Goal: Task Accomplishment & Management: Manage account settings

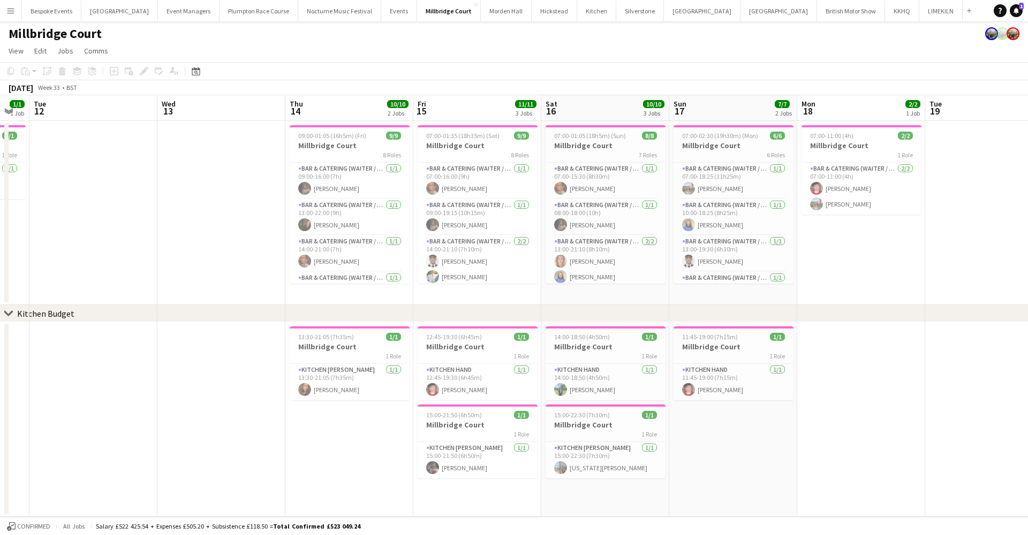
scroll to position [0, 325]
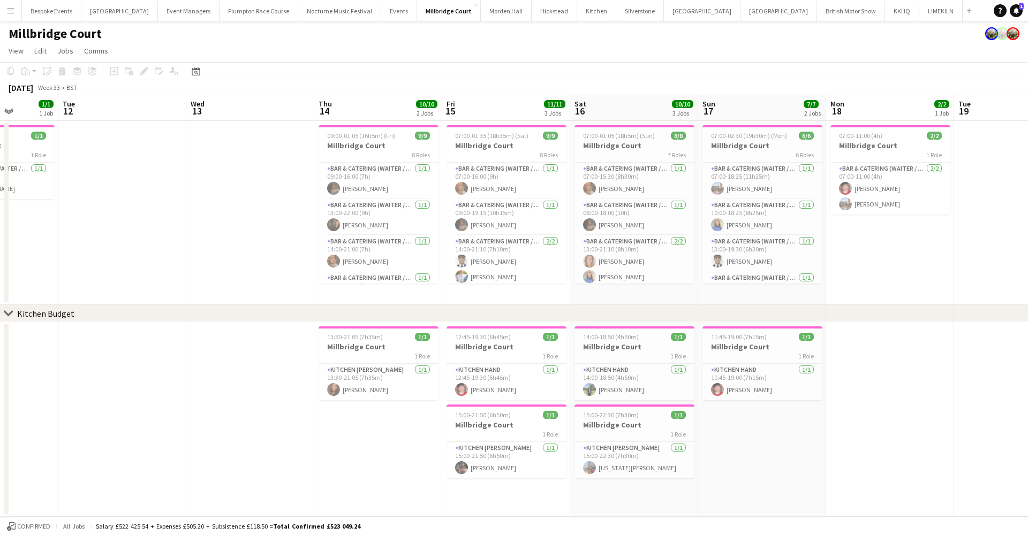
click at [14, 16] on button "Menu" at bounding box center [10, 10] width 21 height 21
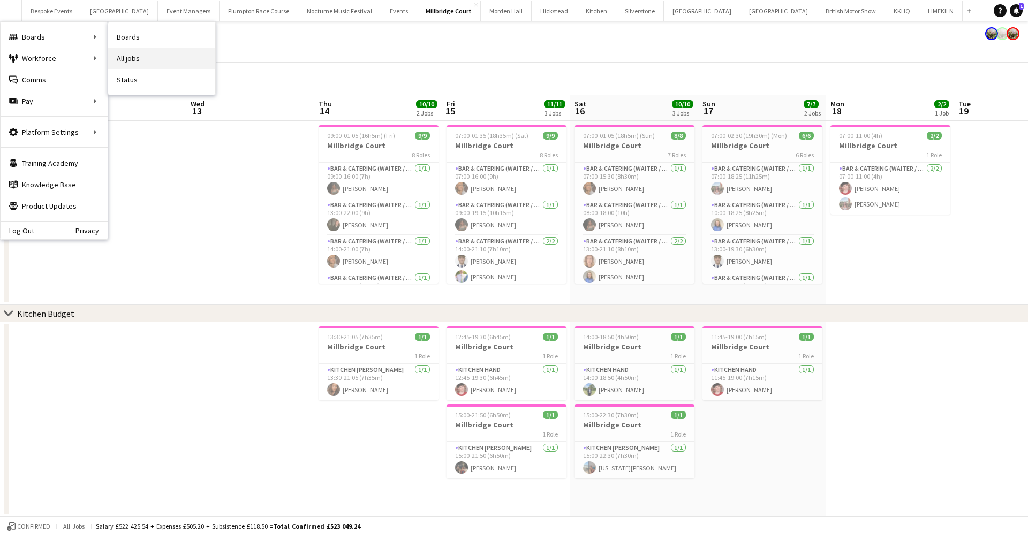
click at [137, 59] on link "All jobs" at bounding box center [161, 58] width 107 height 21
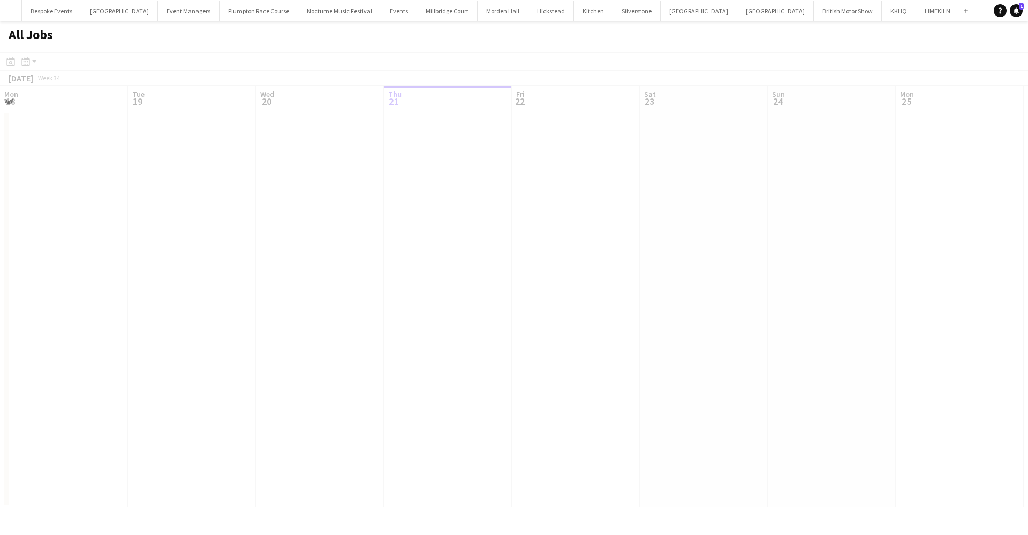
scroll to position [0, 256]
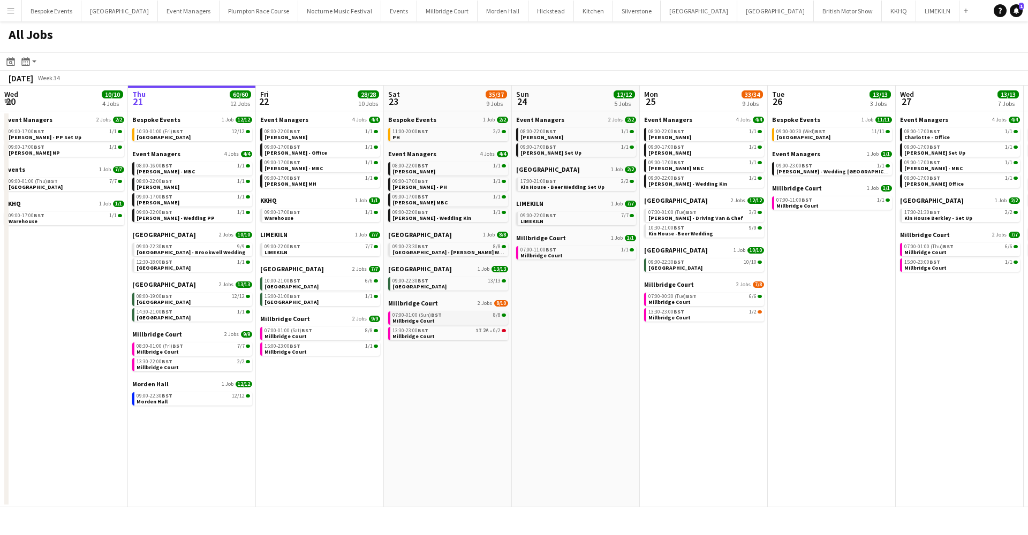
click at [463, 323] on link "07:00-01:00 (Sun) BST 8/8 Millbridge Court" at bounding box center [448, 318] width 113 height 12
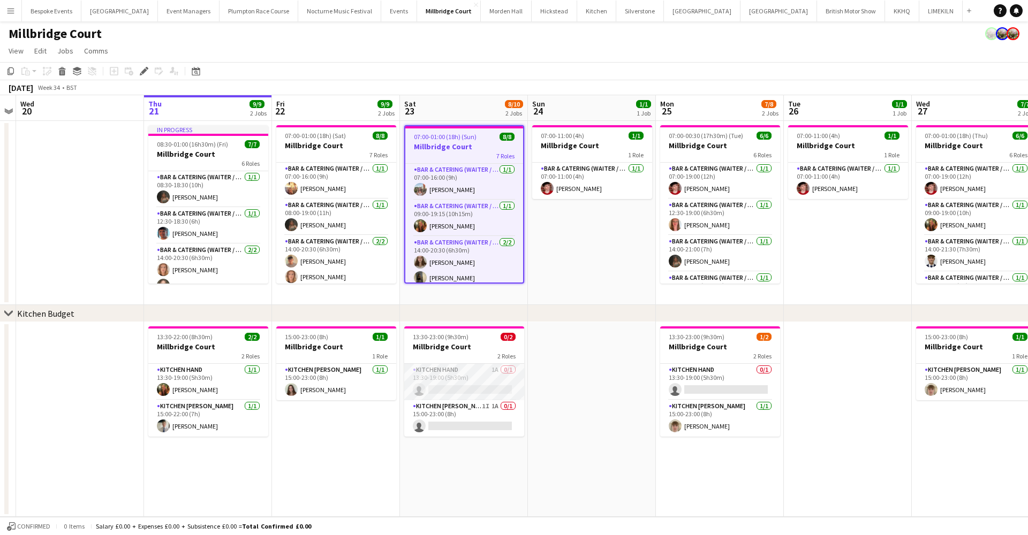
click at [465, 372] on app-card-role "Kitchen Hand 1A 0/1 13:30-19:00 (5h30m) single-neutral-actions" at bounding box center [464, 382] width 120 height 36
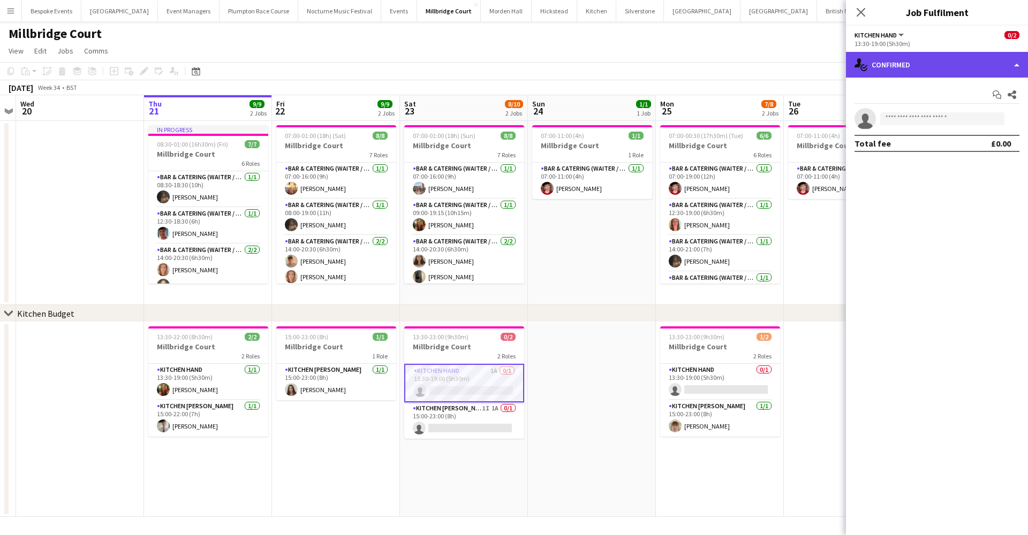
click at [961, 72] on div "single-neutral-actions-check-2 Confirmed" at bounding box center [937, 65] width 182 height 26
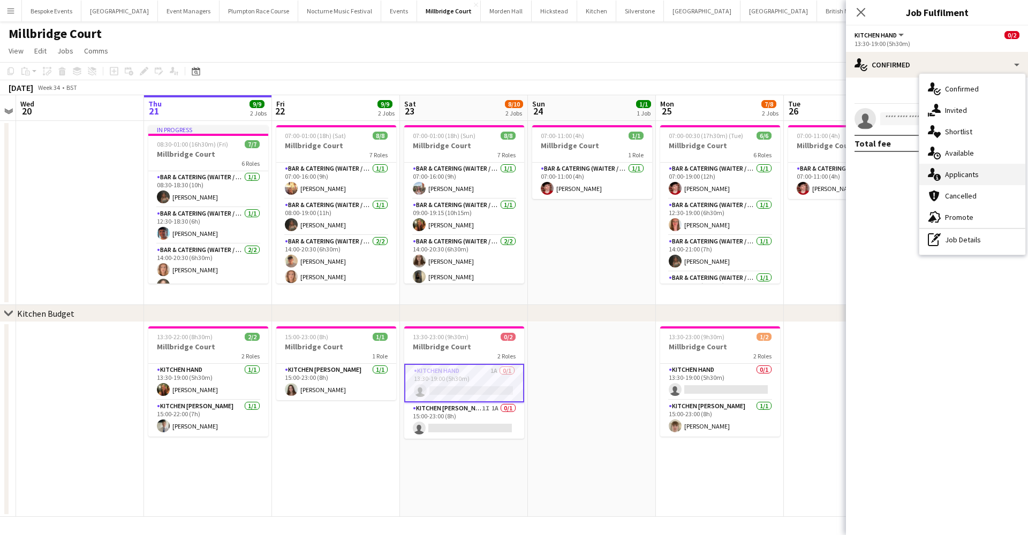
click at [980, 173] on div "single-neutral-actions-information Applicants" at bounding box center [972, 174] width 106 height 21
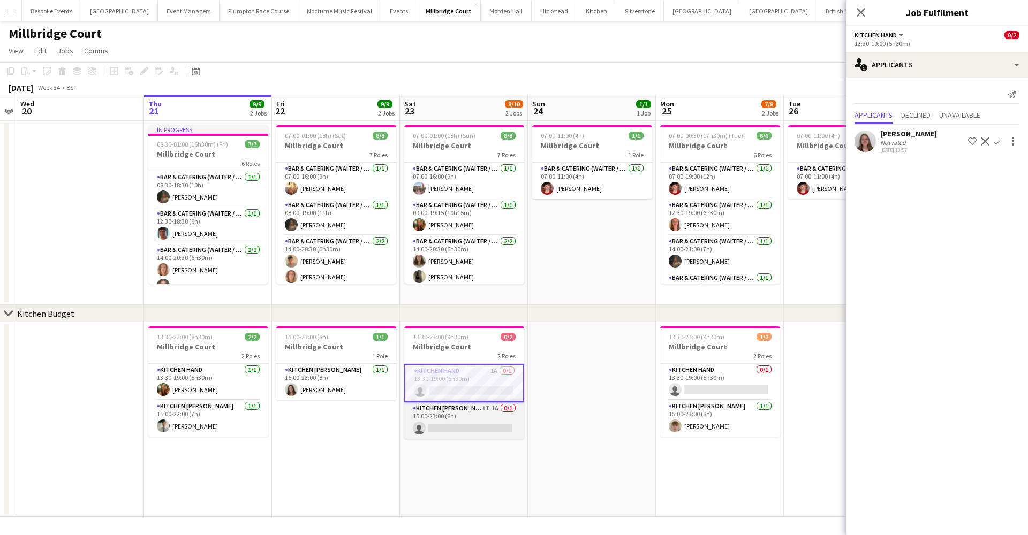
click at [484, 415] on app-card-role "Kitchen Porter 1I 1A 0/1 15:00-23:00 (8h) single-neutral-actions" at bounding box center [464, 421] width 120 height 36
click at [996, 141] on app-icon "Confirm" at bounding box center [998, 141] width 9 height 9
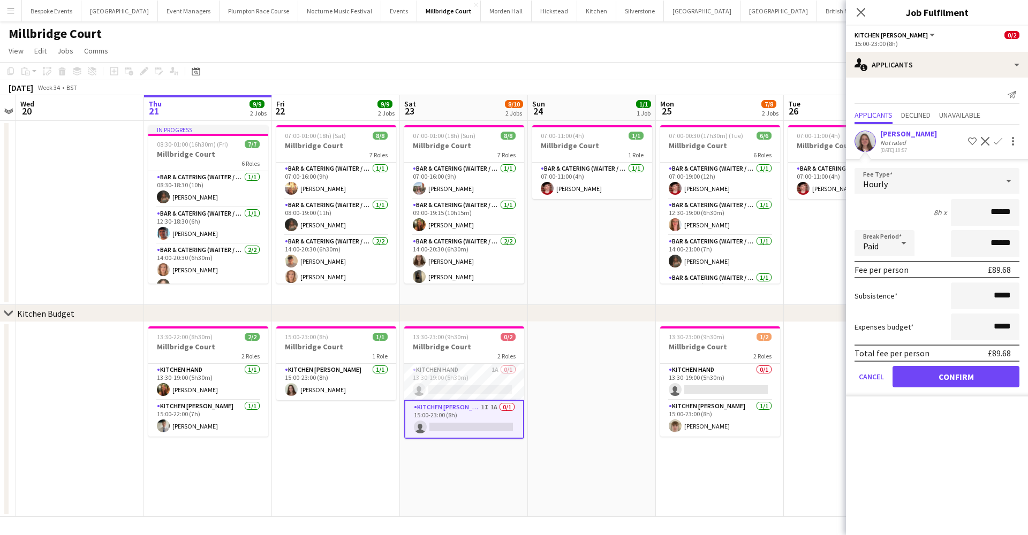
click at [929, 379] on button "Confirm" at bounding box center [955, 376] width 127 height 21
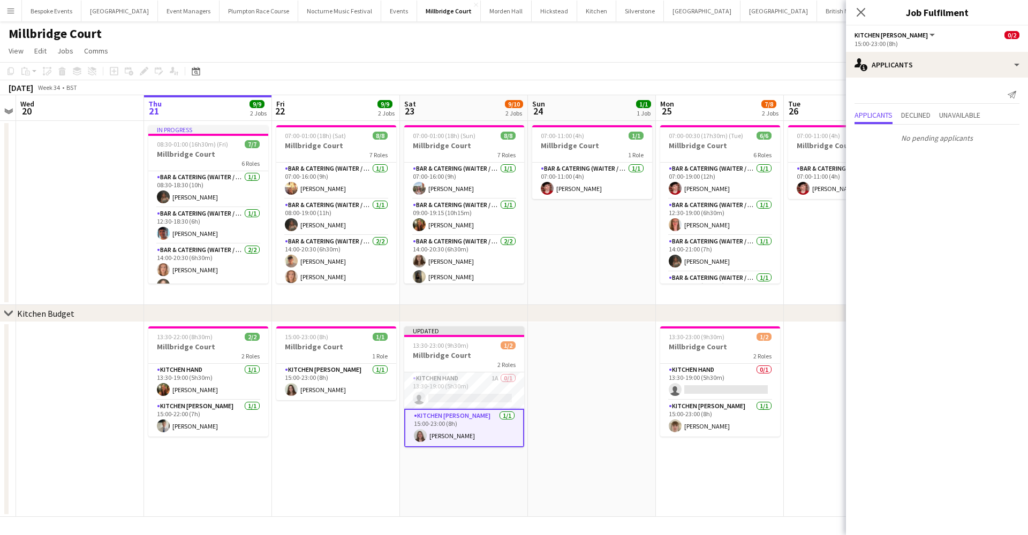
click at [608, 381] on app-date-cell at bounding box center [592, 419] width 128 height 195
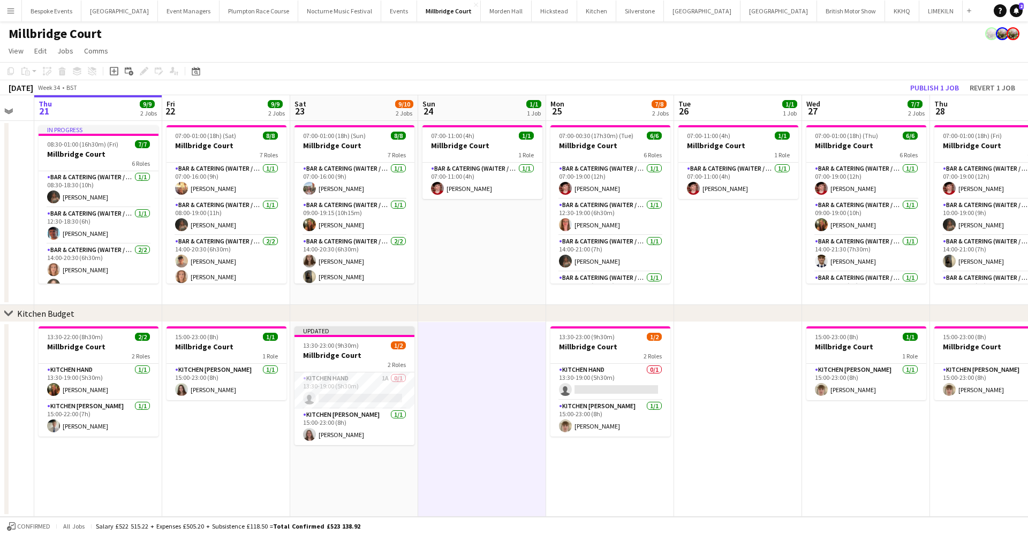
scroll to position [0, 221]
click at [348, 221] on app-card-role "Bar & Catering (Waiter / waitress) 1/1 09:00-19:15 (10h15m) Emily Reed" at bounding box center [355, 217] width 120 height 36
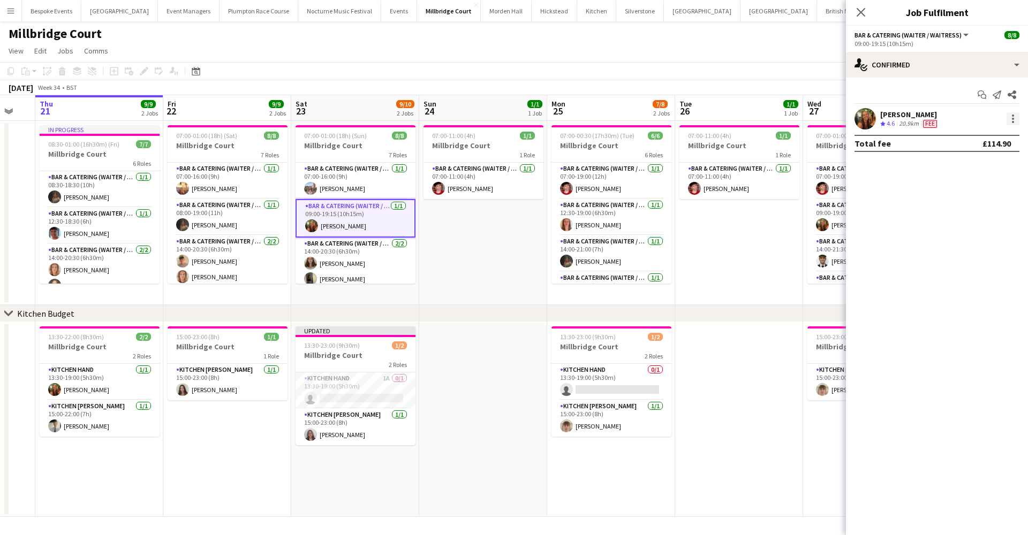
click at [1014, 119] on div at bounding box center [1012, 118] width 13 height 13
click at [983, 171] on button "Switch crew" at bounding box center [978, 164] width 84 height 26
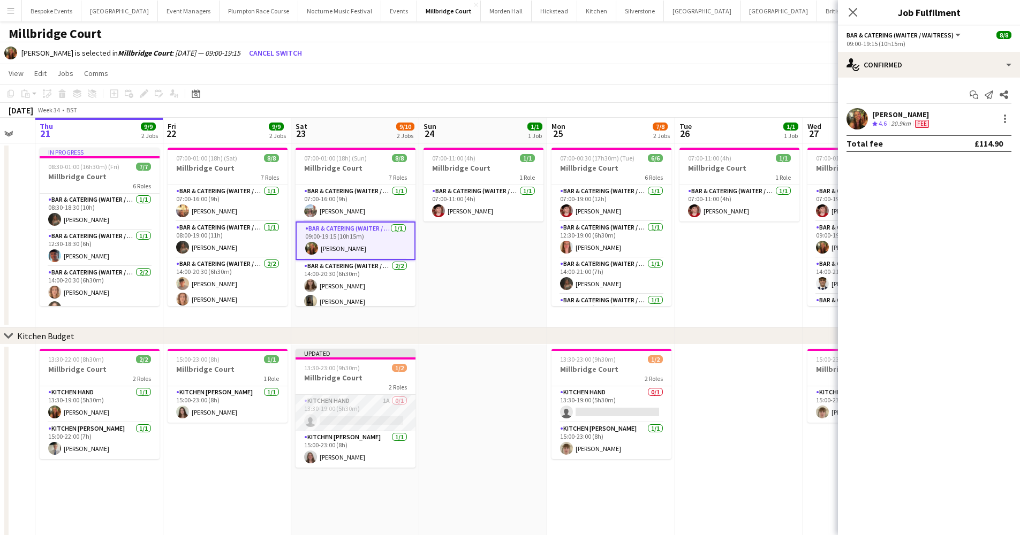
click at [332, 419] on app-card-role "Kitchen Hand 1A 0/1 13:30-19:00 (5h30m) single-neutral-actions" at bounding box center [355, 413] width 120 height 36
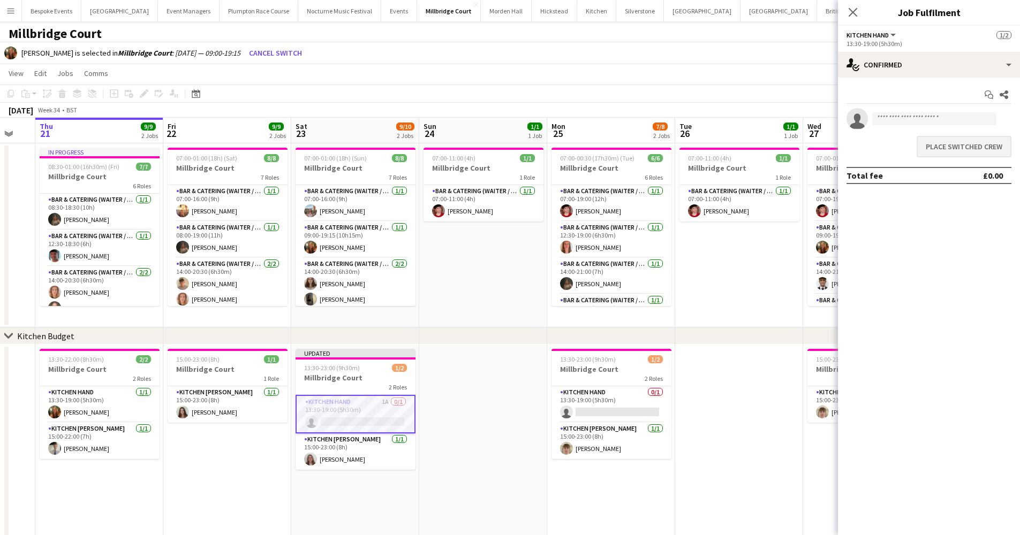
click at [966, 149] on button "Place switched crew" at bounding box center [963, 146] width 95 height 21
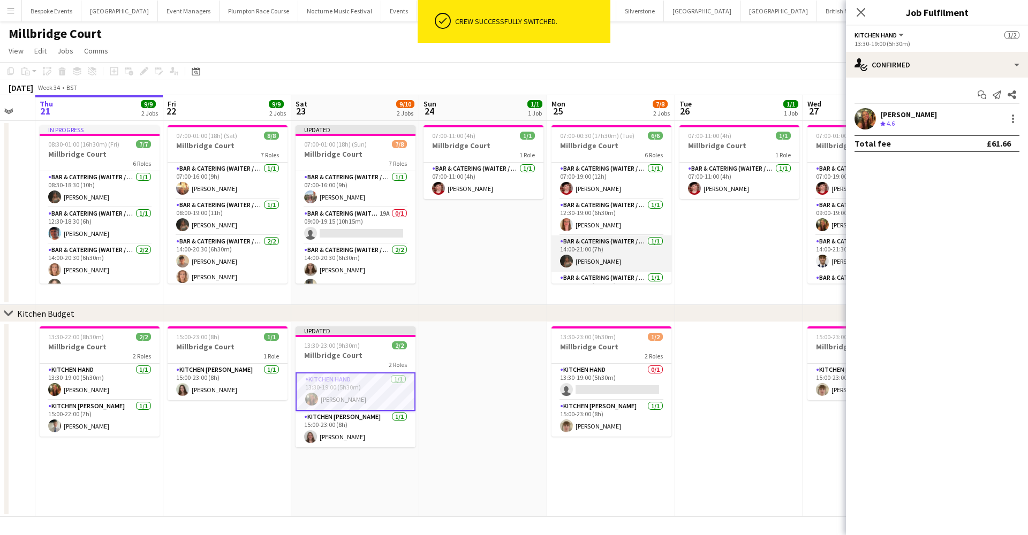
scroll to position [0, 0]
click at [348, 220] on app-card-role "Bar & Catering (Waiter / waitress) 19A 0/1 09:00-19:15 (10h15m) single-neutral-…" at bounding box center [355, 226] width 120 height 36
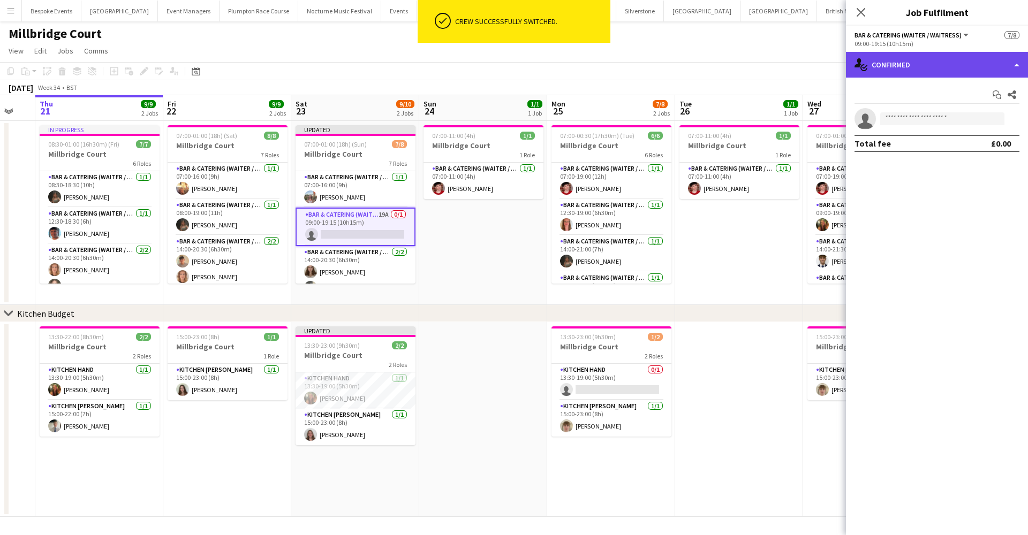
click at [935, 66] on div "single-neutral-actions-check-2 Confirmed" at bounding box center [937, 65] width 182 height 26
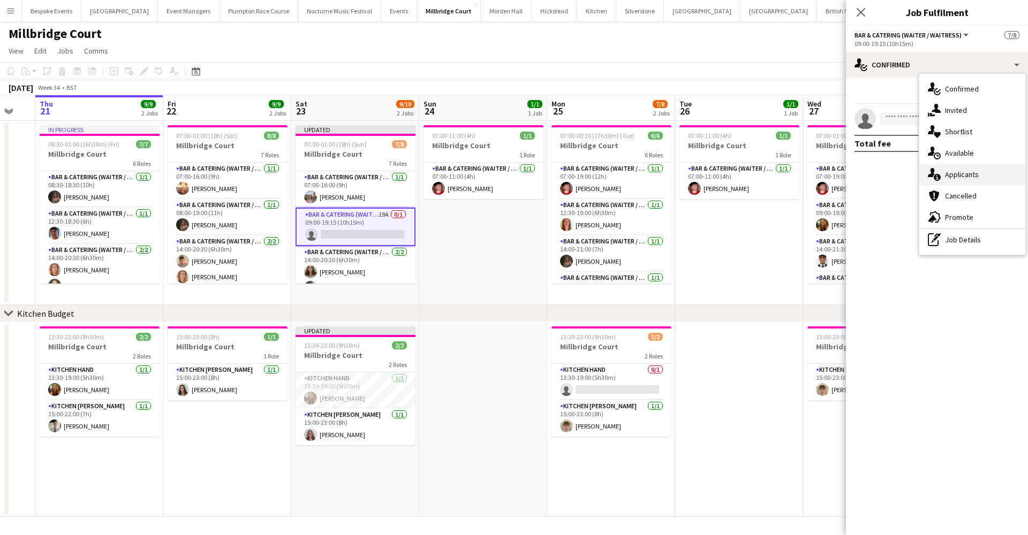
click at [960, 181] on div "single-neutral-actions-information Applicants" at bounding box center [972, 174] width 106 height 21
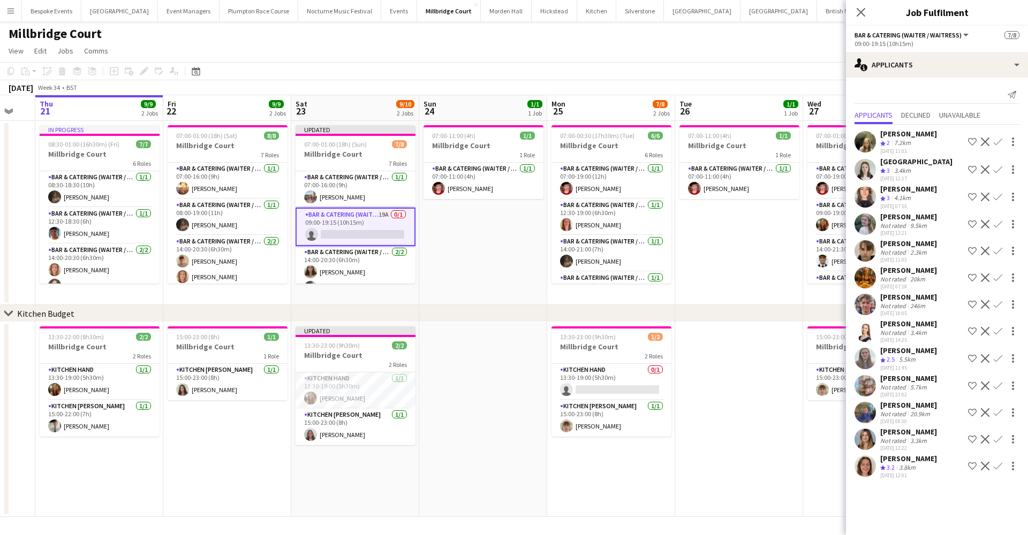
click at [1001, 359] on app-icon "Confirm" at bounding box center [998, 358] width 9 height 9
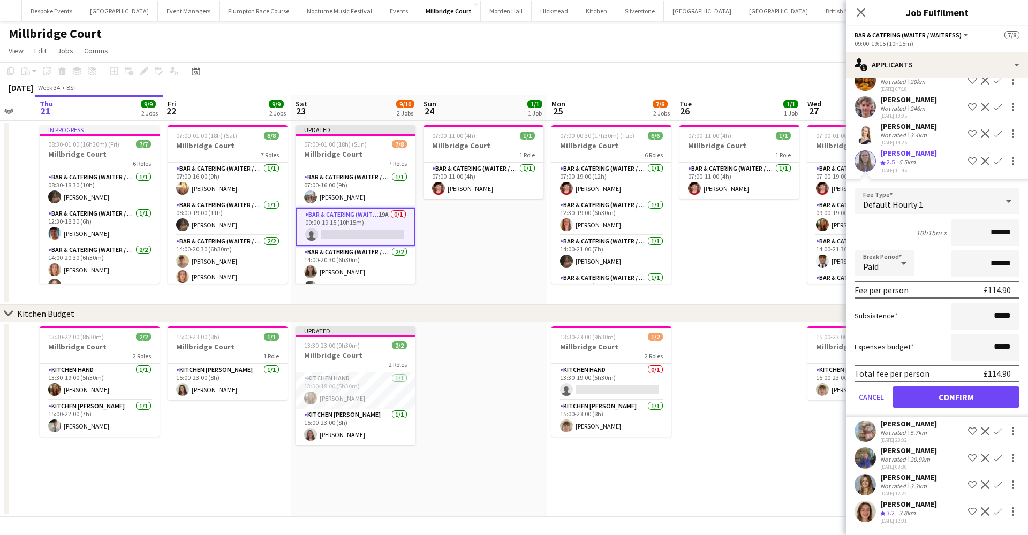
scroll to position [198, 0]
click at [974, 396] on button "Confirm" at bounding box center [955, 396] width 127 height 21
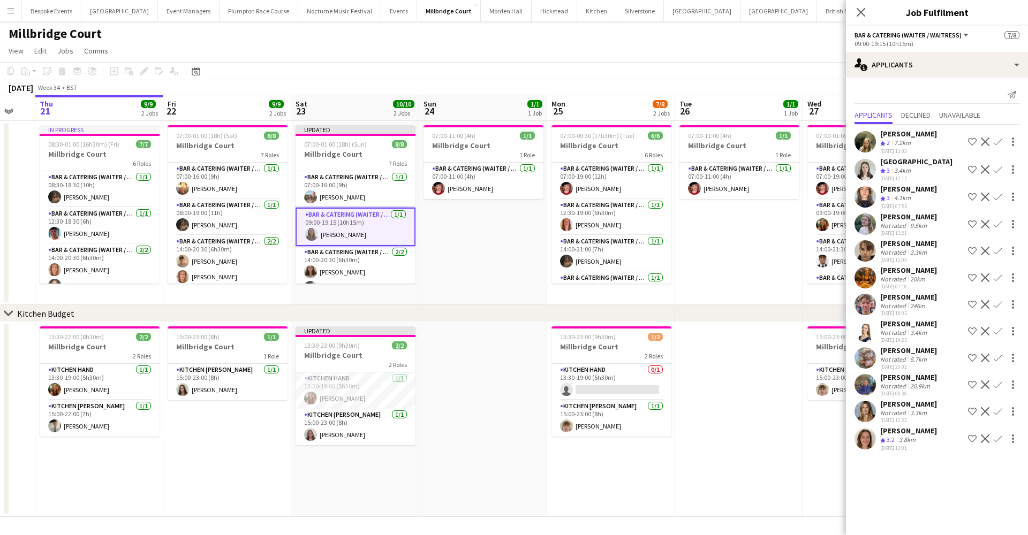
scroll to position [0, 0]
click at [761, 398] on app-date-cell at bounding box center [739, 419] width 128 height 195
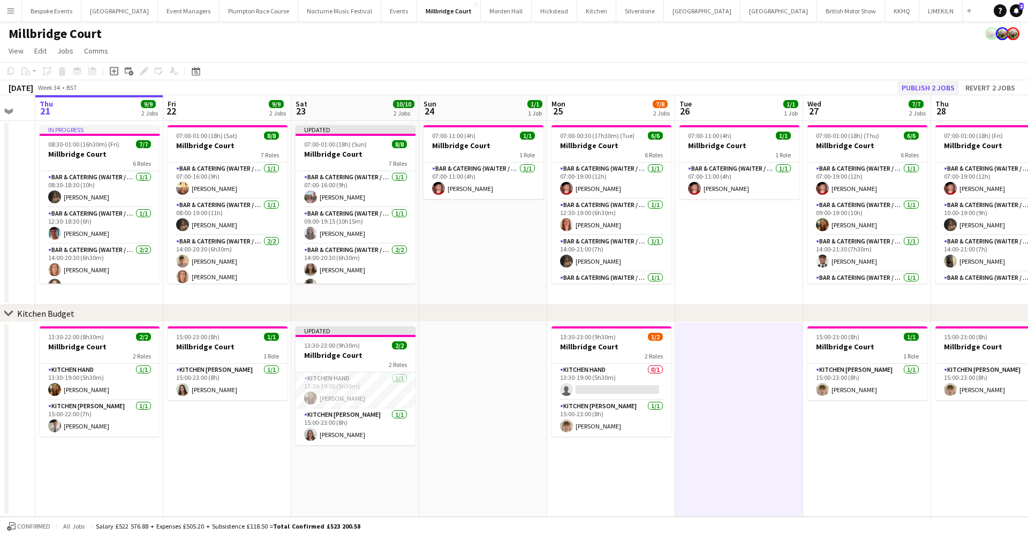
click at [934, 85] on button "Publish 2 jobs" at bounding box center [928, 88] width 62 height 14
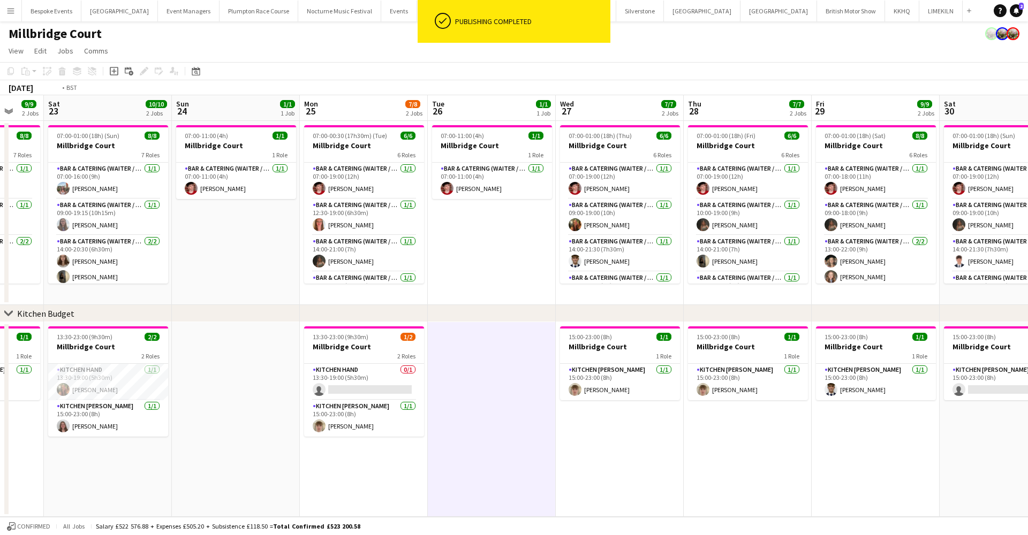
scroll to position [0, 347]
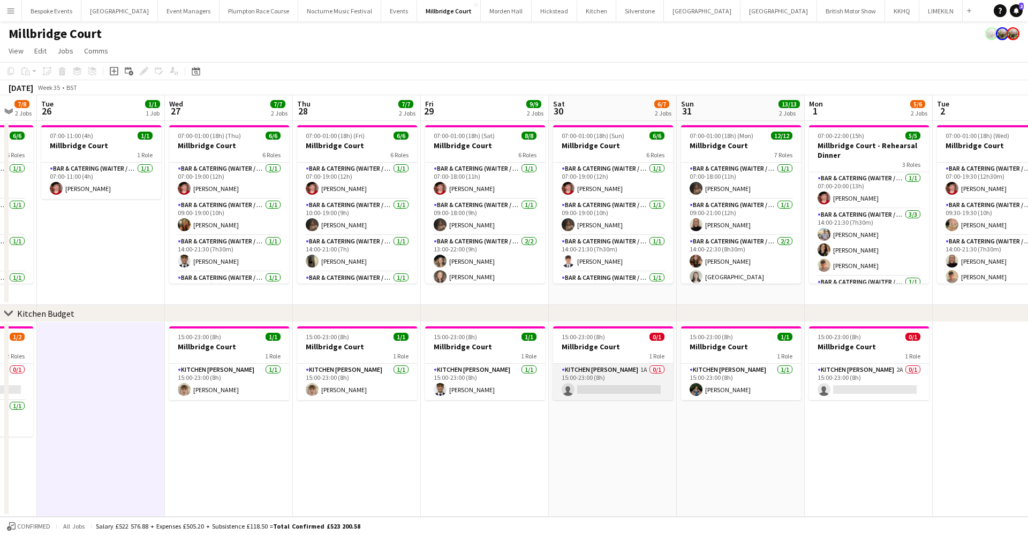
click at [640, 385] on app-card-role "Kitchen Porter 1A 0/1 15:00-23:00 (8h) single-neutral-actions" at bounding box center [613, 382] width 120 height 36
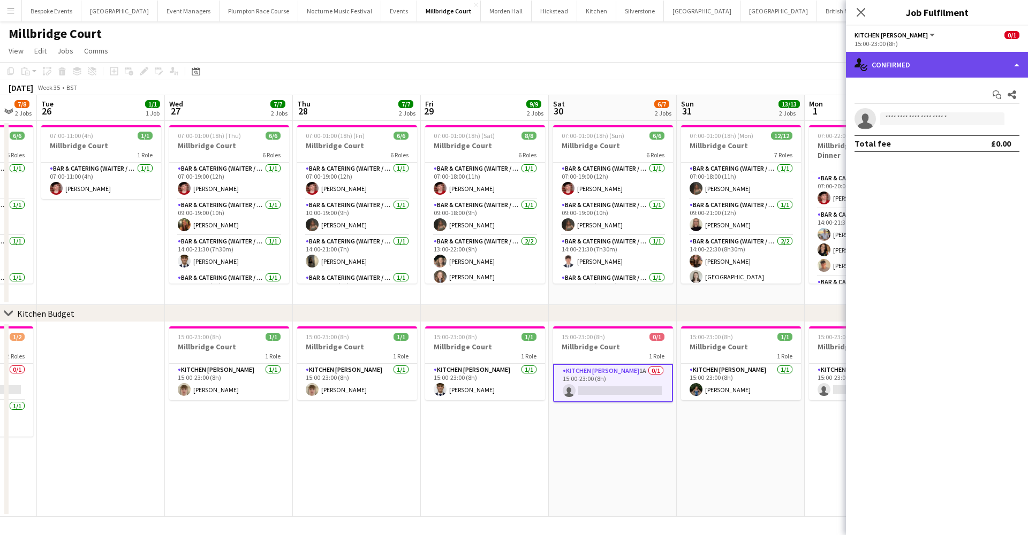
click at [1003, 72] on div "single-neutral-actions-check-2 Confirmed" at bounding box center [937, 65] width 182 height 26
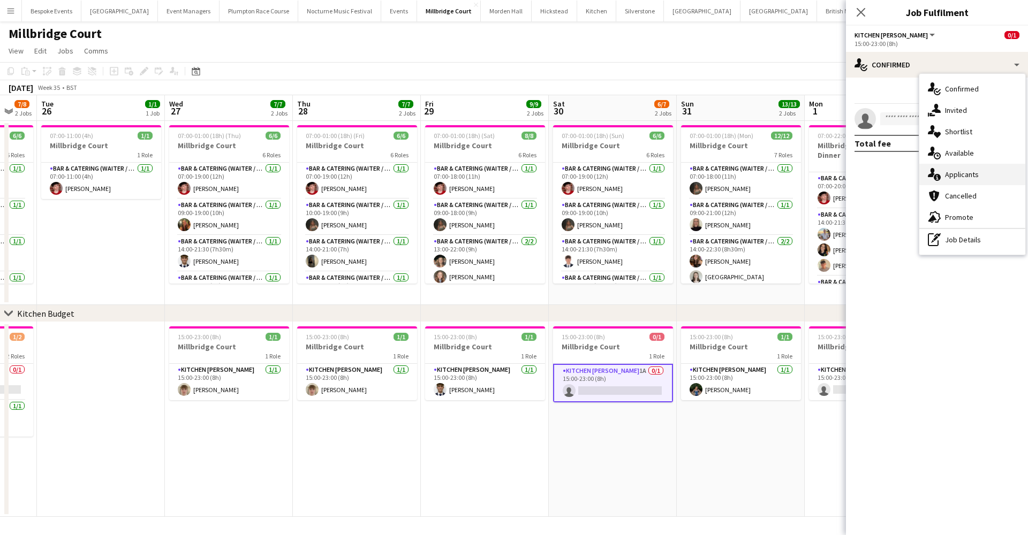
click at [983, 175] on div "single-neutral-actions-information Applicants" at bounding box center [972, 174] width 106 height 21
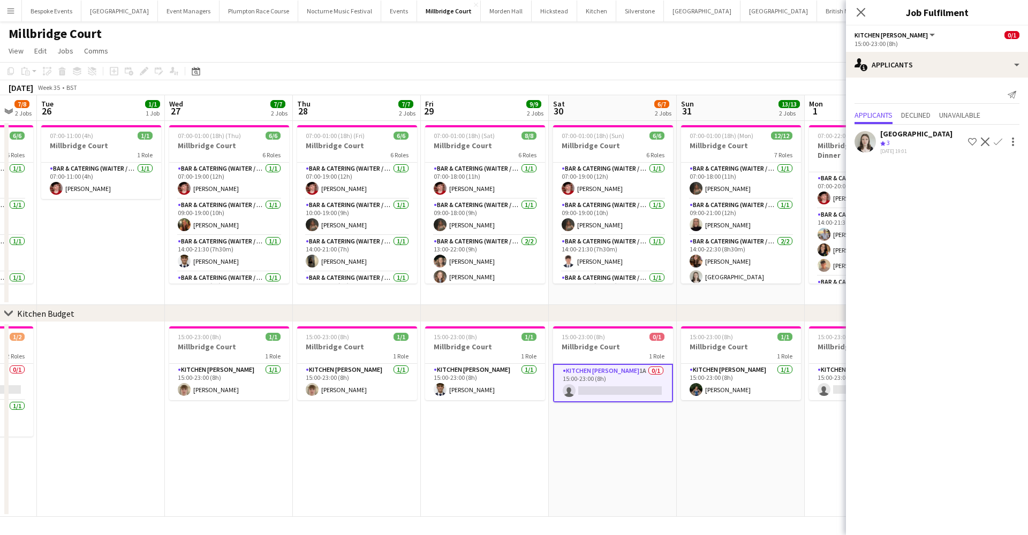
click at [997, 140] on app-icon "Confirm" at bounding box center [998, 142] width 9 height 9
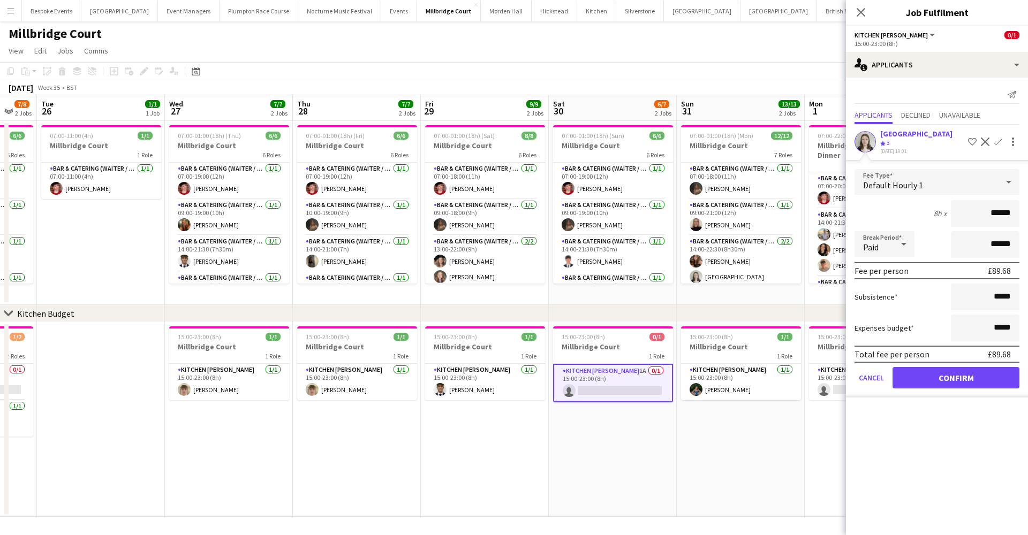
click at [921, 373] on button "Confirm" at bounding box center [955, 377] width 127 height 21
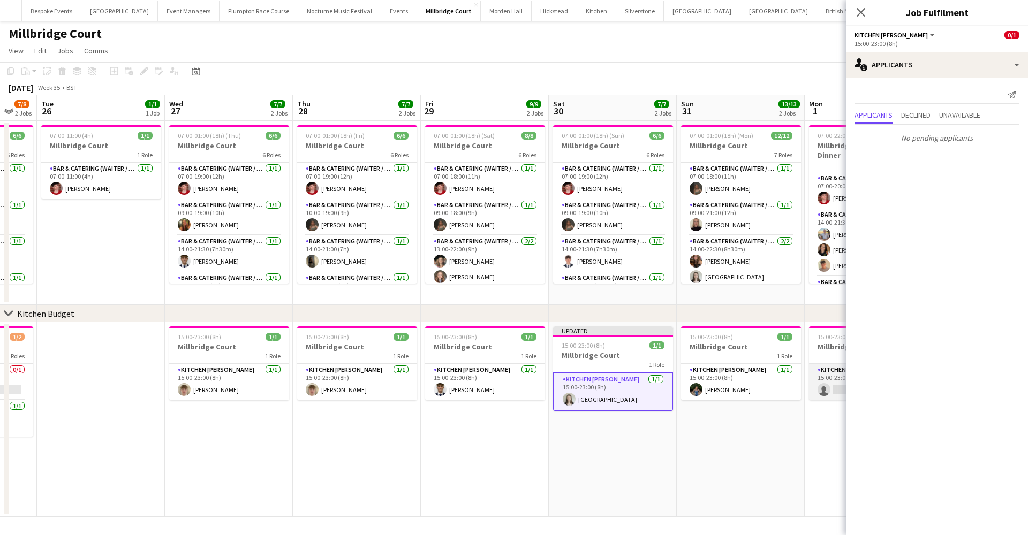
click at [824, 398] on app-card-role "Kitchen Porter 2A 0/1 15:00-23:00 (8h) single-neutral-actions" at bounding box center [869, 382] width 120 height 36
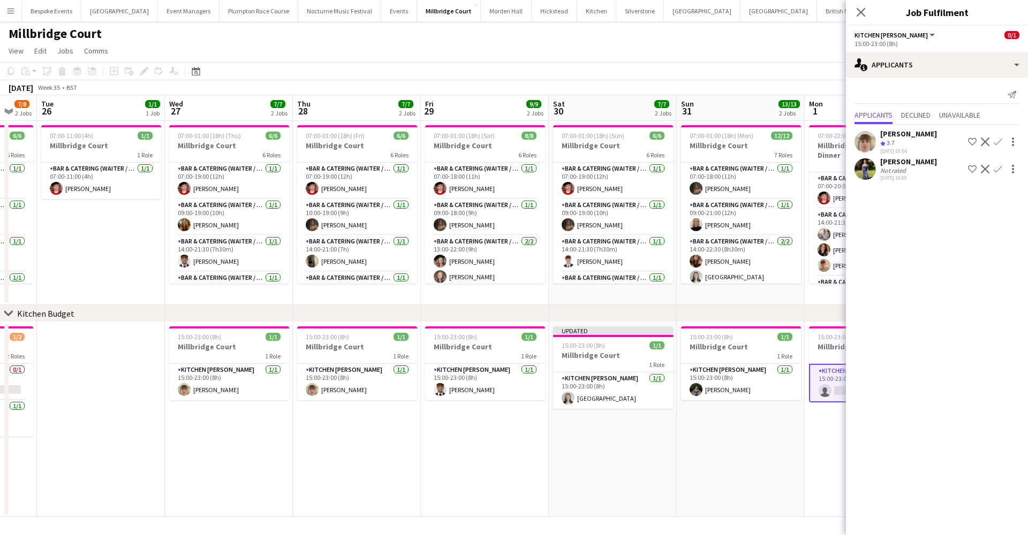
click at [1000, 143] on app-icon "Confirm" at bounding box center [998, 142] width 9 height 9
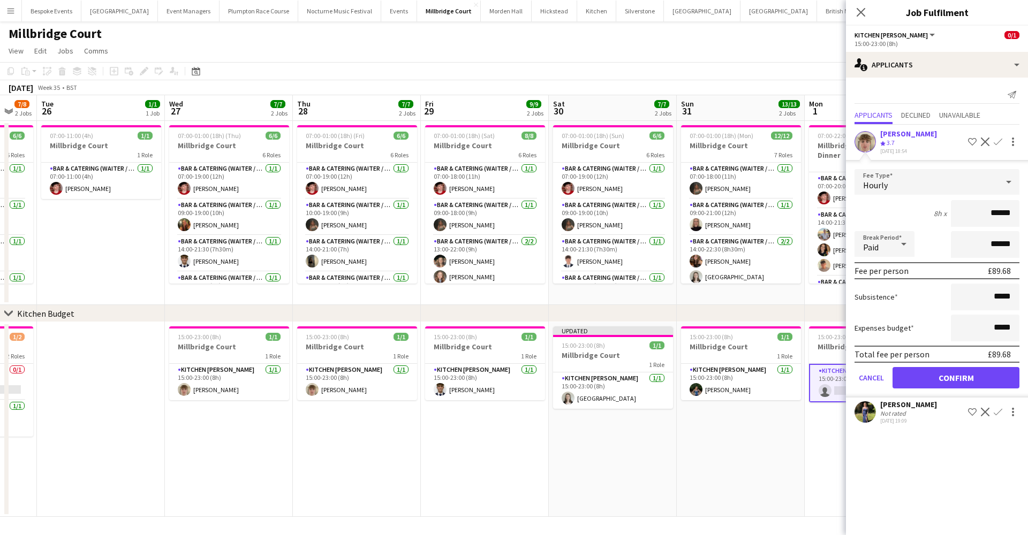
click at [935, 371] on button "Confirm" at bounding box center [955, 377] width 127 height 21
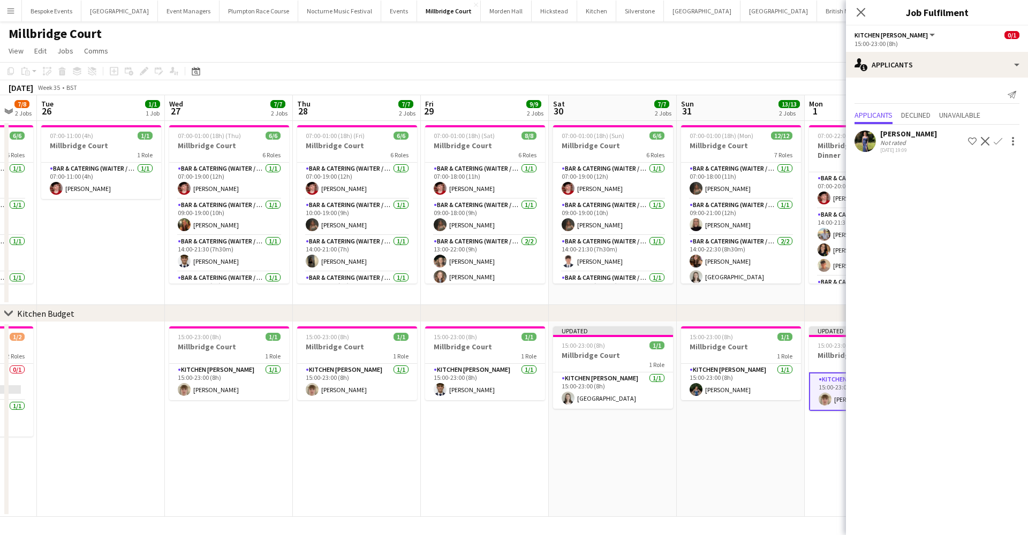
click at [700, 458] on app-date-cell "15:00-23:00 (8h) 1/1 Millbridge Court 1 Role Kitchen Porter 1/1 15:00-23:00 (8h…" at bounding box center [741, 419] width 128 height 195
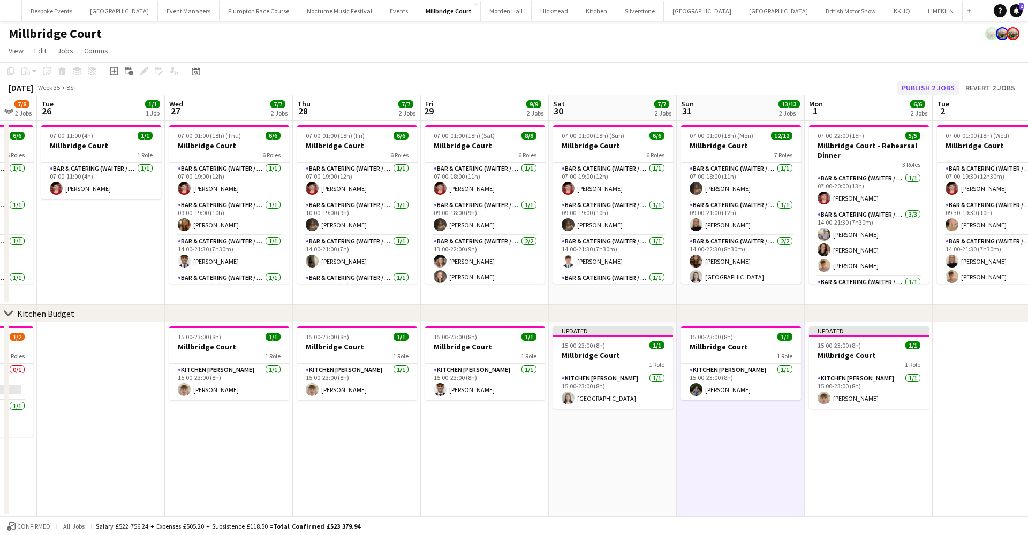
click at [936, 85] on button "Publish 2 jobs" at bounding box center [928, 88] width 62 height 14
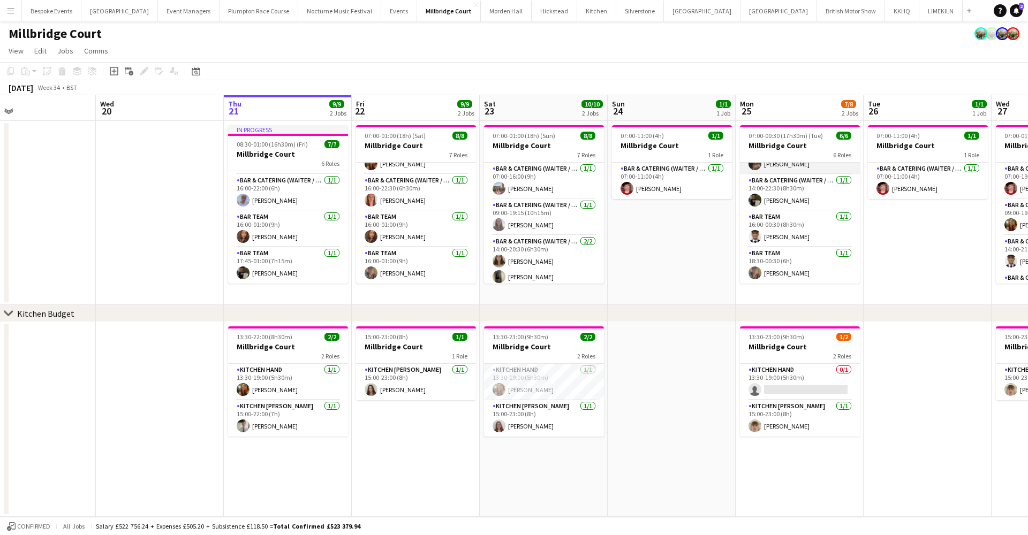
scroll to position [97, 0]
click at [798, 392] on app-card-role "Kitchen Hand 0/1 13:30-19:00 (5h30m) single-neutral-actions" at bounding box center [800, 382] width 120 height 36
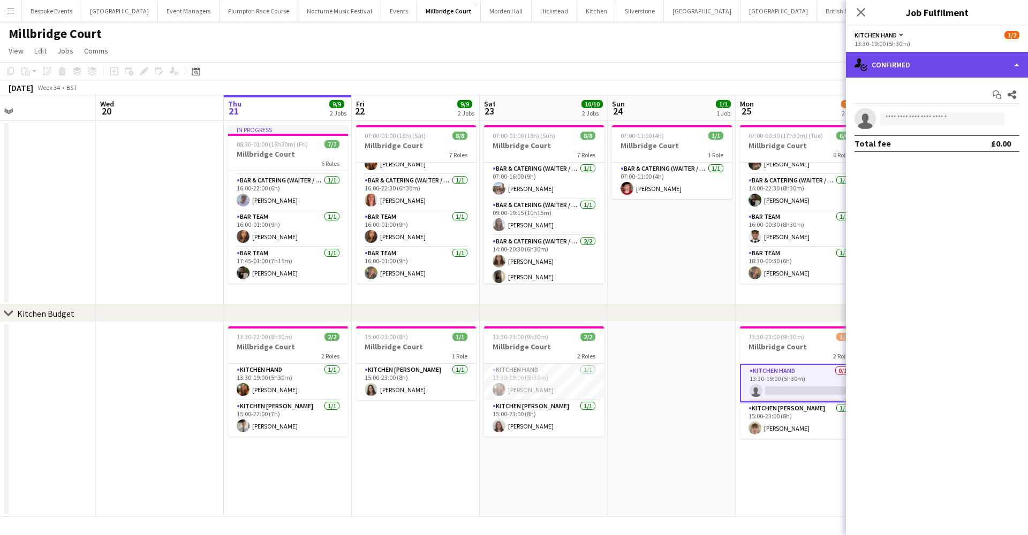
click at [984, 65] on div "single-neutral-actions-check-2 Confirmed" at bounding box center [937, 65] width 182 height 26
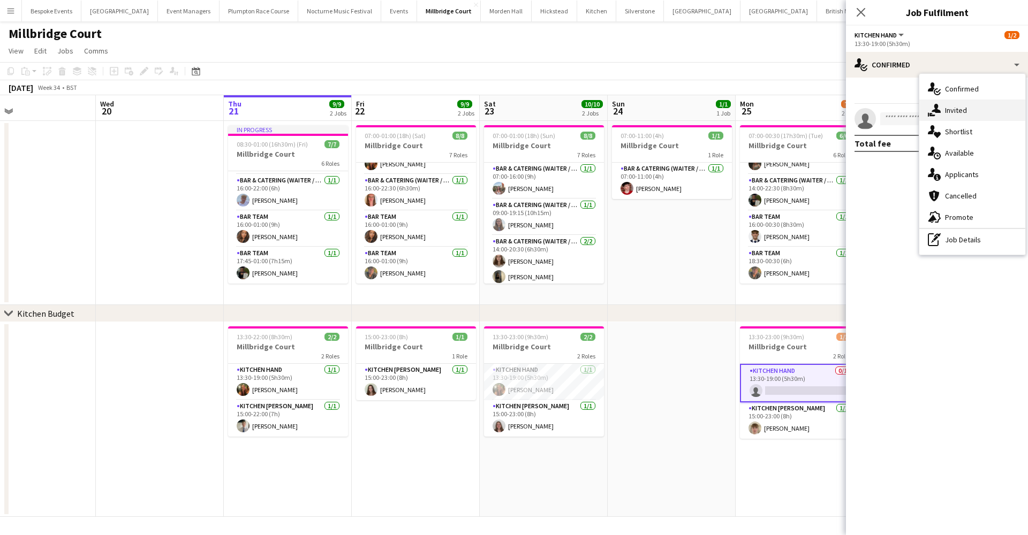
click at [983, 111] on div "single-neutral-actions-share-1 Invited" at bounding box center [972, 110] width 106 height 21
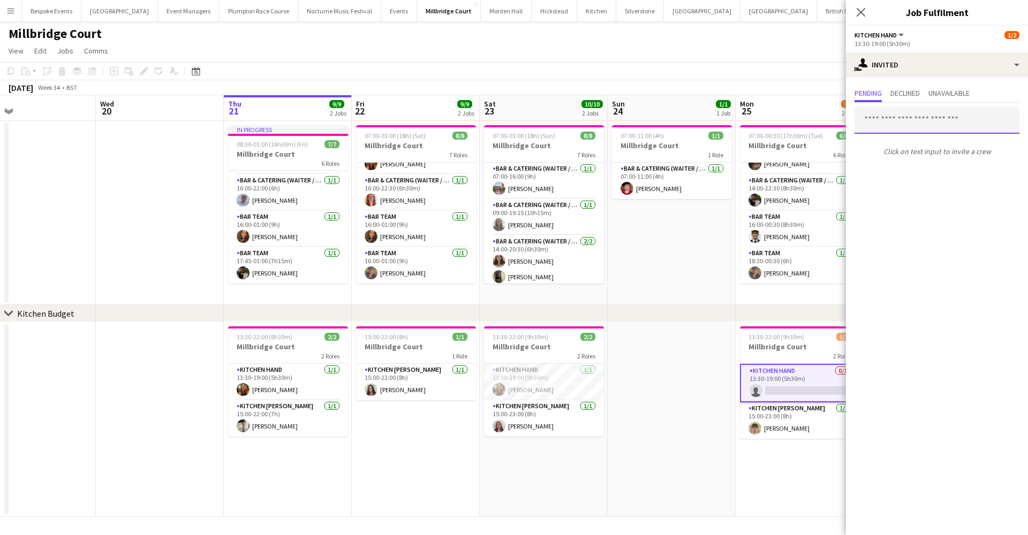
click at [923, 123] on input "text" at bounding box center [936, 120] width 165 height 27
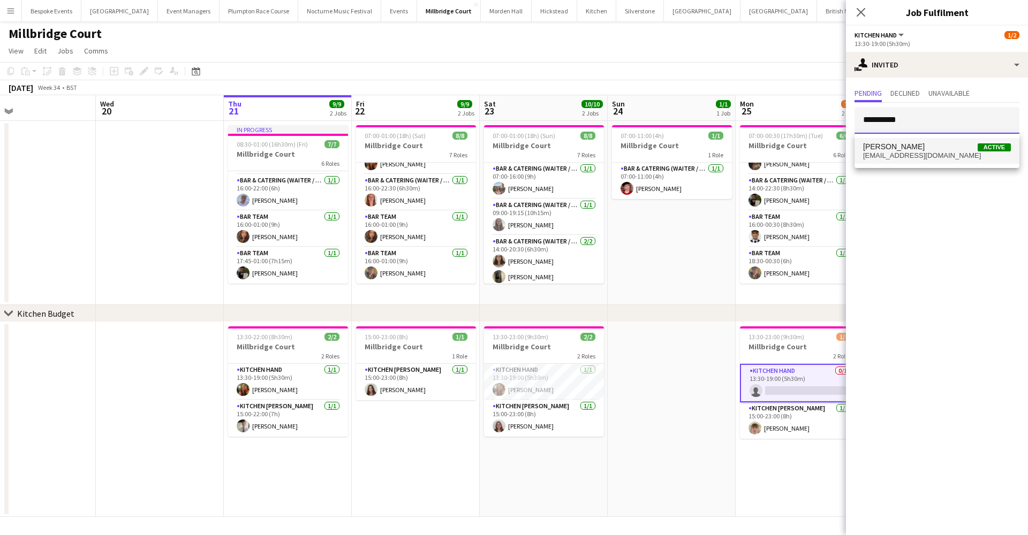
type input "**********"
click at [905, 159] on span "emilyreed0107@gmail.com" at bounding box center [937, 155] width 148 height 9
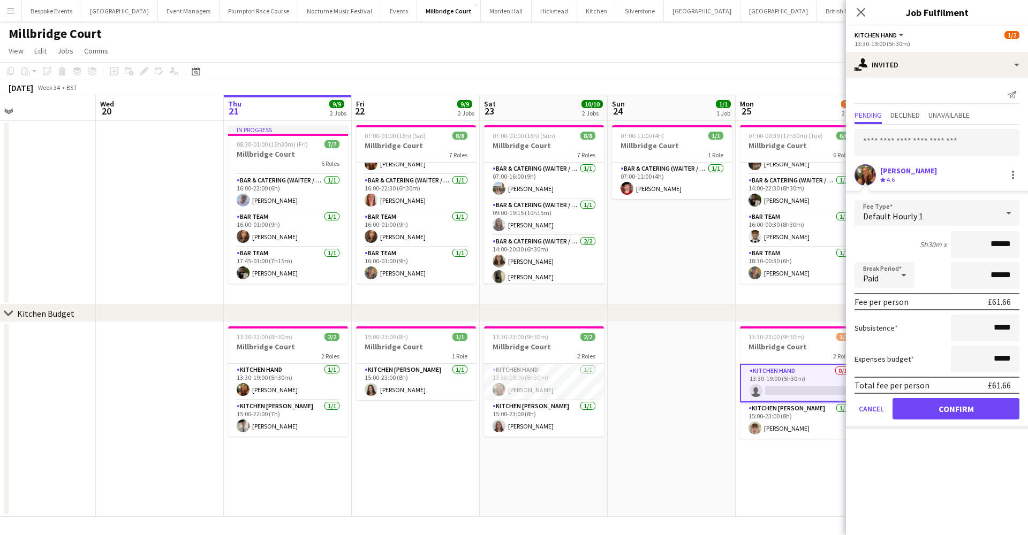
click at [944, 408] on button "Confirm" at bounding box center [955, 408] width 127 height 21
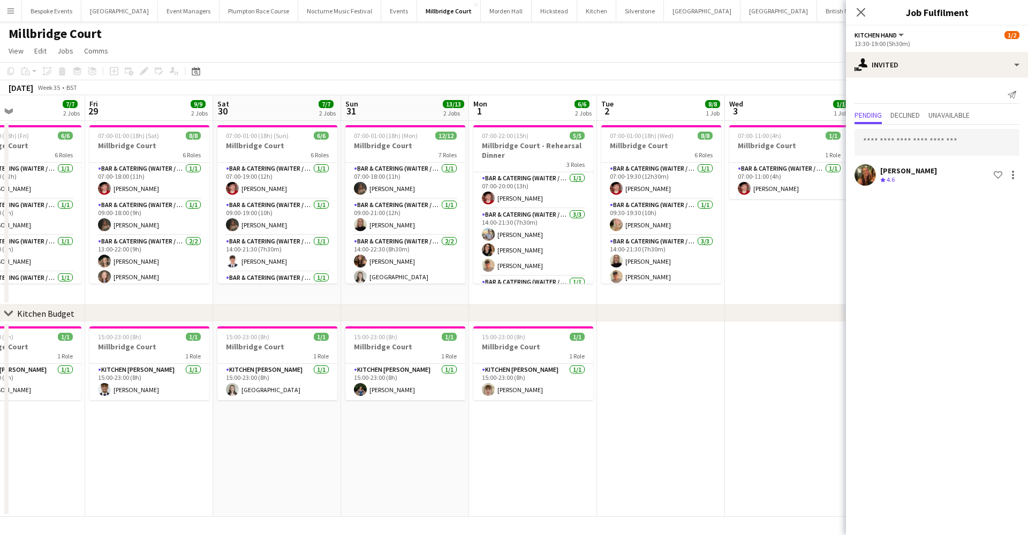
scroll to position [0, 400]
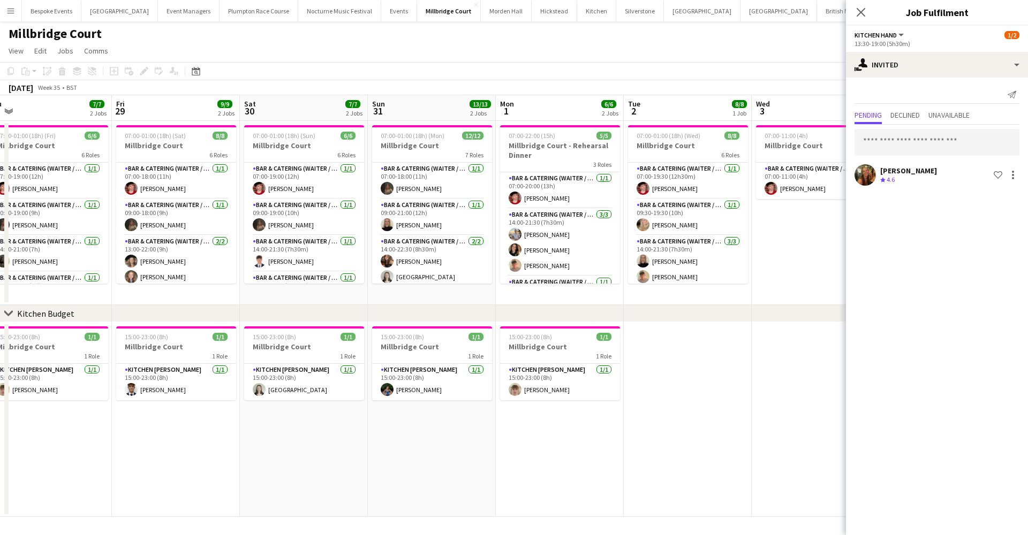
click at [13, 14] on app-icon "Menu" at bounding box center [10, 10] width 9 height 9
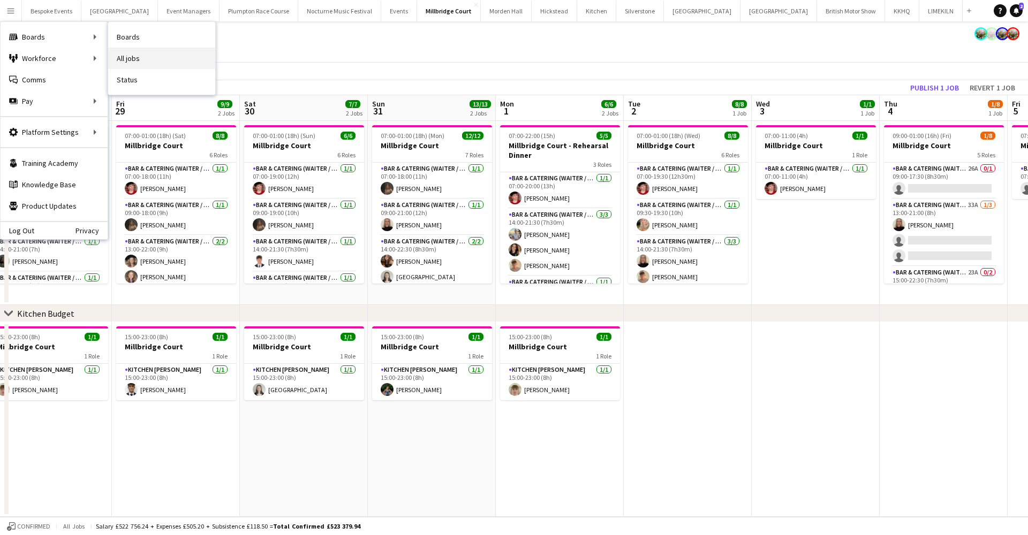
click at [125, 56] on link "All jobs" at bounding box center [161, 58] width 107 height 21
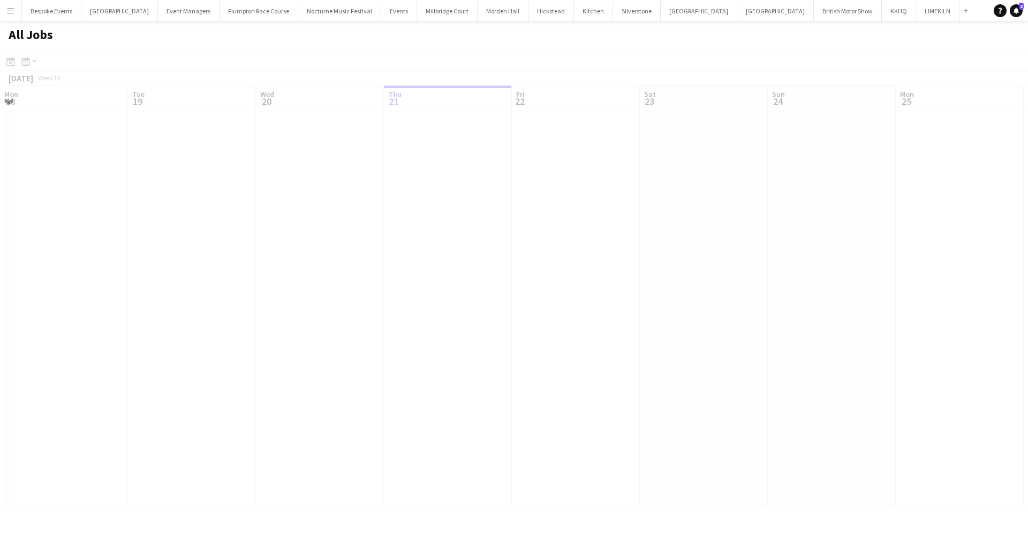
scroll to position [0, 256]
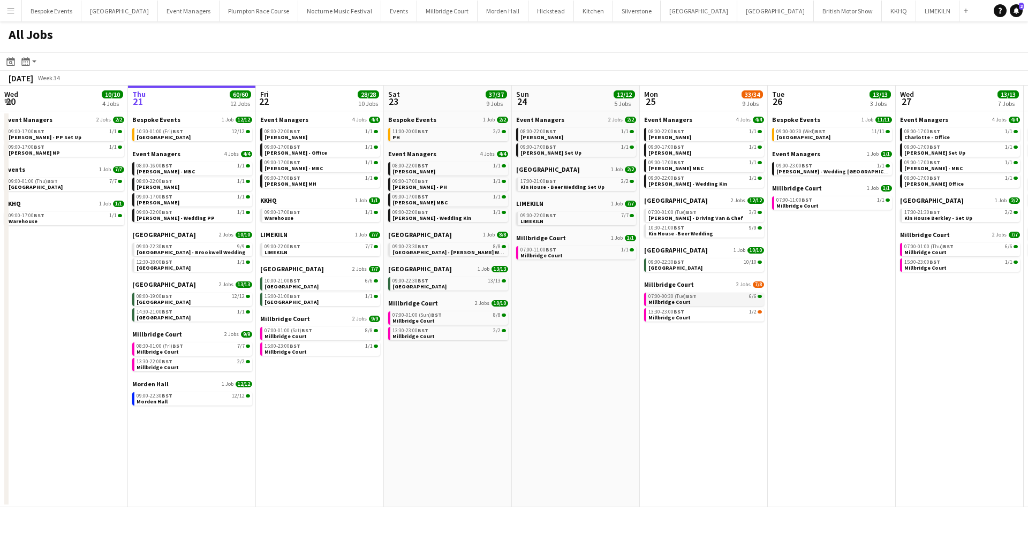
click at [705, 305] on app-brief-job-card "07:00-00:30 (Tue) BST 6/6 Millbridge Court" at bounding box center [704, 299] width 120 height 13
click at [713, 320] on link "13:30-23:00 BST 1/2 Millbridge Court" at bounding box center [704, 314] width 113 height 12
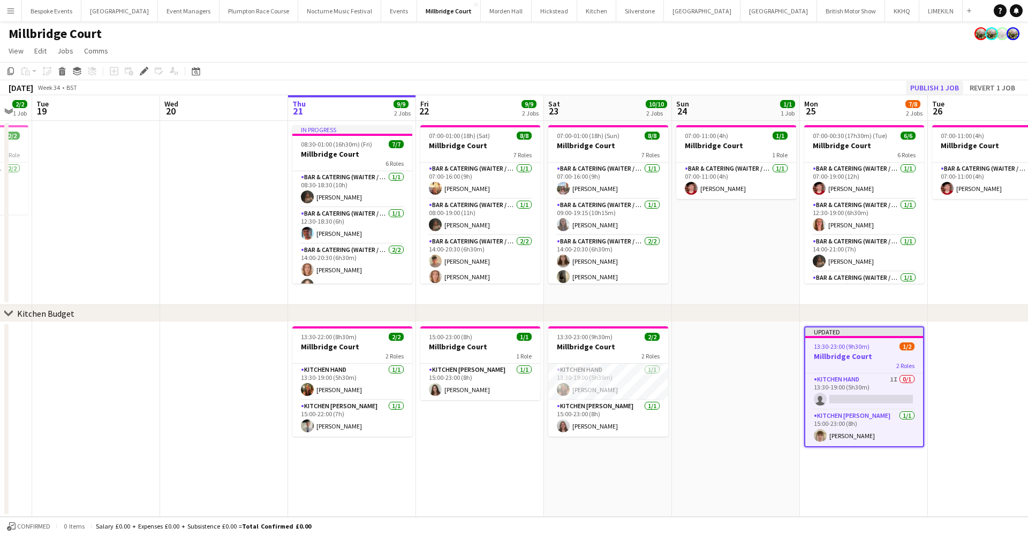
click at [917, 86] on button "Publish 1 job" at bounding box center [934, 88] width 57 height 14
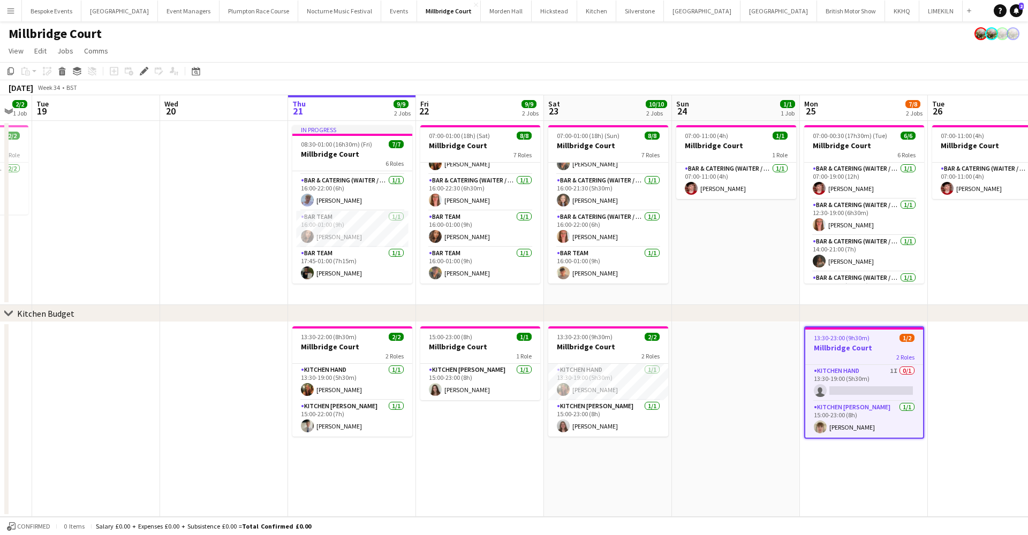
scroll to position [122, 0]
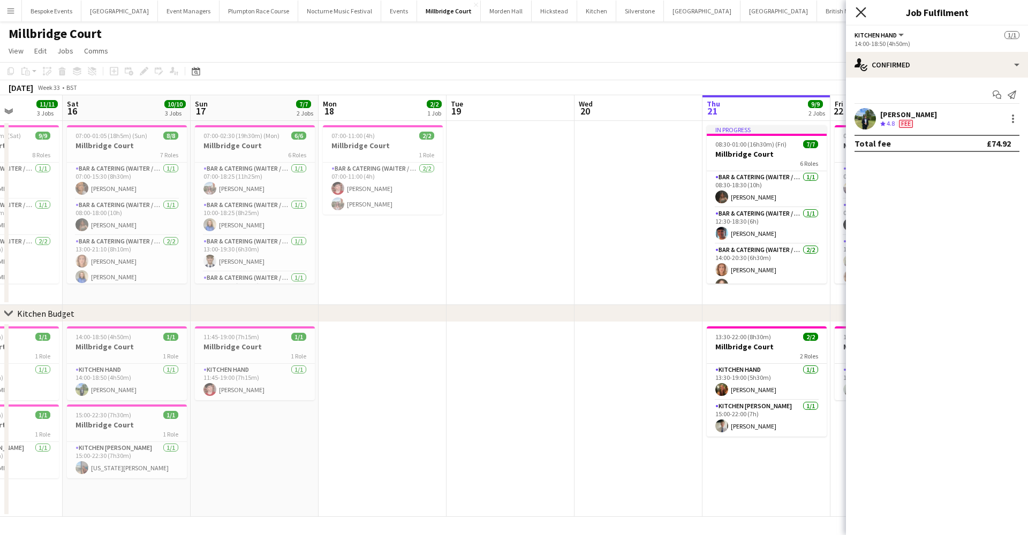
click at [859, 16] on icon "Close pop-in" at bounding box center [860, 12] width 10 height 10
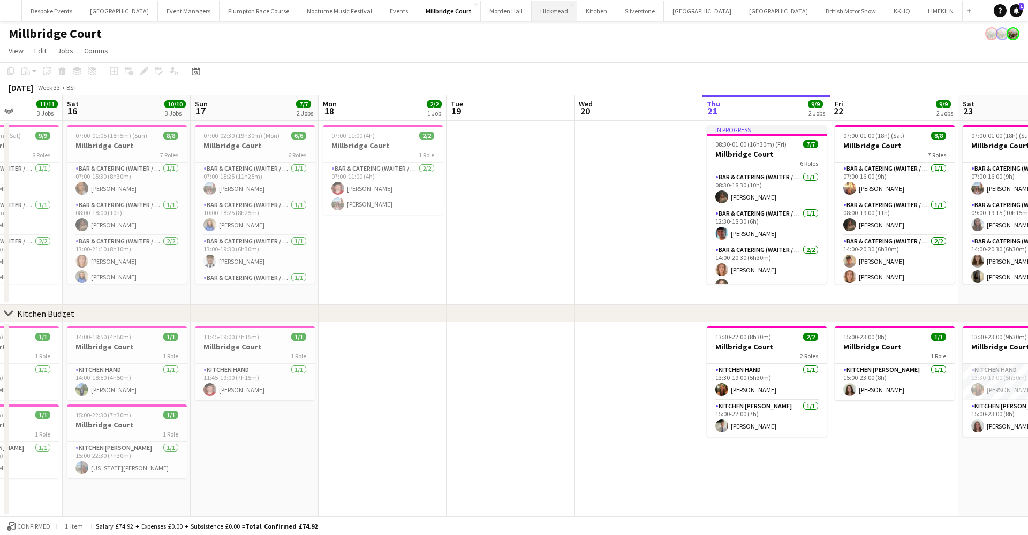
click at [532, 13] on button "Hickstead Close" at bounding box center [555, 11] width 46 height 21
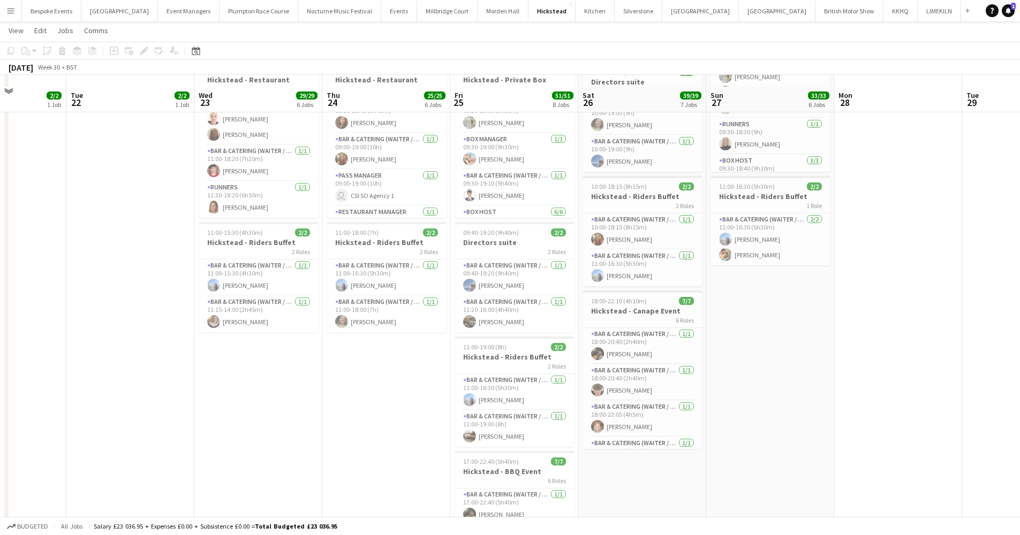
scroll to position [514, 0]
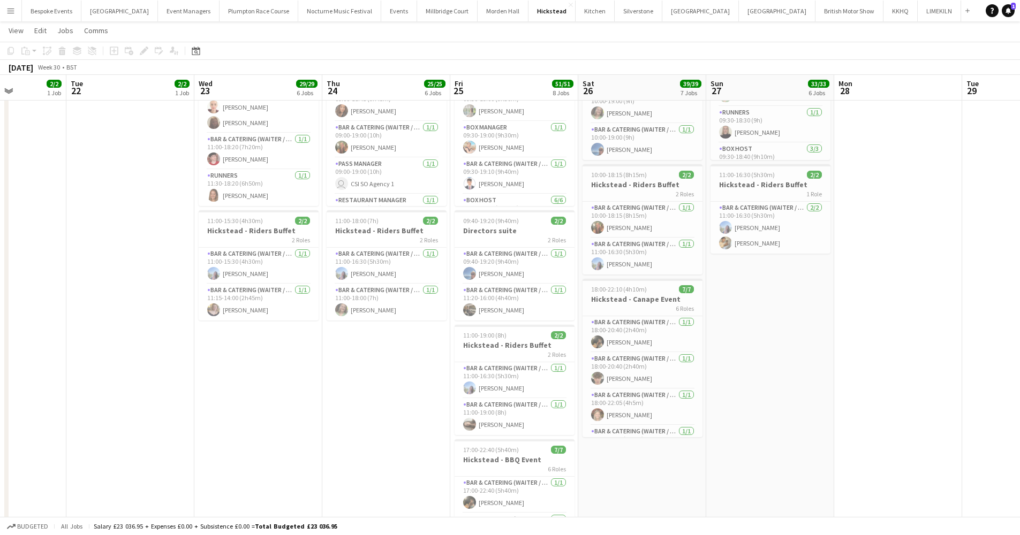
click at [10, 11] on app-icon "Menu" at bounding box center [10, 10] width 9 height 9
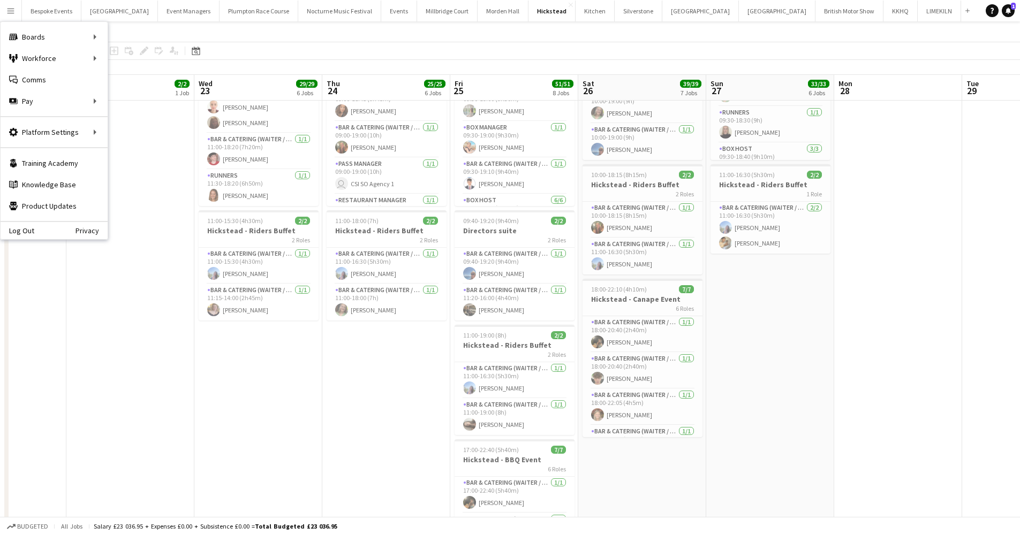
click at [5, 11] on button "Menu" at bounding box center [10, 10] width 21 height 21
click at [145, 33] on link "Boards" at bounding box center [161, 36] width 107 height 21
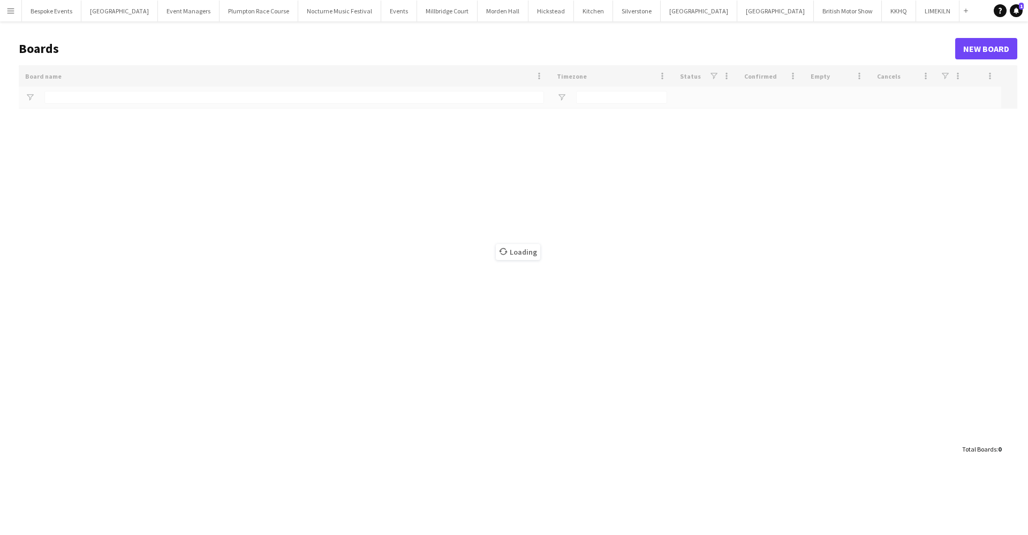
type input "****"
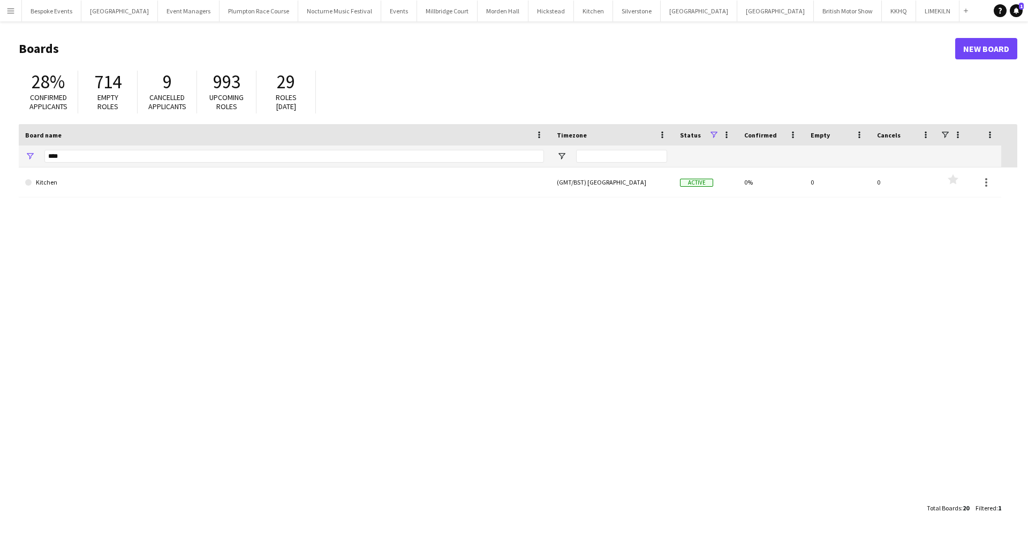
click at [11, 11] on app-icon "Menu" at bounding box center [10, 10] width 9 height 9
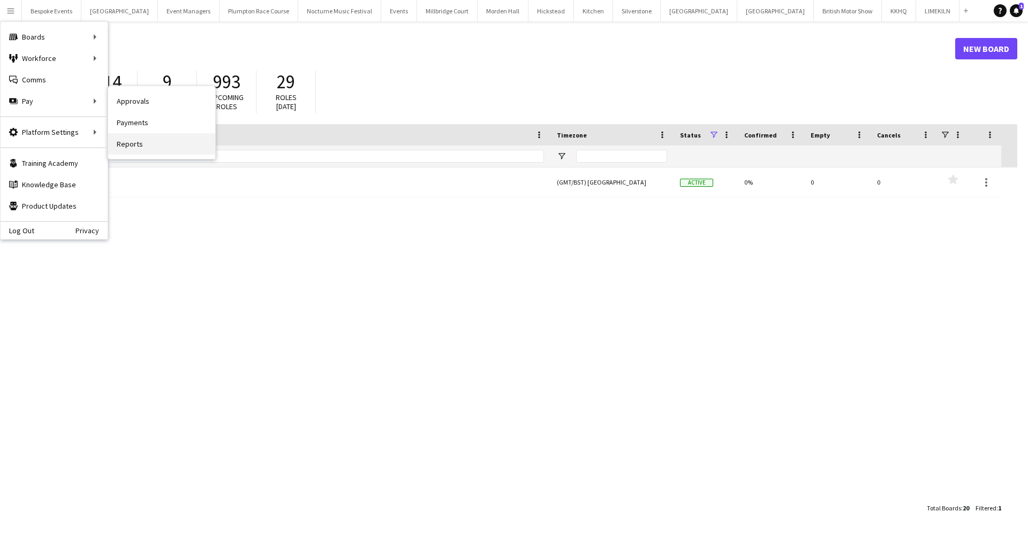
click at [124, 142] on link "Reports" at bounding box center [161, 143] width 107 height 21
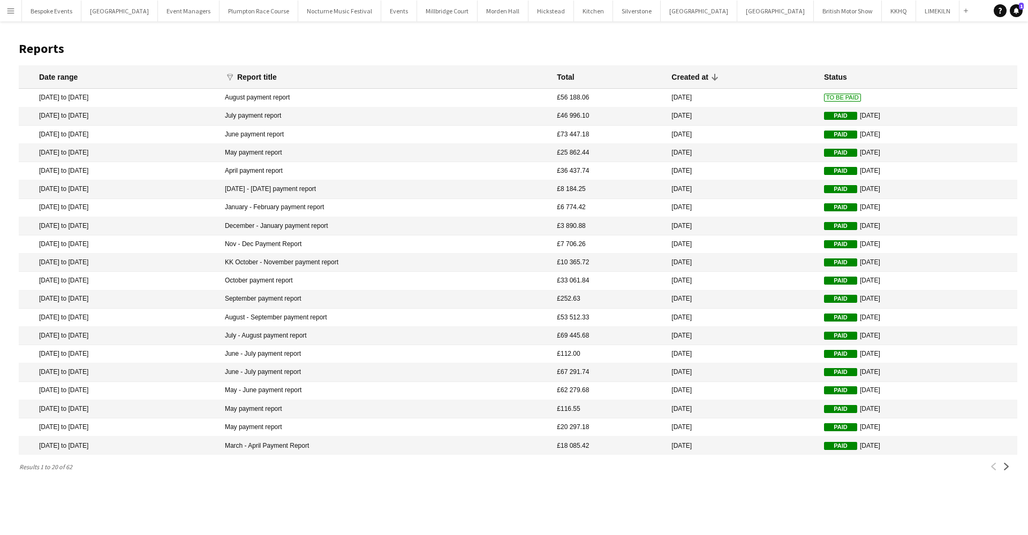
click at [8, 7] on app-icon "Menu" at bounding box center [10, 10] width 9 height 9
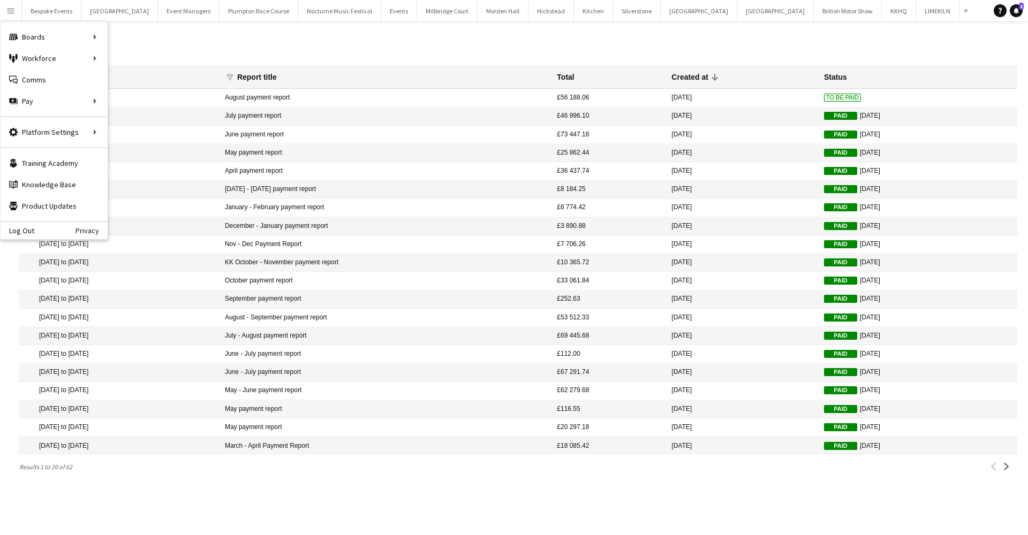
click at [10, 11] on app-icon "Menu" at bounding box center [10, 10] width 9 height 9
click at [32, 39] on div "Boards Boards" at bounding box center [54, 36] width 107 height 21
click at [7, 16] on button "Menu" at bounding box center [10, 10] width 21 height 21
click at [119, 57] on link "My Workforce" at bounding box center [161, 58] width 107 height 21
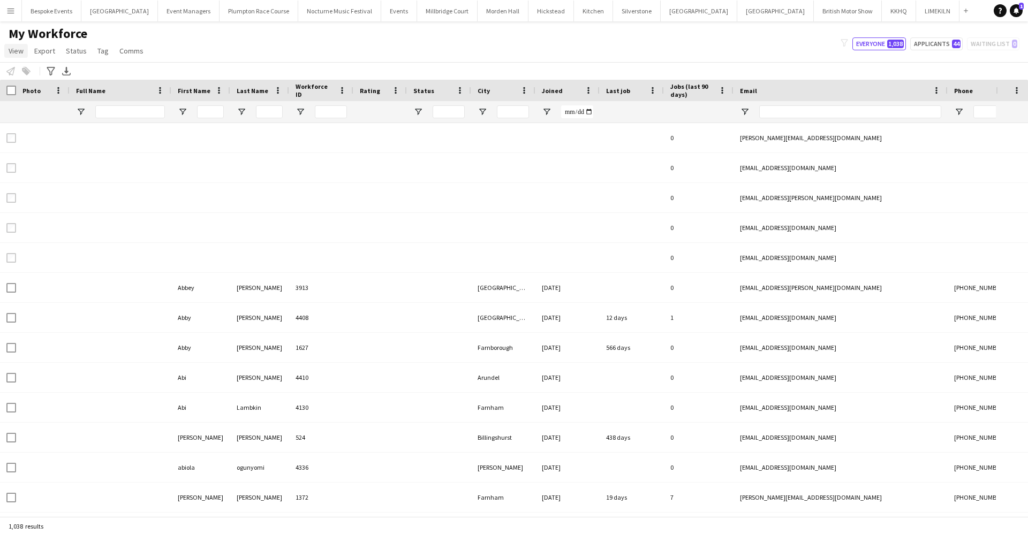
type input "***"
type input "**********"
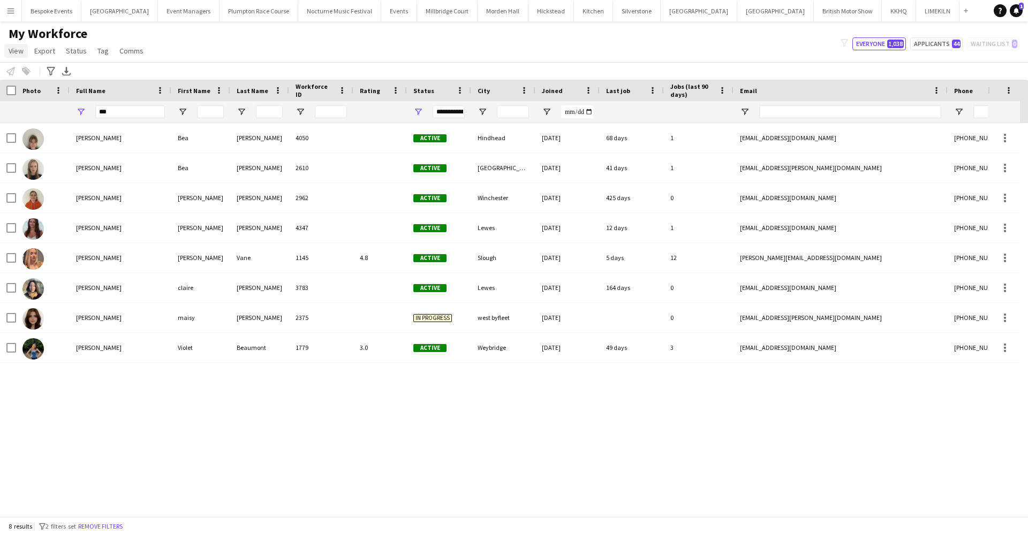
click at [12, 56] on link "View" at bounding box center [16, 51] width 24 height 14
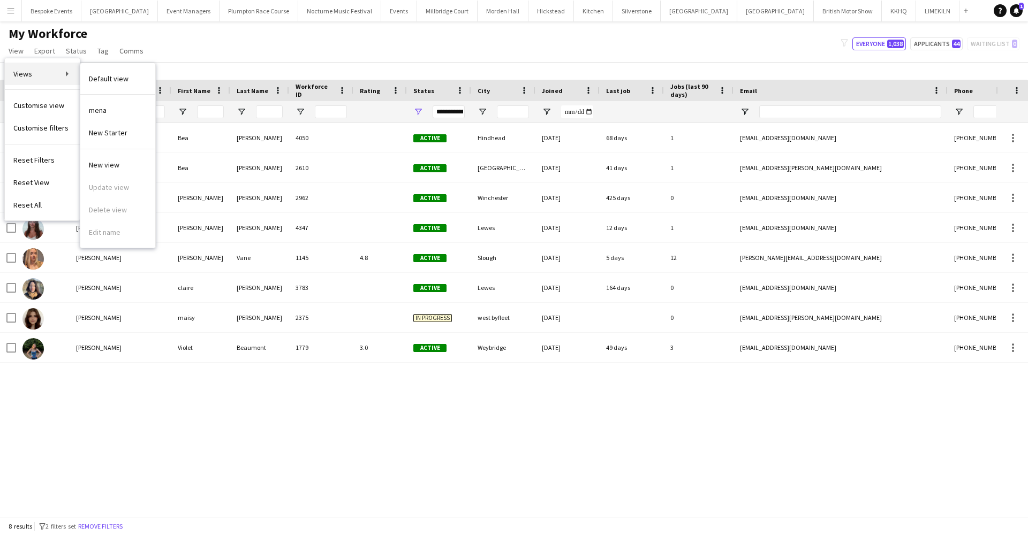
click at [49, 75] on link "Views" at bounding box center [42, 74] width 75 height 22
click at [48, 75] on link "Views" at bounding box center [42, 74] width 75 height 22
click at [49, 71] on link "Views" at bounding box center [42, 74] width 75 height 22
click at [162, 38] on div "My Workforce View Views Default view mena New Starter New view Update view Dele…" at bounding box center [514, 44] width 1028 height 36
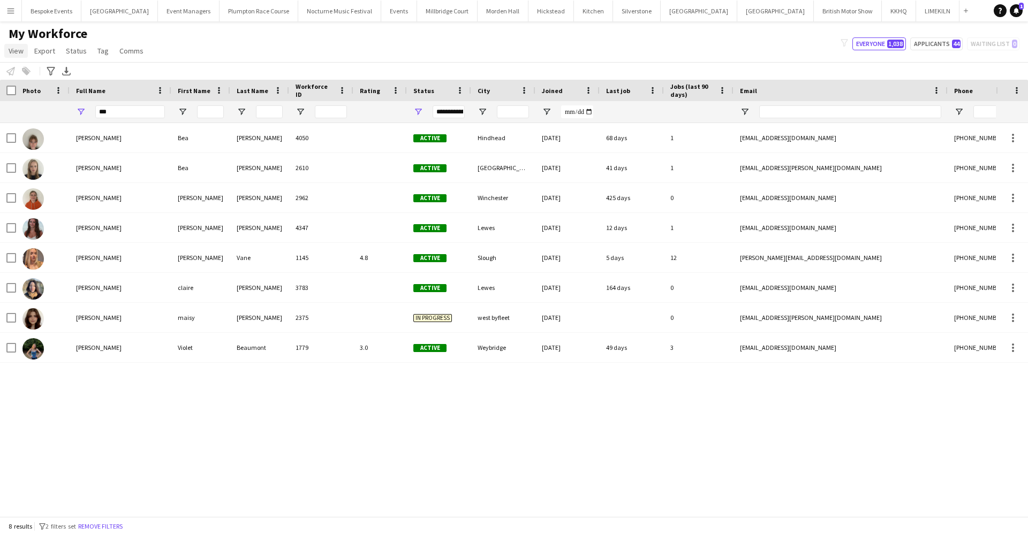
click at [10, 51] on span "View" at bounding box center [16, 51] width 15 height 10
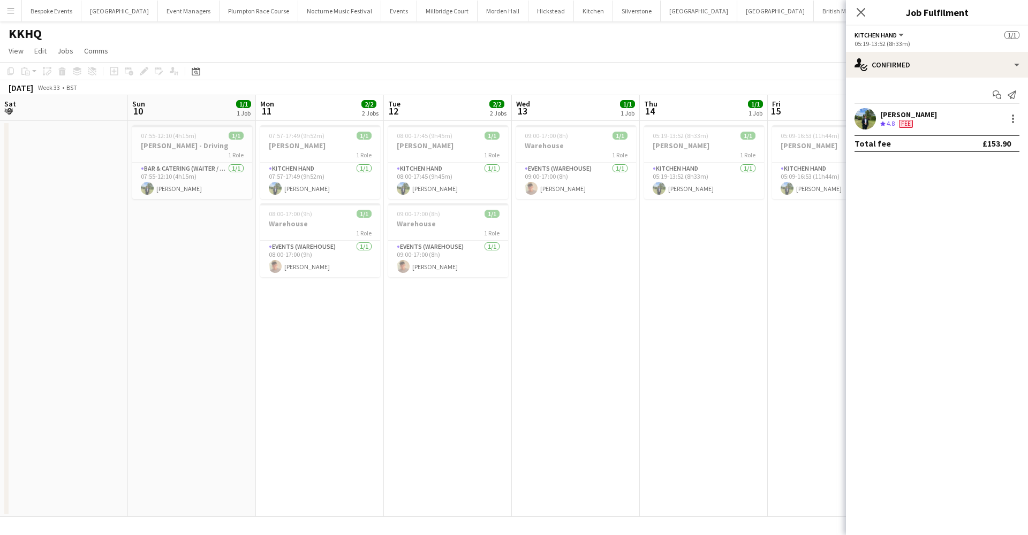
scroll to position [0, 368]
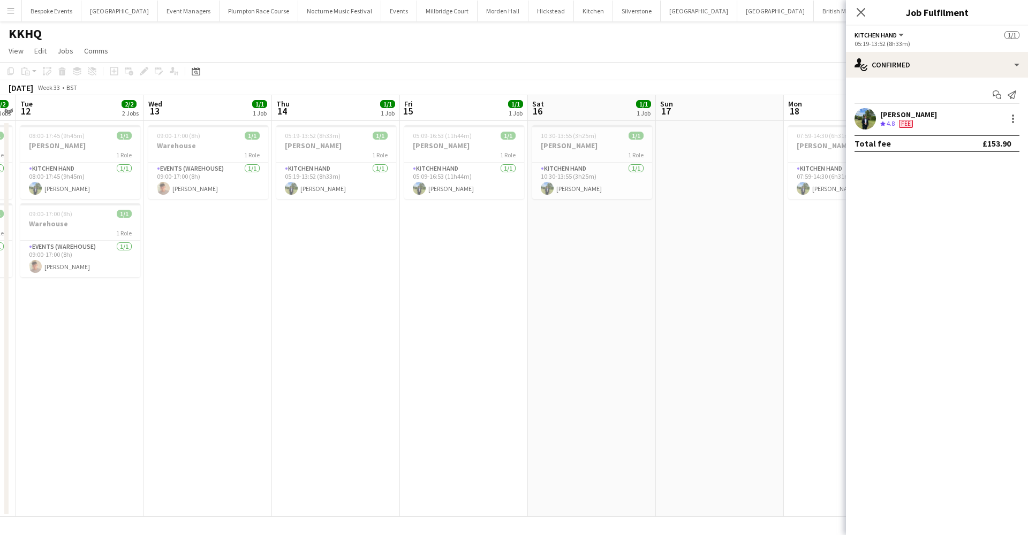
click at [13, 13] on app-icon "Menu" at bounding box center [10, 10] width 9 height 9
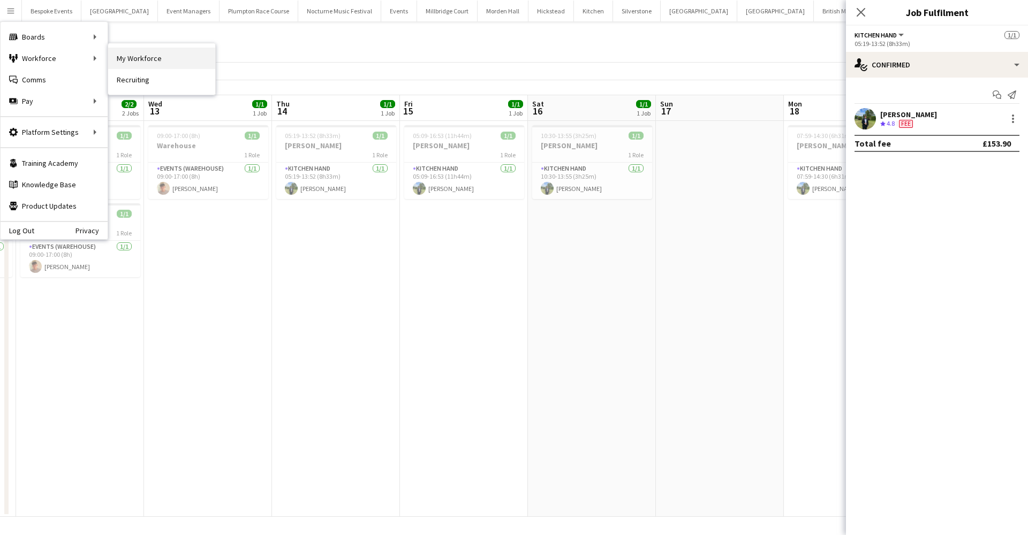
click at [125, 56] on link "My Workforce" at bounding box center [161, 58] width 107 height 21
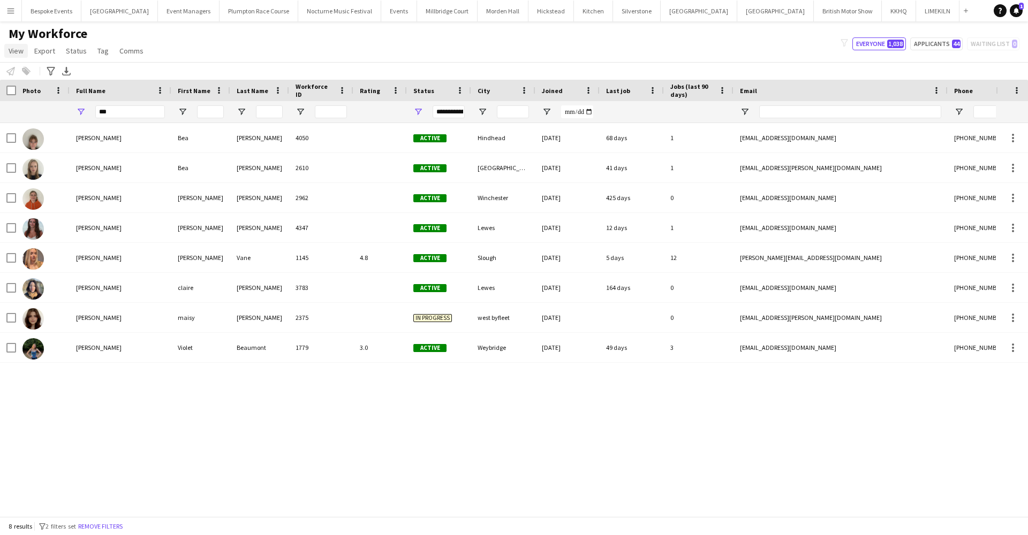
click at [15, 50] on span "View" at bounding box center [16, 51] width 15 height 10
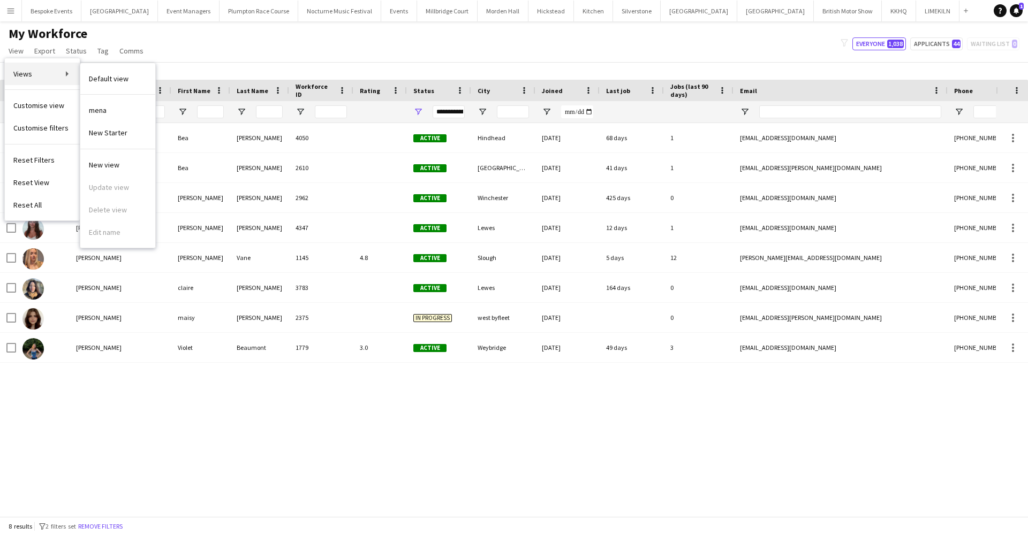
click at [35, 77] on link "Views" at bounding box center [42, 74] width 75 height 22
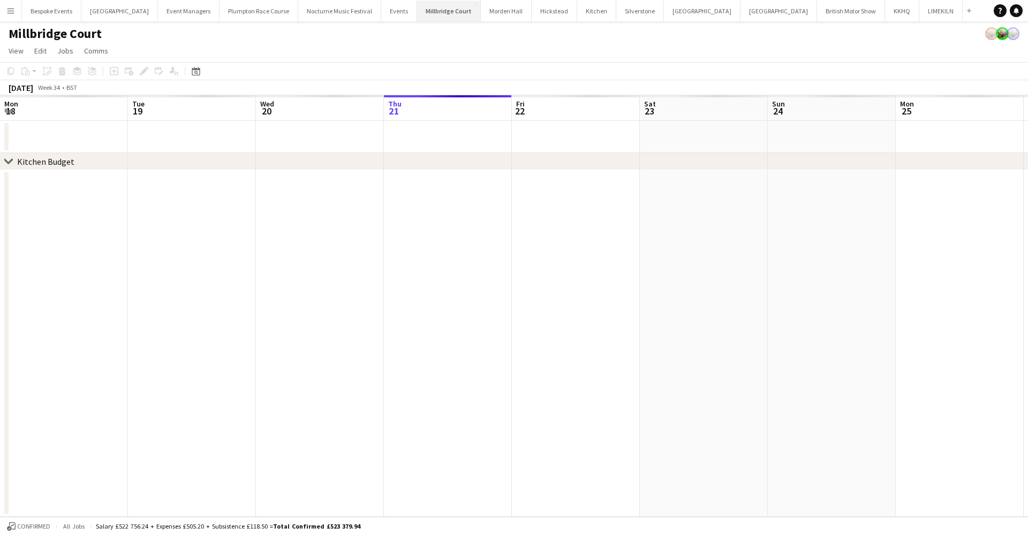
scroll to position [0, 256]
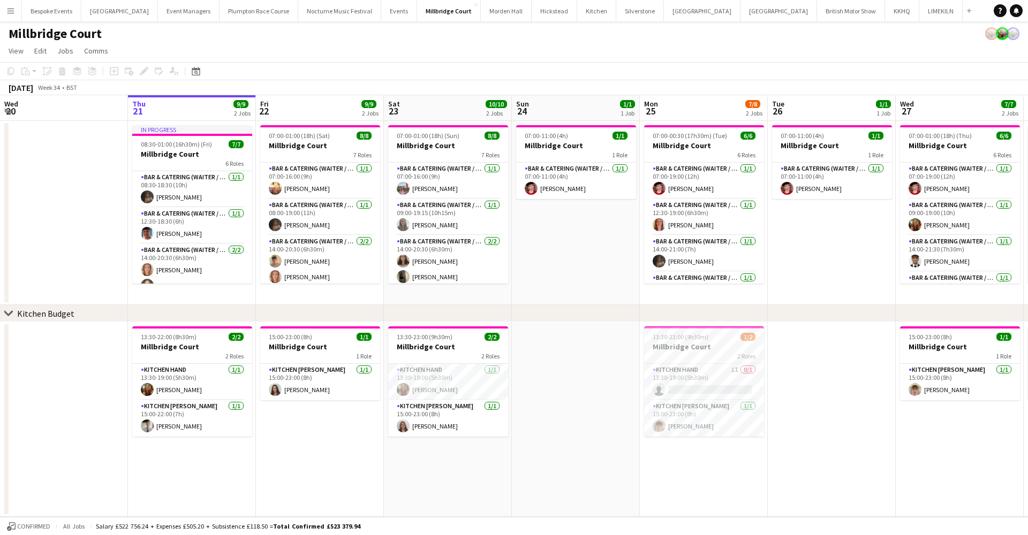
click at [16, 10] on button "Menu" at bounding box center [10, 10] width 21 height 21
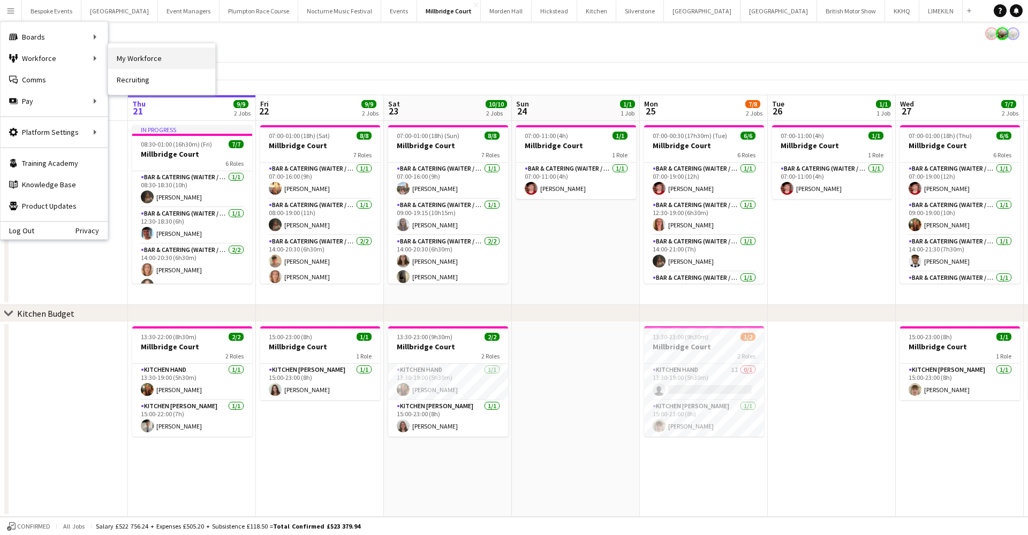
click at [130, 67] on link "My Workforce" at bounding box center [161, 58] width 107 height 21
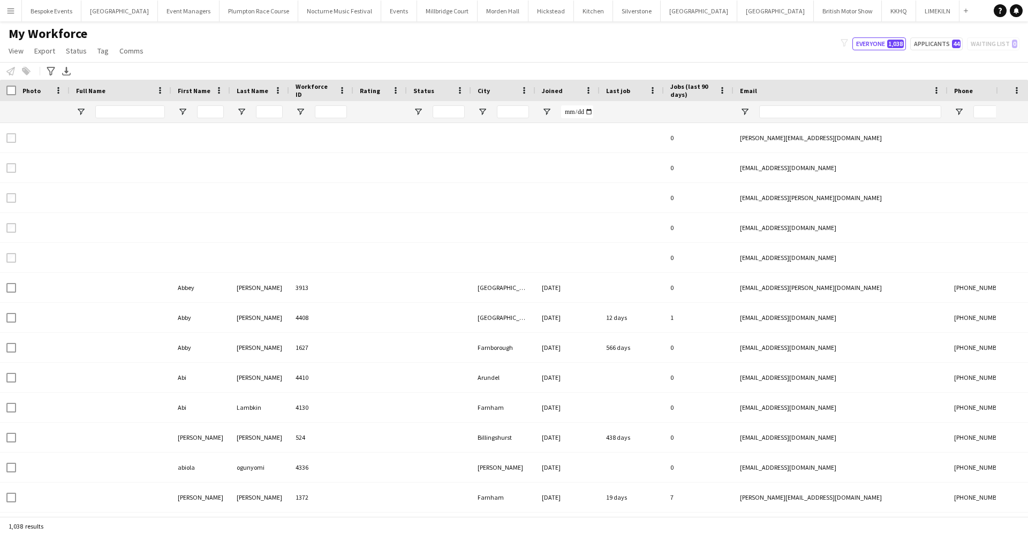
type input "***"
type input "**********"
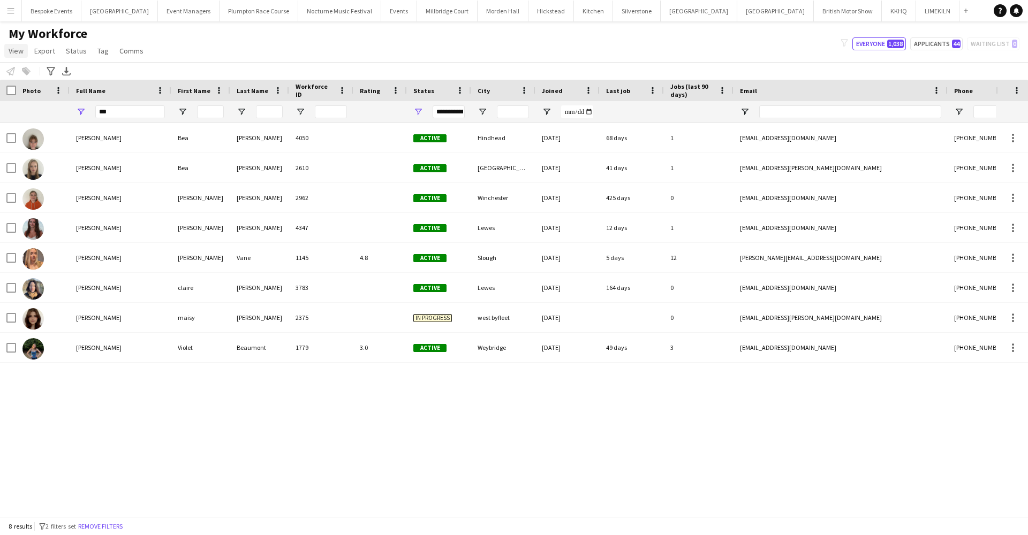
click at [17, 52] on span "View" at bounding box center [16, 51] width 15 height 10
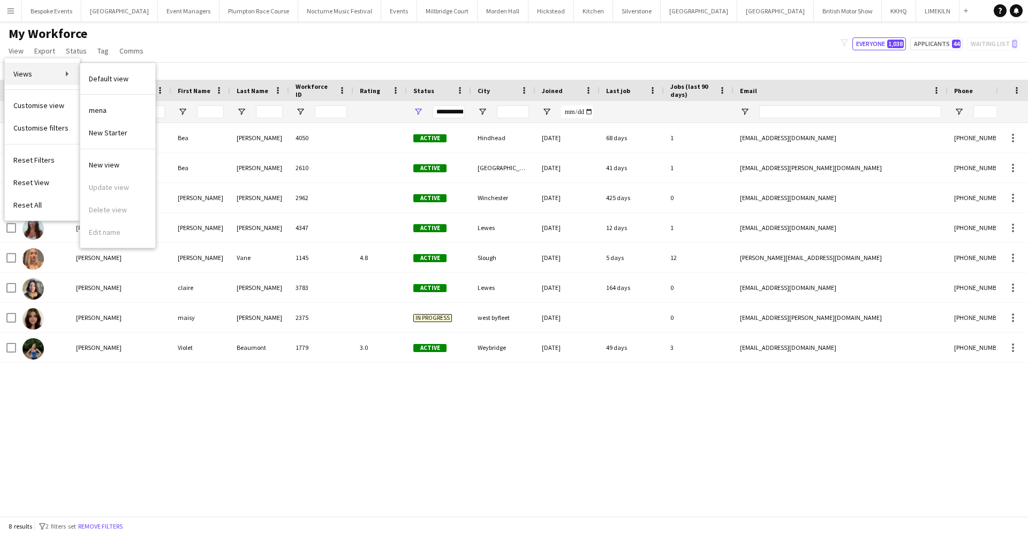
click at [24, 76] on span "Views" at bounding box center [22, 74] width 19 height 10
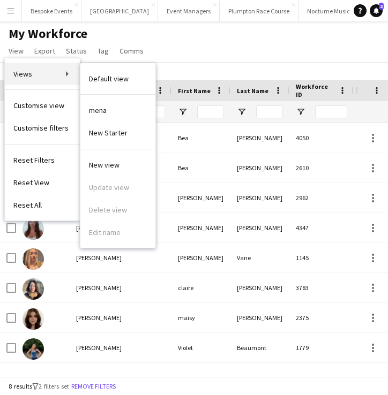
click at [24, 80] on link "Views" at bounding box center [42, 74] width 75 height 22
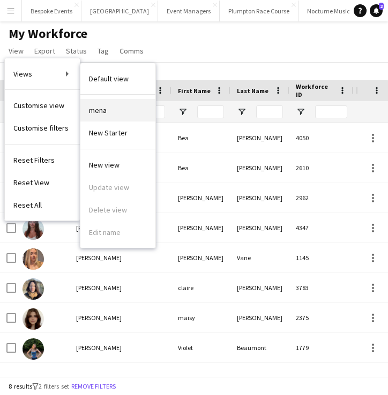
click at [97, 107] on span "mena" at bounding box center [98, 110] width 18 height 10
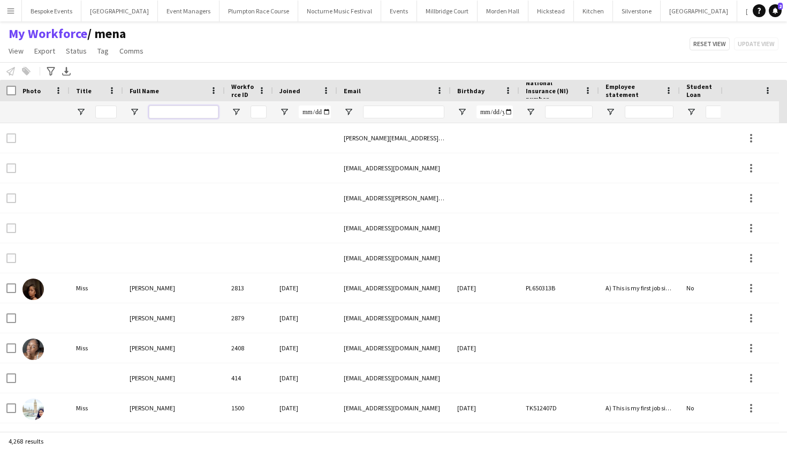
drag, startPoint x: 301, startPoint y: 449, endPoint x: 167, endPoint y: 111, distance: 363.8
click at [167, 111] on input "Full Name Filter Input" at bounding box center [184, 111] width 70 height 13
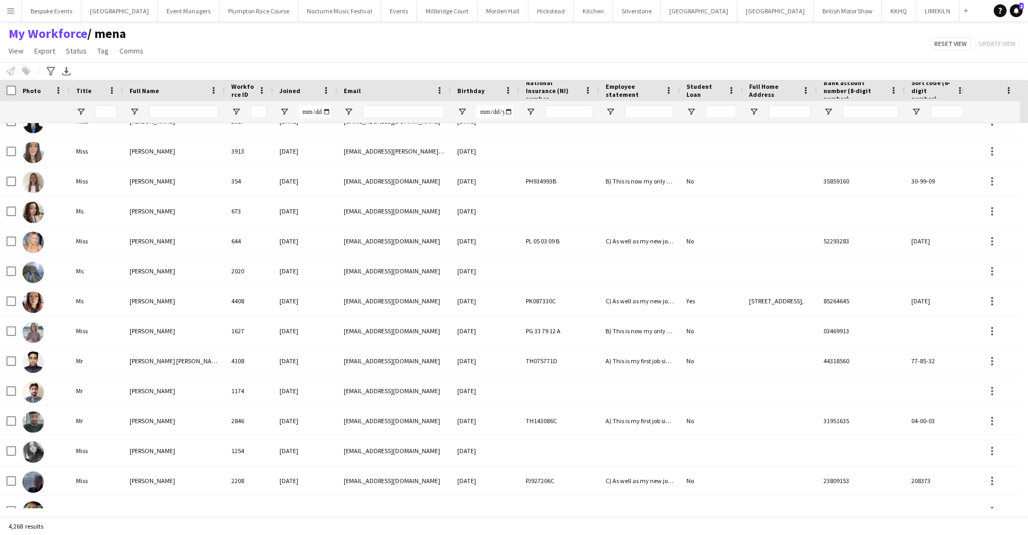
scroll to position [558, 0]
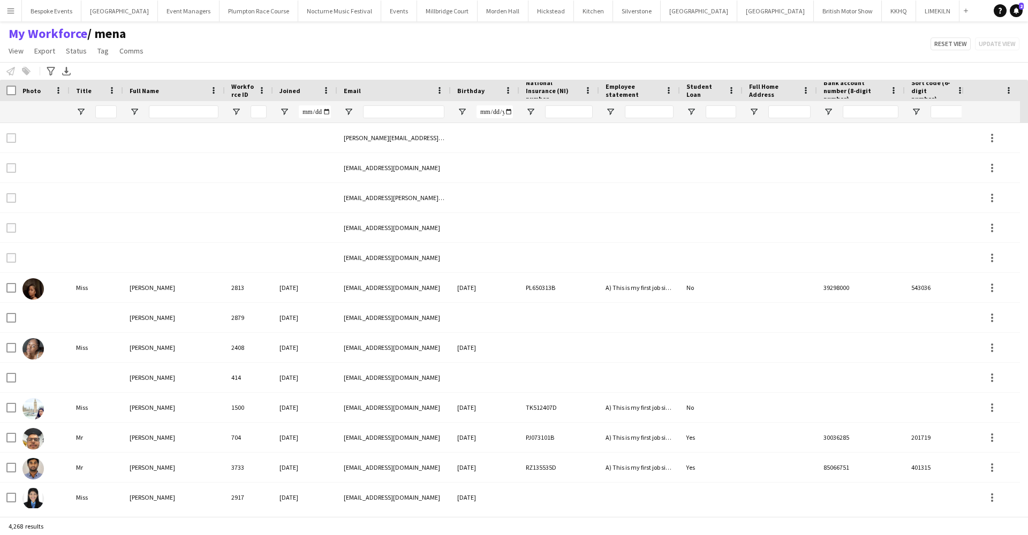
click at [21, 51] on span "View" at bounding box center [16, 51] width 15 height 10
click at [205, 47] on div "My Workforce / mena View Views Default view mena New Starter New view Update vi…" at bounding box center [514, 44] width 1028 height 36
click at [185, 111] on input "Full Name Filter Input" at bounding box center [184, 111] width 70 height 13
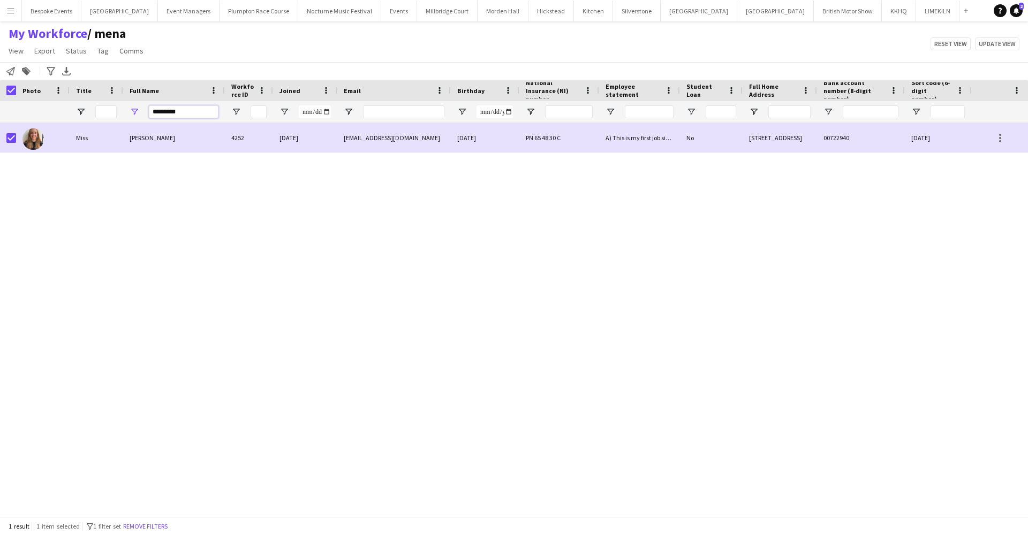
click at [201, 111] on input "*********" at bounding box center [184, 111] width 70 height 13
type input "*"
click at [196, 109] on input "**********" at bounding box center [184, 111] width 70 height 13
type input "*"
click at [180, 114] on input "*******" at bounding box center [184, 111] width 70 height 13
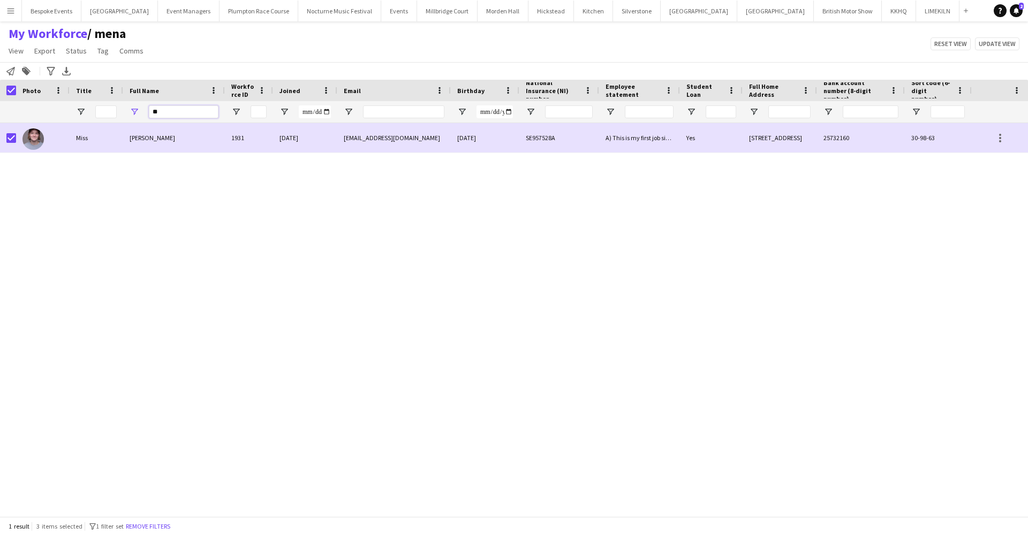
type input "*"
click at [200, 112] on input "**********" at bounding box center [184, 111] width 70 height 13
type input "*"
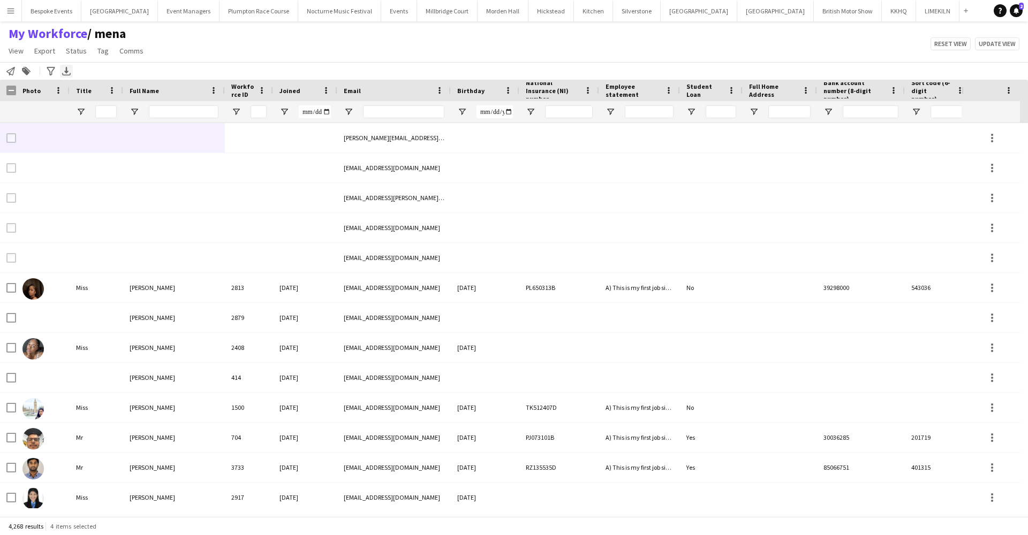
click at [62, 71] on icon "Export XLSX" at bounding box center [66, 71] width 9 height 9
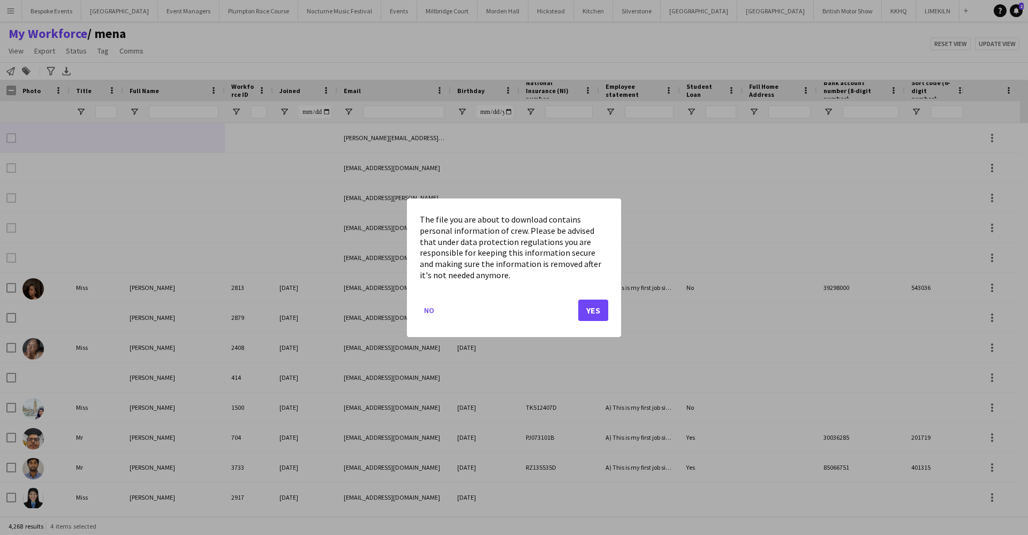
click at [589, 307] on button "Yes" at bounding box center [593, 309] width 30 height 21
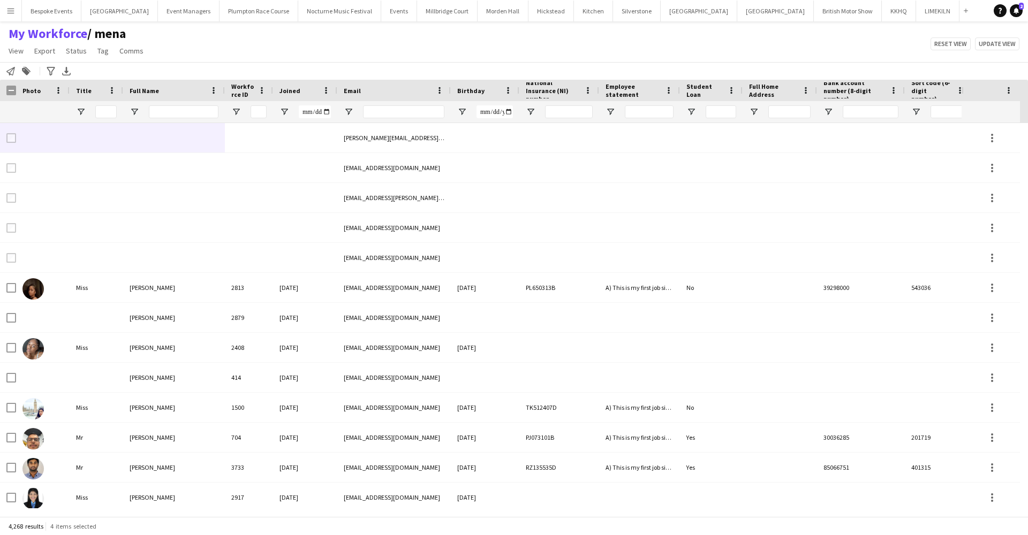
click at [12, 13] on app-icon "Menu" at bounding box center [10, 10] width 9 height 9
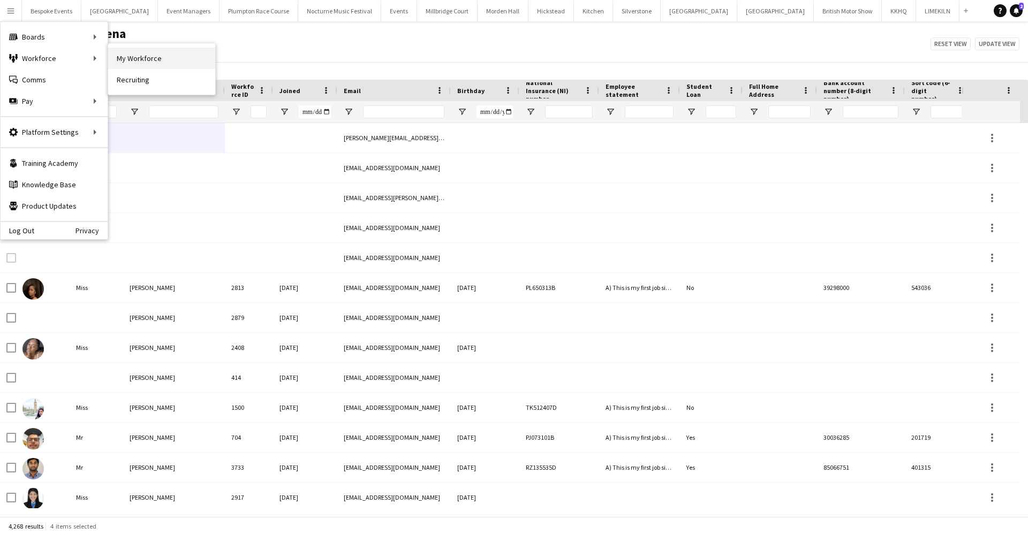
click at [117, 54] on link "My Workforce" at bounding box center [161, 58] width 107 height 21
type input "***"
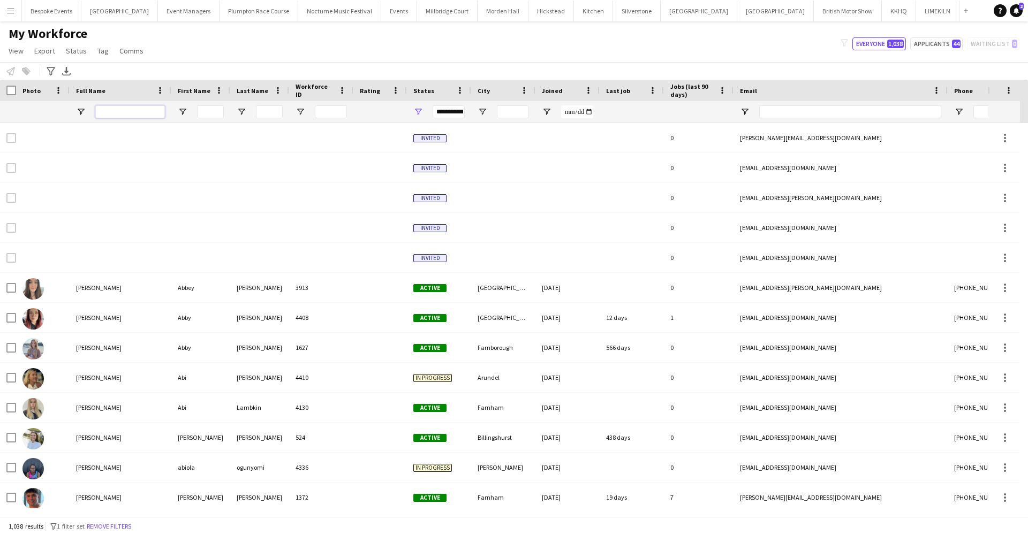
click at [118, 116] on input "Full Name Filter Input" at bounding box center [130, 111] width 70 height 13
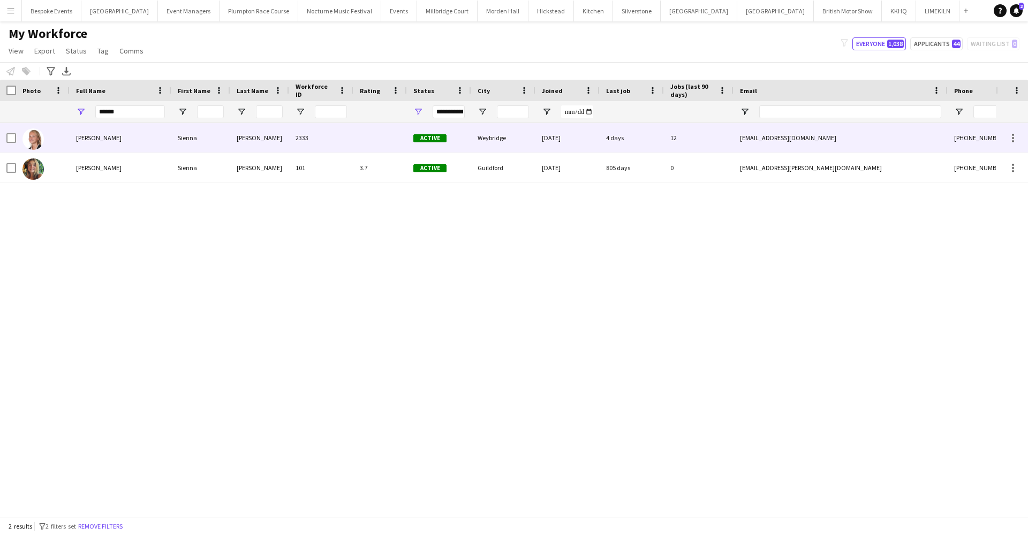
drag, startPoint x: 101, startPoint y: 129, endPoint x: 98, endPoint y: 142, distance: 13.1
click at [98, 142] on div "[PERSON_NAME]" at bounding box center [121, 137] width 102 height 29
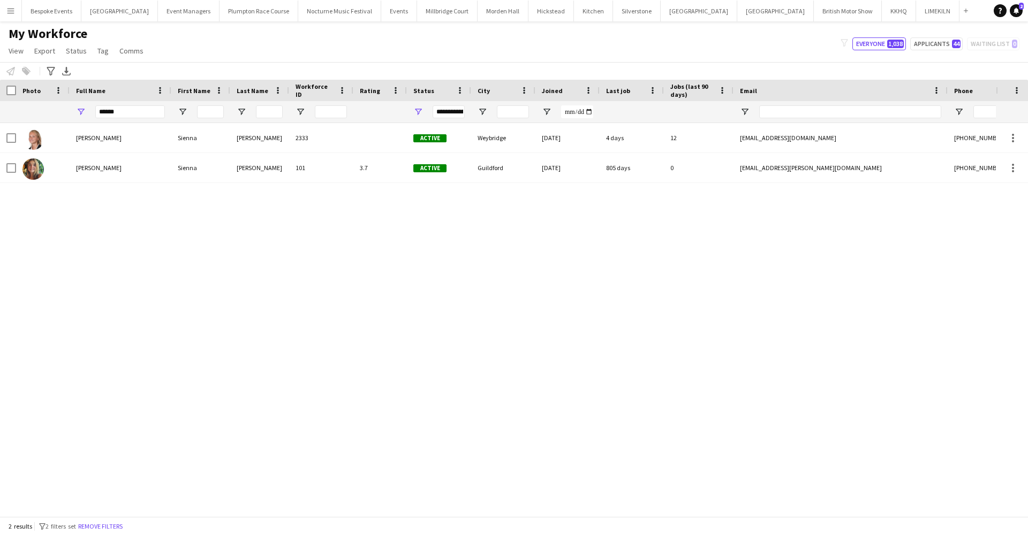
click at [186, 140] on div "Sienna" at bounding box center [200, 137] width 59 height 29
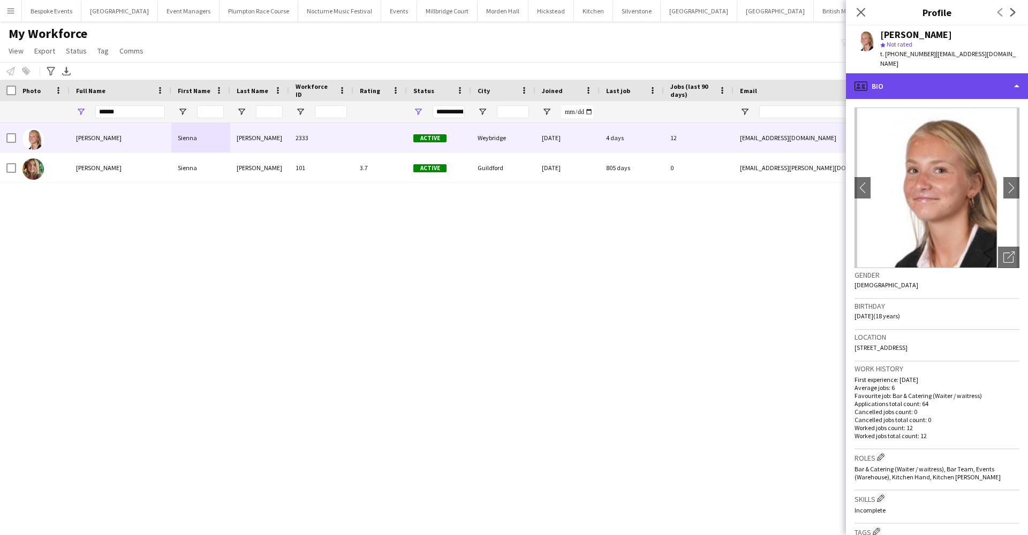
click at [899, 75] on div "profile Bio" at bounding box center [937, 86] width 182 height 26
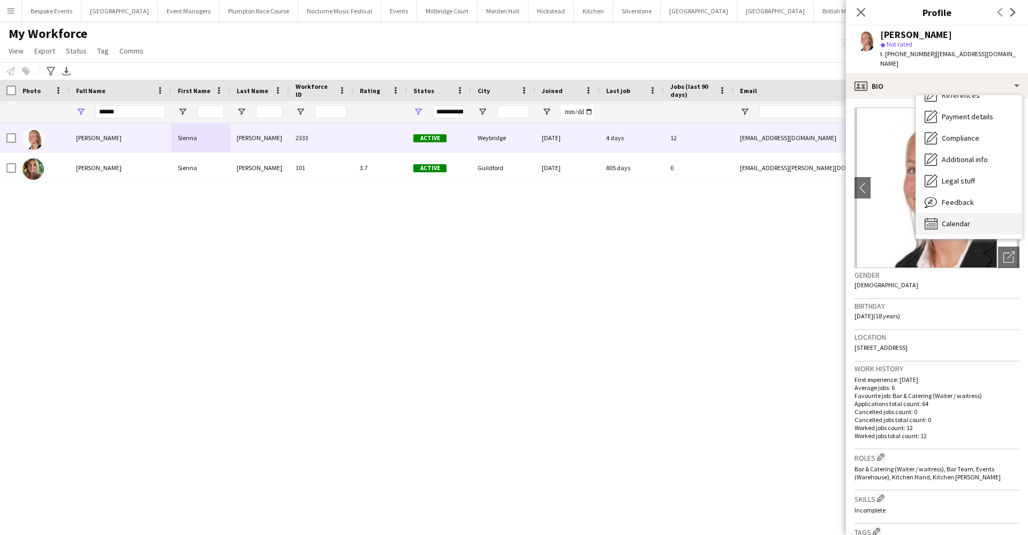
scroll to position [122, 0]
click at [962, 213] on div "Calendar Calendar" at bounding box center [969, 223] width 106 height 21
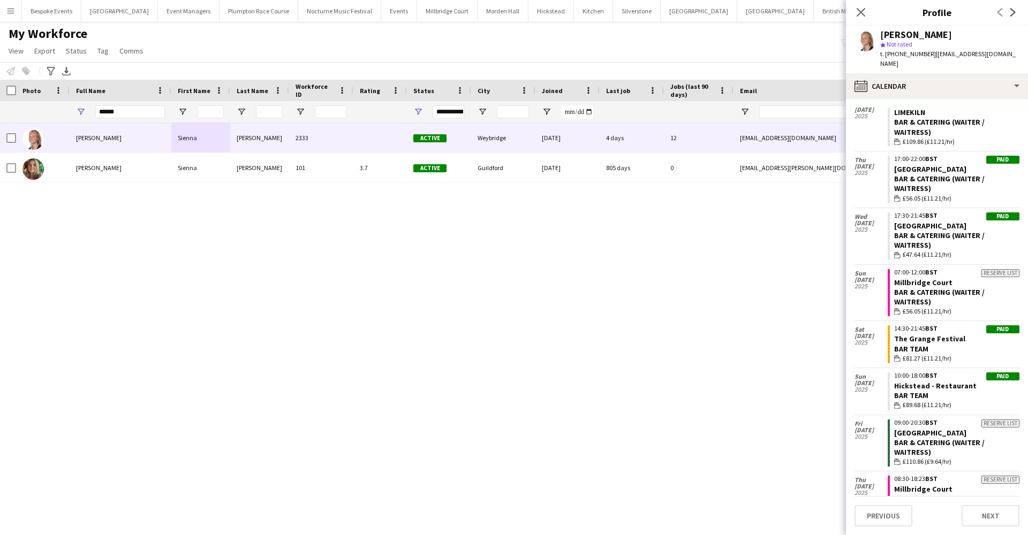
scroll to position [1663, 0]
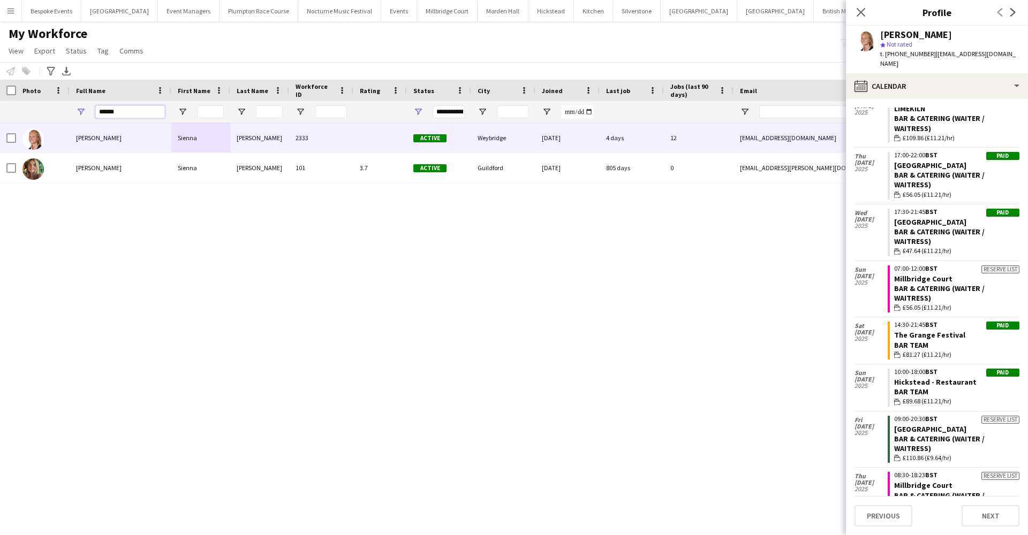
click at [133, 109] on input "******" at bounding box center [130, 111] width 70 height 13
type input "*"
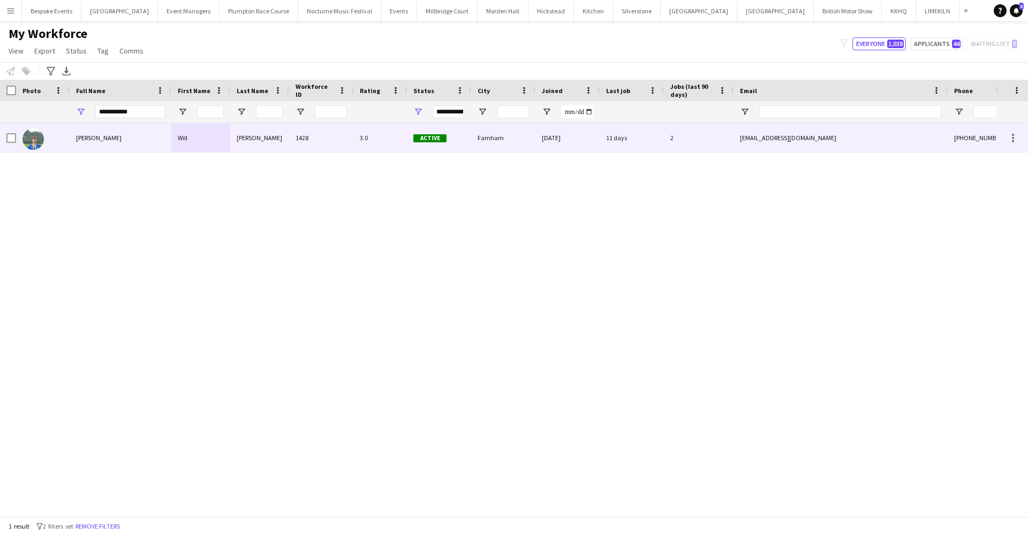
click at [182, 130] on div "Will" at bounding box center [200, 137] width 59 height 29
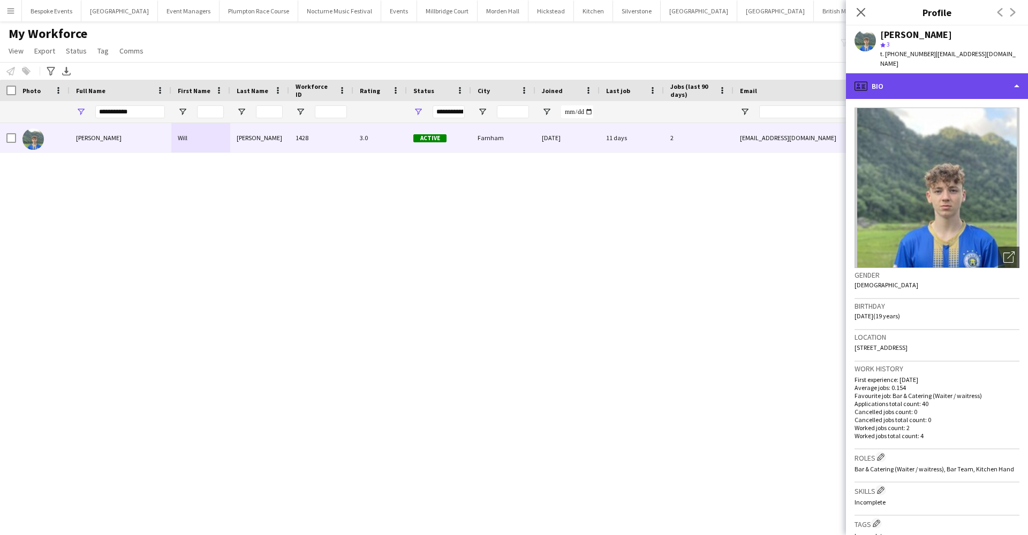
click at [907, 77] on div "profile Bio" at bounding box center [937, 86] width 182 height 26
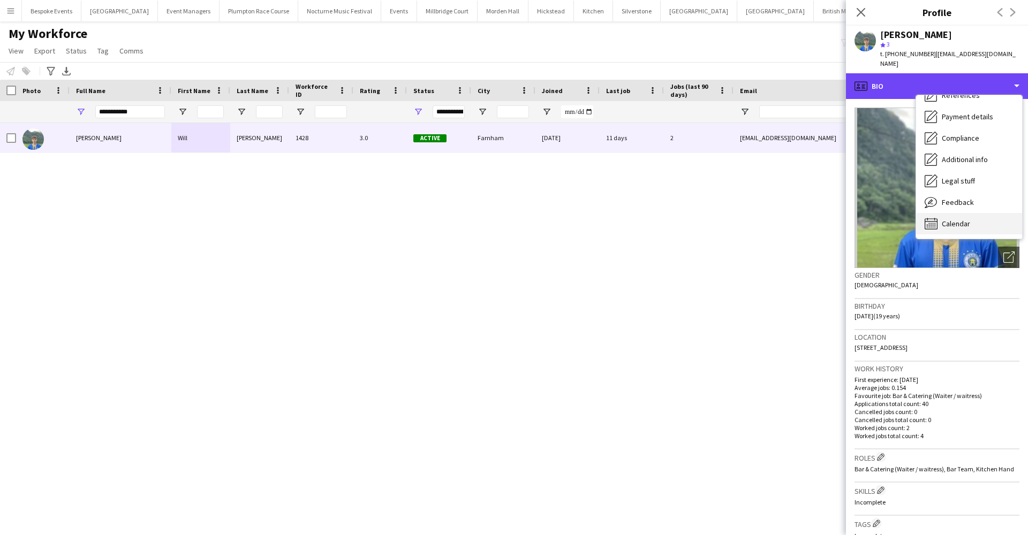
scroll to position [122, 0]
click at [953, 221] on div "Calendar Calendar" at bounding box center [969, 223] width 106 height 21
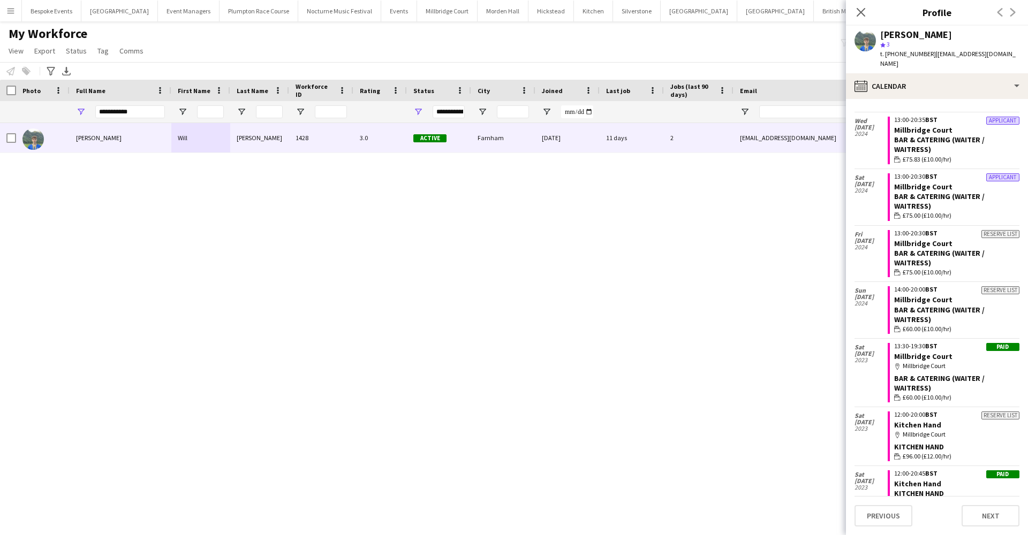
scroll to position [1640, 0]
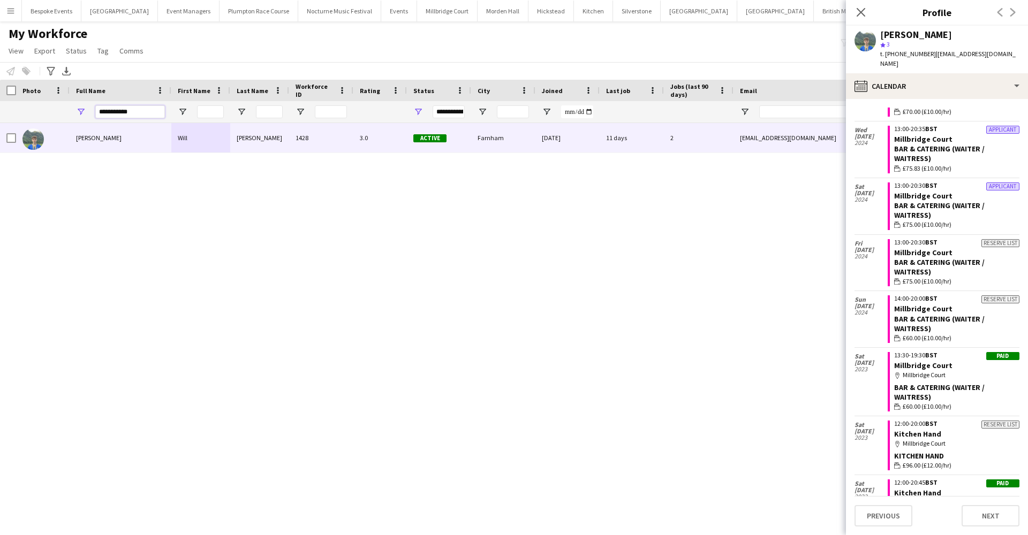
drag, startPoint x: 1026, startPoint y: 426, endPoint x: 140, endPoint y: 110, distance: 940.6
click at [140, 110] on input "**********" at bounding box center [130, 111] width 70 height 13
type input "*"
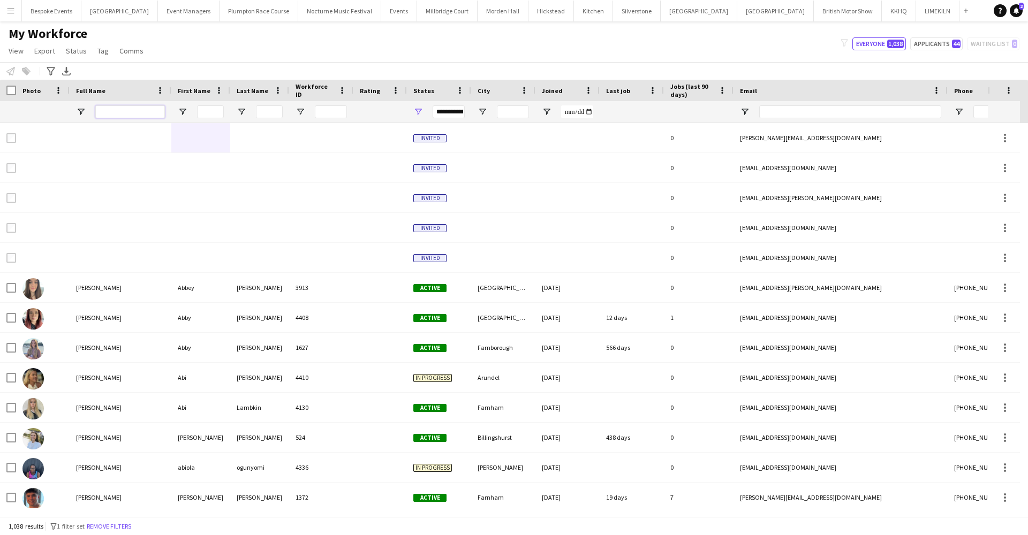
click at [104, 111] on input "Full Name Filter Input" at bounding box center [130, 111] width 70 height 13
type input "**********"
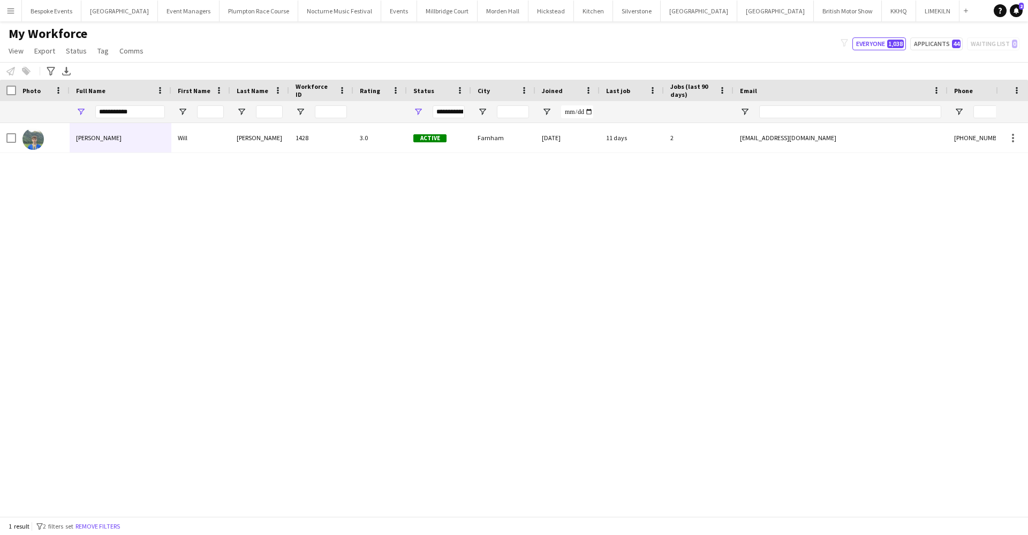
click at [320, 229] on div "Will [PERSON_NAME] Will [PERSON_NAME] 1428 3.0 Active Farnham [DATE] 11 days 2 …" at bounding box center [498, 315] width 996 height 385
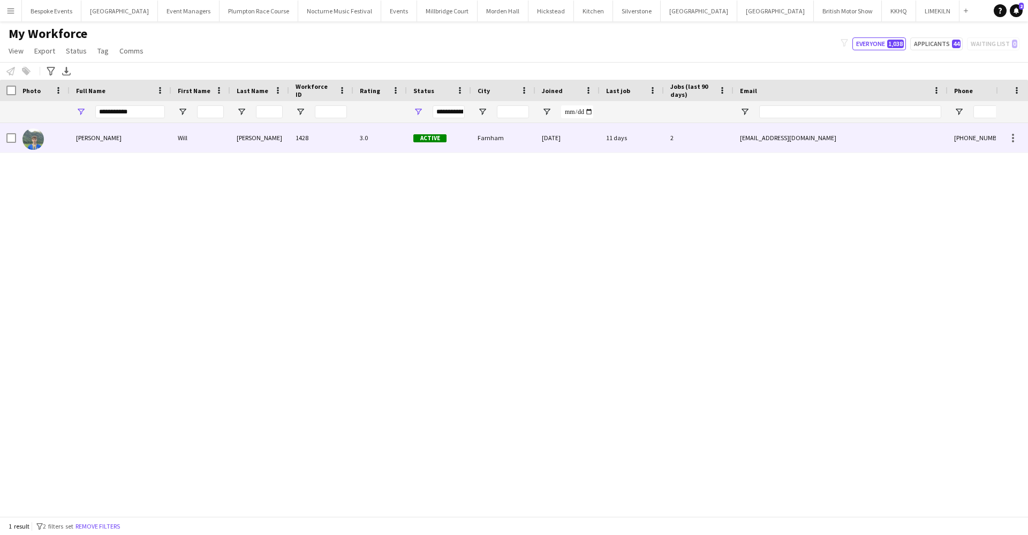
click at [129, 150] on div "[PERSON_NAME]" at bounding box center [121, 137] width 102 height 29
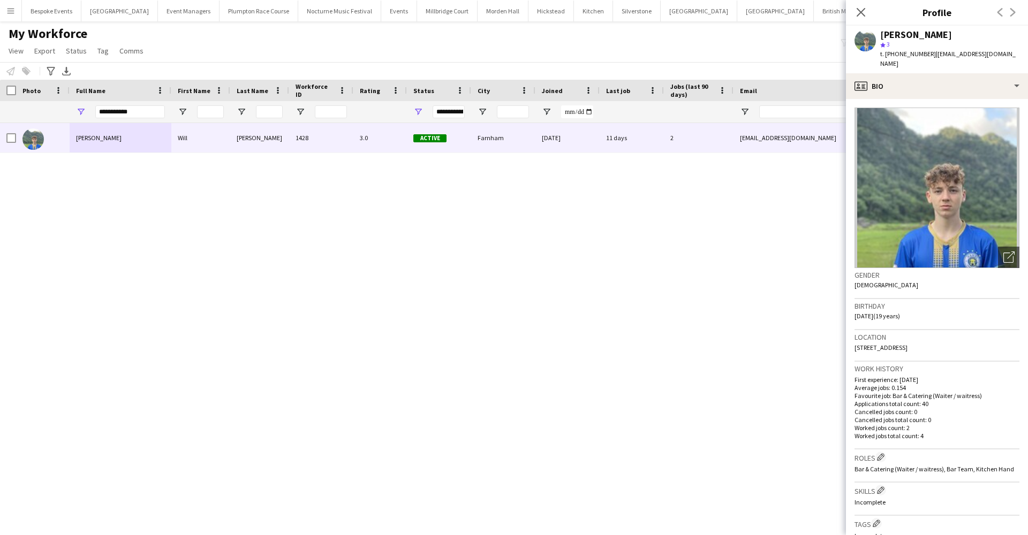
click at [14, 37] on span "My Workforce" at bounding box center [48, 34] width 79 height 16
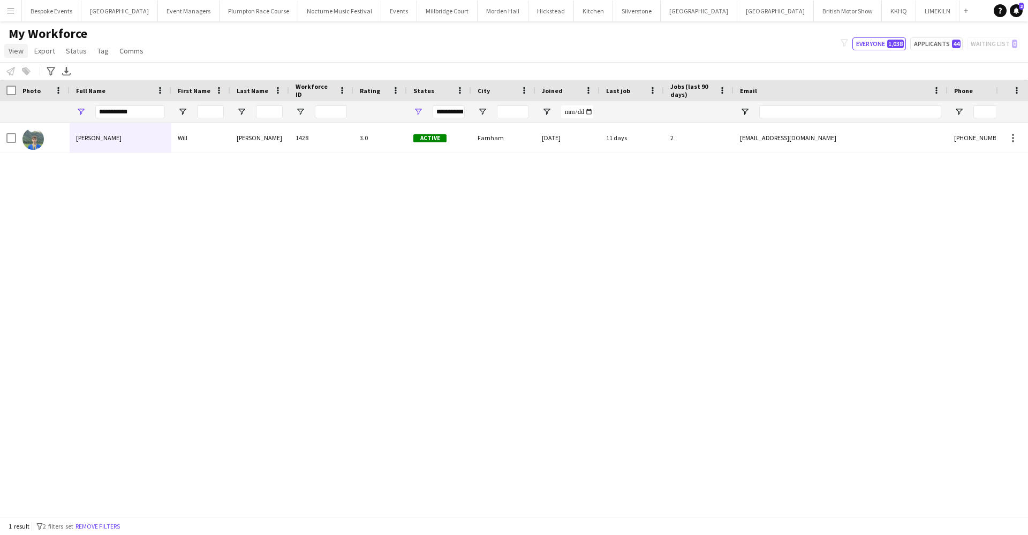
click at [17, 51] on span "View" at bounding box center [16, 51] width 15 height 10
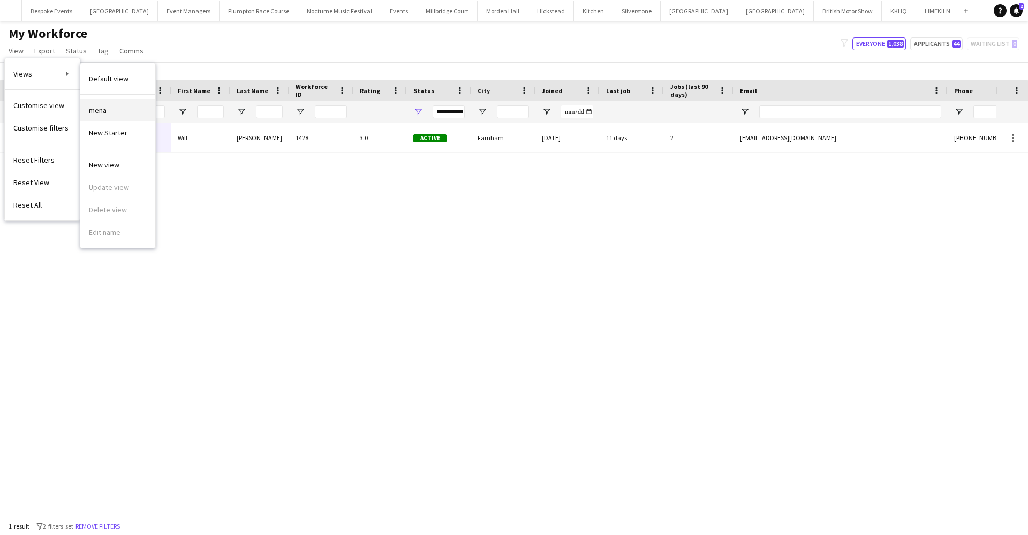
click at [87, 112] on link "mena" at bounding box center [117, 110] width 75 height 22
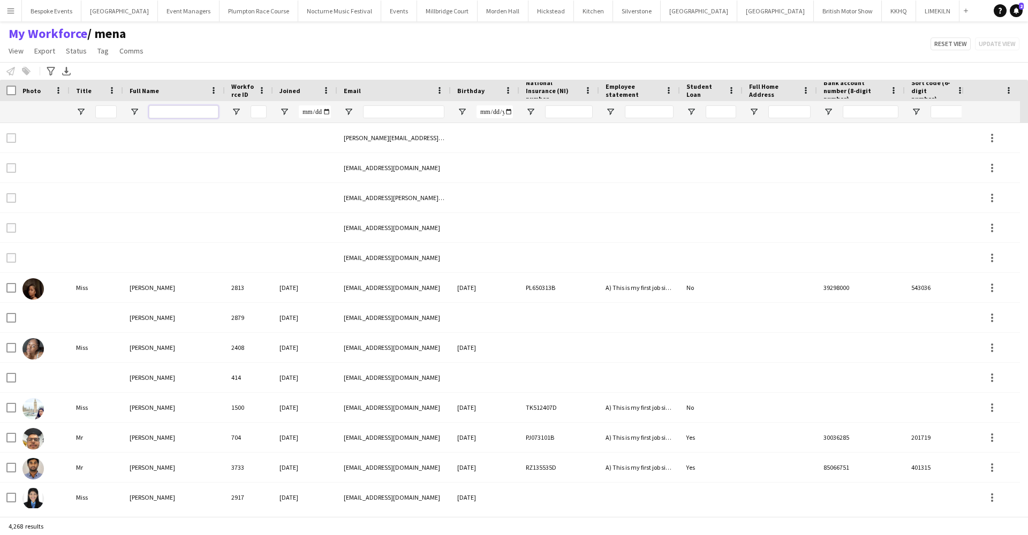
click at [164, 111] on input "Full Name Filter Input" at bounding box center [184, 111] width 70 height 13
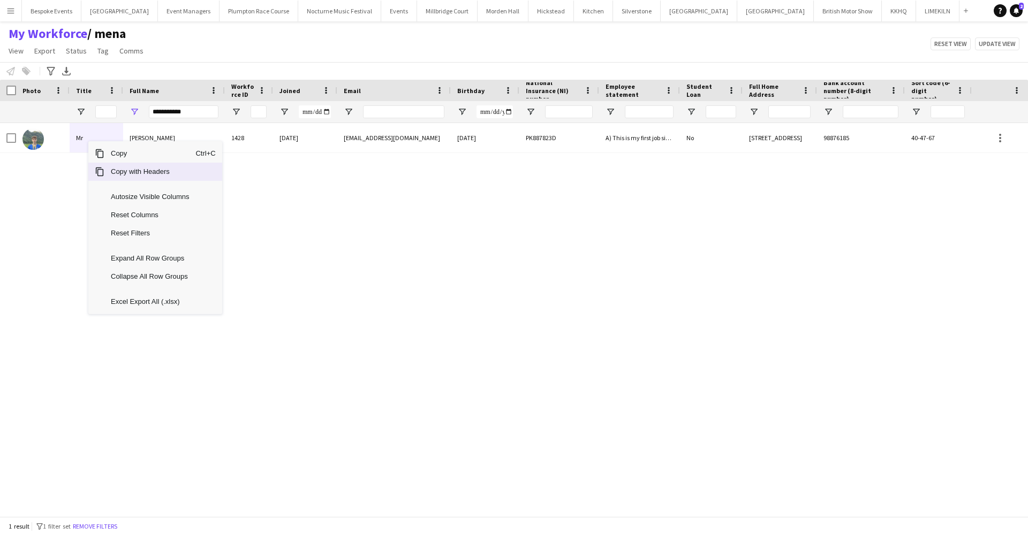
click at [119, 170] on span "Copy with Headers" at bounding box center [149, 172] width 91 height 18
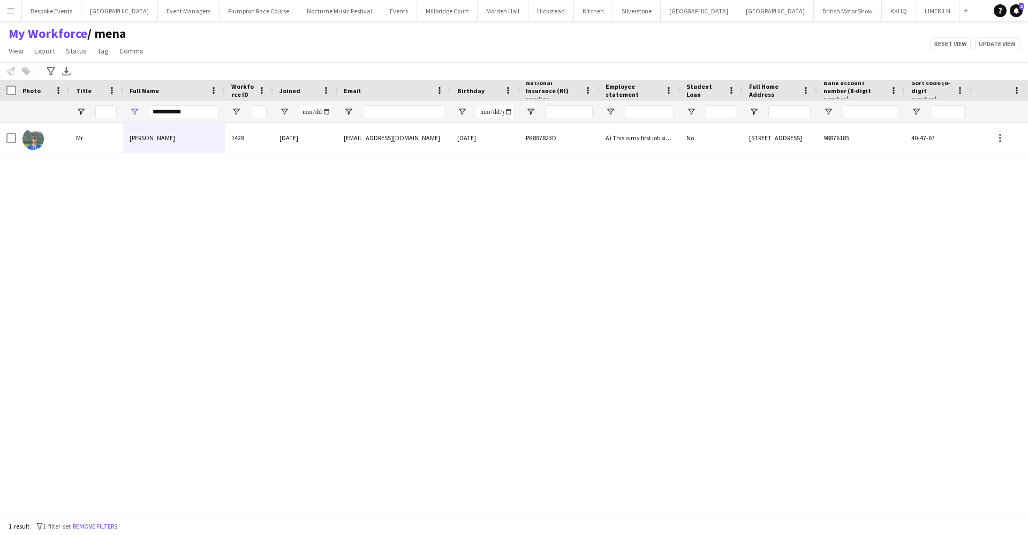
click at [455, 207] on div "Mr [PERSON_NAME] 1428 [DATE] [EMAIL_ADDRESS][DOMAIN_NAME] [DATE] PK887823D A) T…" at bounding box center [484, 315] width 969 height 385
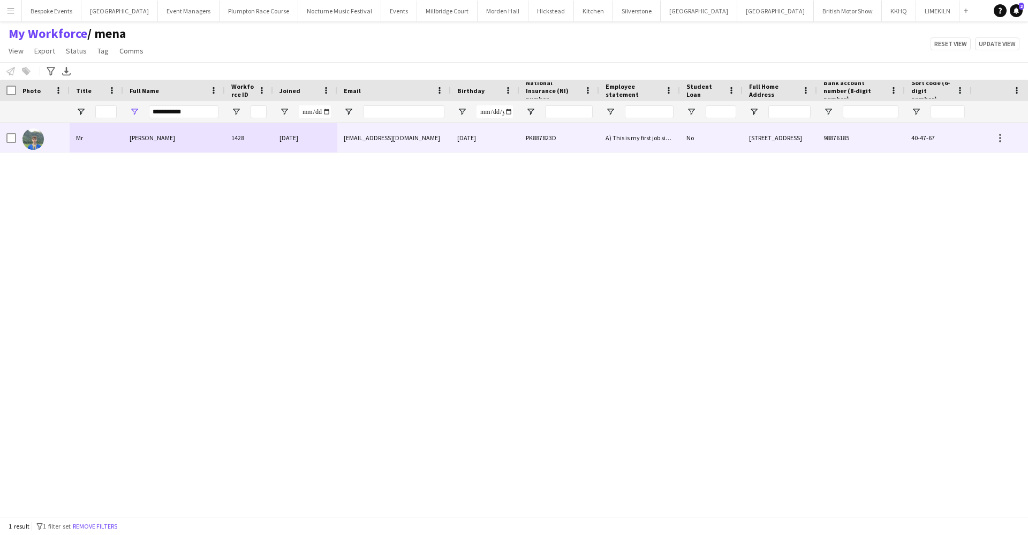
drag, startPoint x: 66, startPoint y: 133, endPoint x: 297, endPoint y: 142, distance: 230.9
click at [297, 142] on div "Mr [PERSON_NAME] 1428 [DATE] [EMAIL_ADDRESS][DOMAIN_NAME] [DATE] PK887823D A) T…" at bounding box center [539, 138] width 1078 height 30
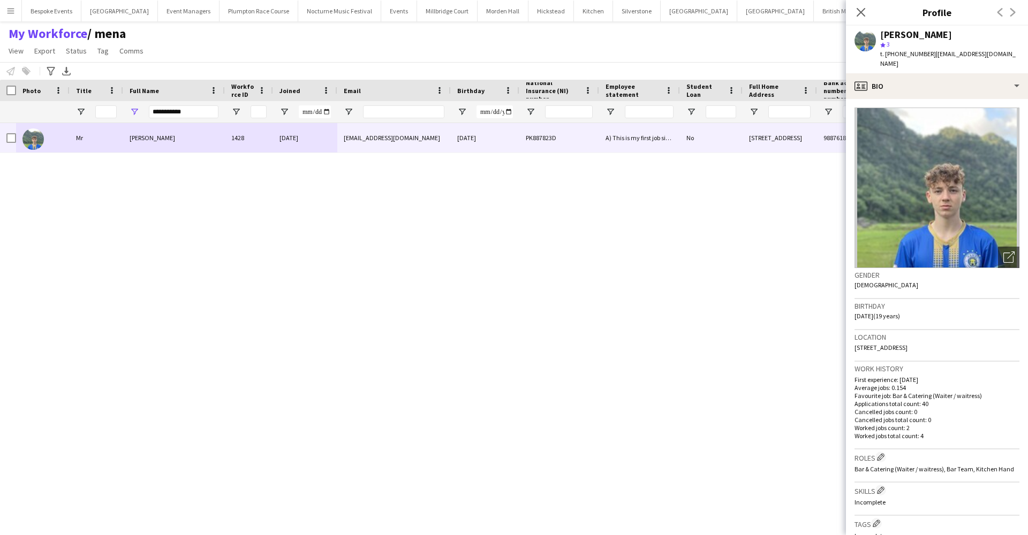
click at [272, 190] on div "Mr [PERSON_NAME] 1428 [DATE] [EMAIL_ADDRESS][DOMAIN_NAME] [DATE] PK887823D A) T…" at bounding box center [484, 315] width 969 height 385
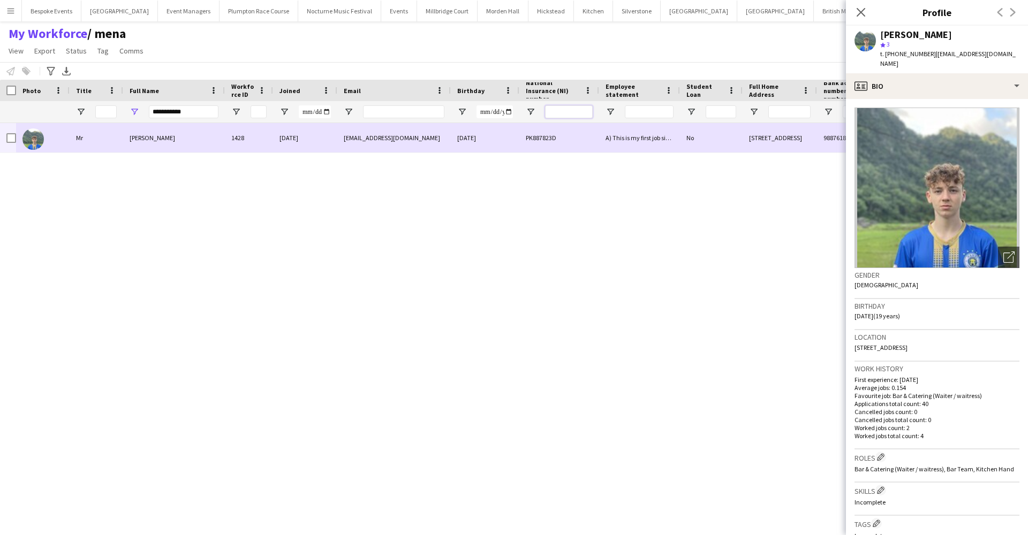
drag, startPoint x: 65, startPoint y: 135, endPoint x: 870, endPoint y: 135, distance: 805.1
click at [870, 135] on body "Menu Boards Boards Boards All jobs Status Workforce Workforce My Workforce Recr…" at bounding box center [514, 267] width 1028 height 535
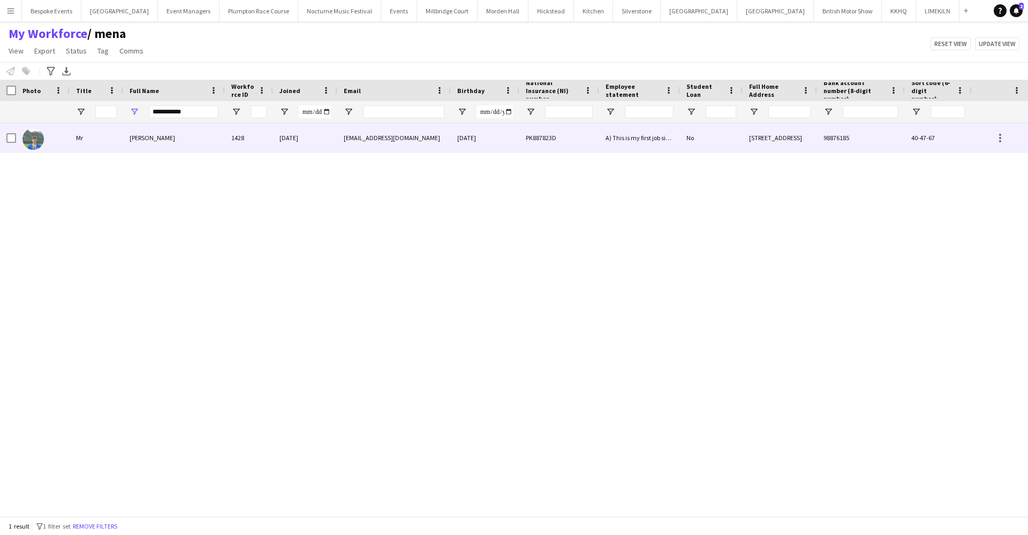
click at [5, 149] on div at bounding box center [8, 137] width 16 height 29
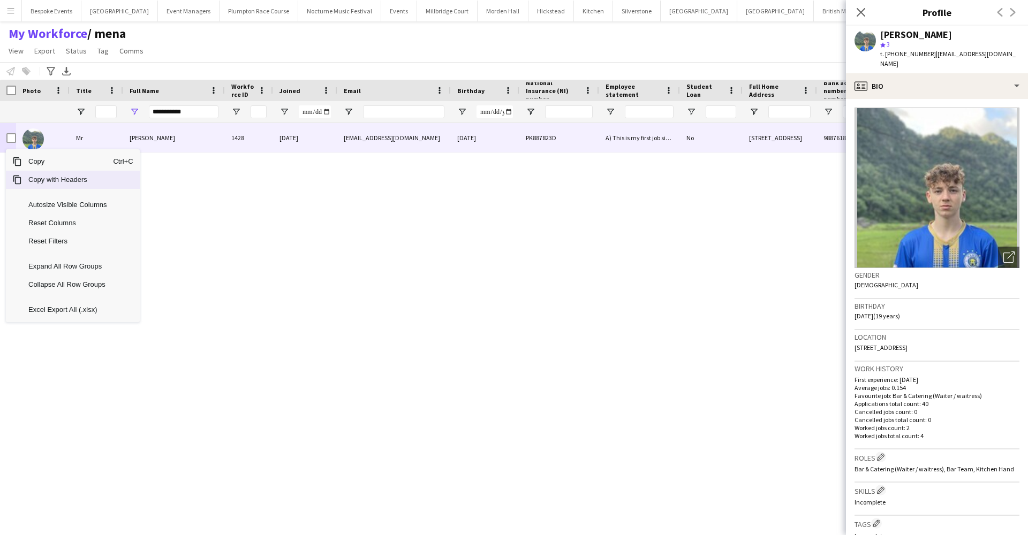
click at [37, 178] on span "Copy with Headers" at bounding box center [67, 180] width 91 height 18
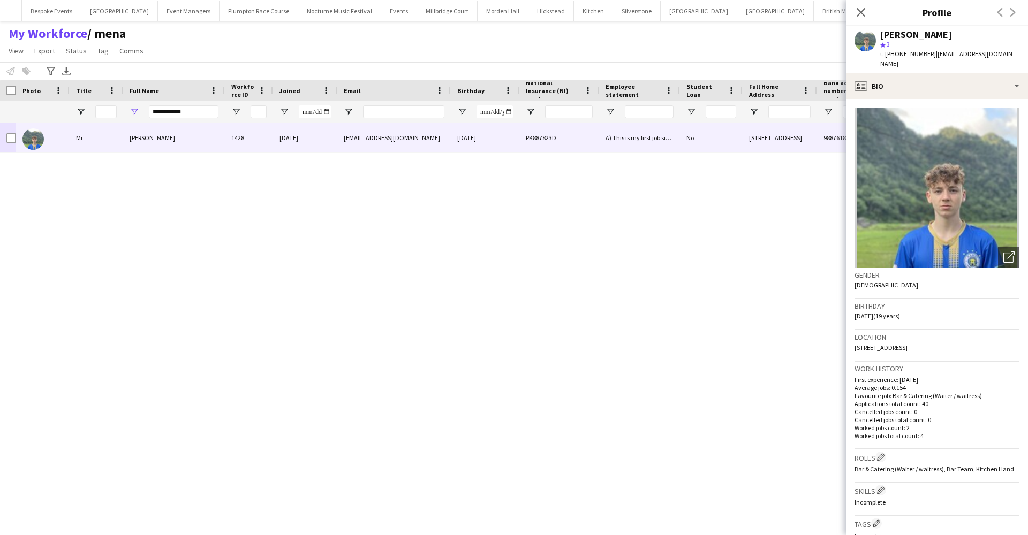
click at [431, 264] on div "Mr [PERSON_NAME] 1428 [DATE] [EMAIL_ADDRESS][DOMAIN_NAME] [DATE] PK887823D A) T…" at bounding box center [484, 315] width 969 height 385
click at [866, 10] on icon "Close pop-in" at bounding box center [860, 12] width 10 height 10
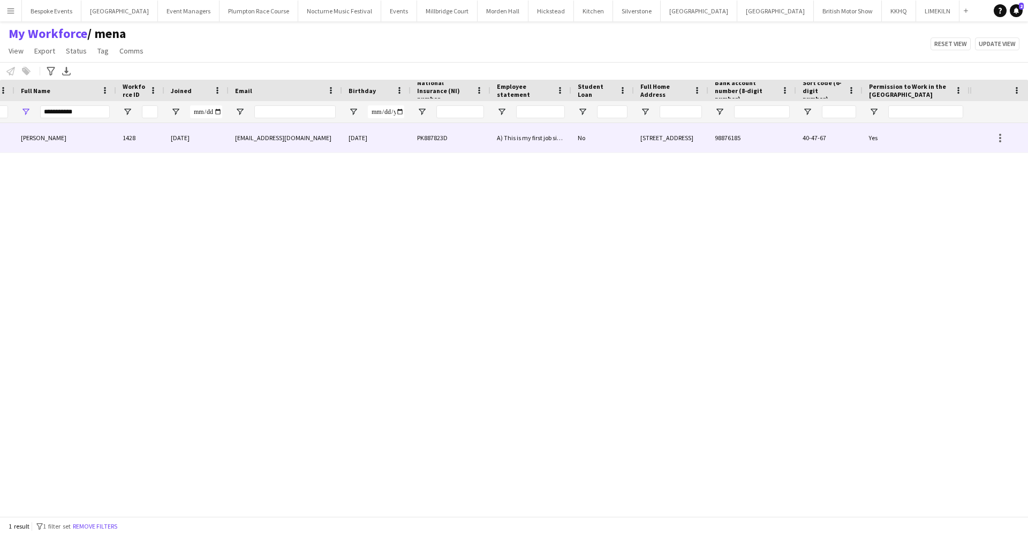
scroll to position [0, 109]
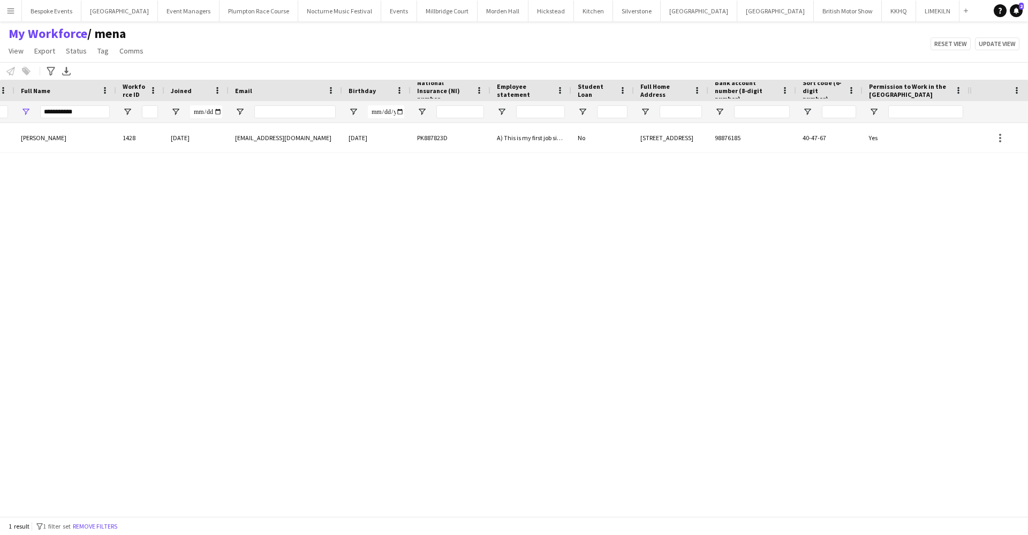
click at [543, 212] on div "Mr [PERSON_NAME] 1428 [DATE] [EMAIL_ADDRESS][DOMAIN_NAME] [DATE] PK887823D A) T…" at bounding box center [484, 315] width 969 height 385
drag, startPoint x: 955, startPoint y: 138, endPoint x: 536, endPoint y: 170, distance: 420.4
click at [536, 170] on div "Mr [PERSON_NAME] 1428 [DATE] [EMAIL_ADDRESS][DOMAIN_NAME] [DATE] PK887823D A) T…" at bounding box center [484, 315] width 969 height 385
drag, startPoint x: 1007, startPoint y: 139, endPoint x: 37, endPoint y: 138, distance: 970.0
click at [37, 138] on div "Mr [PERSON_NAME] 1428 [DATE] [EMAIL_ADDRESS][DOMAIN_NAME] [DATE] PK887823D A) T…" at bounding box center [514, 315] width 1028 height 385
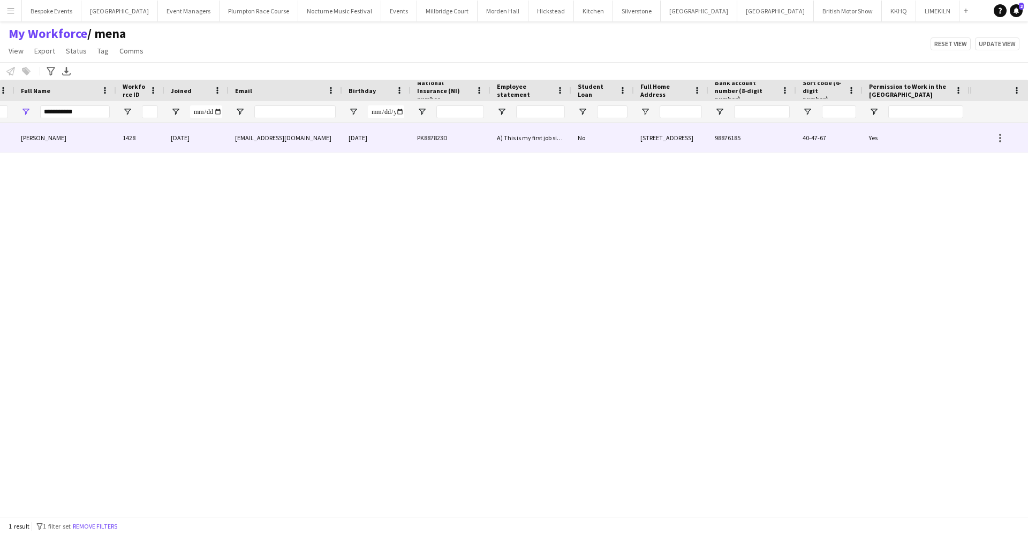
click at [36, 135] on span "[PERSON_NAME]" at bounding box center [44, 138] width 46 height 8
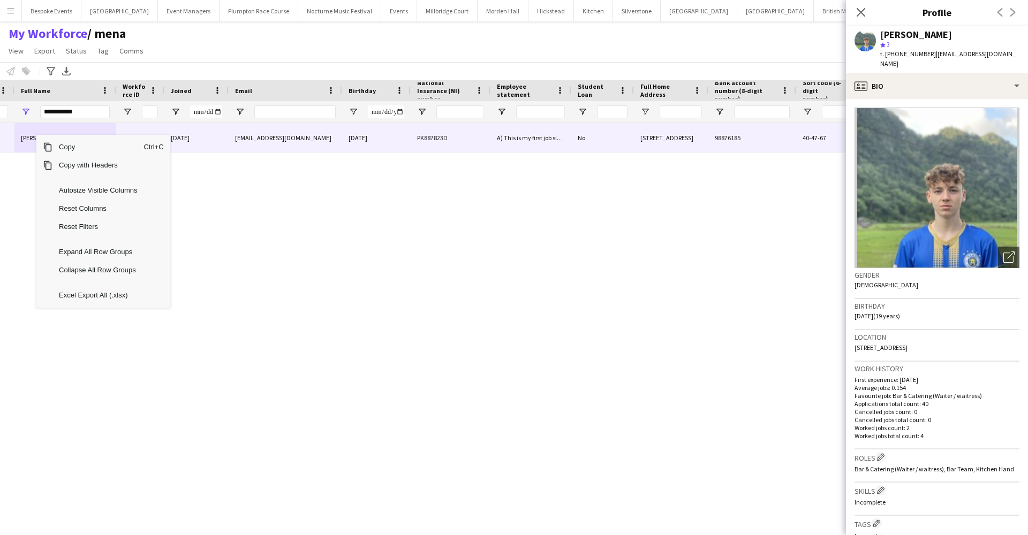
drag, startPoint x: 72, startPoint y: 165, endPoint x: 566, endPoint y: 233, distance: 498.7
click at [566, 233] on div "Drag here to set row groups Photo Title Full Name First Name Last Name Workforc…" at bounding box center [514, 298] width 1028 height 437
click at [566, 233] on div "Mr [PERSON_NAME] 1428 [DATE] [EMAIL_ADDRESS][DOMAIN_NAME] [DATE] PK887823D A) T…" at bounding box center [484, 315] width 969 height 385
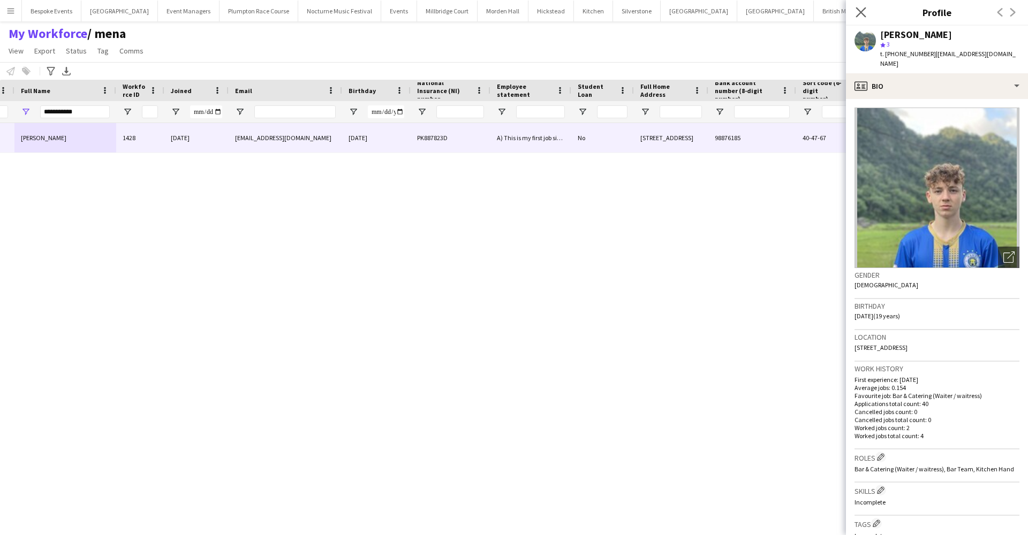
click at [866, 11] on app-icon "Close pop-in" at bounding box center [861, 13] width 16 height 16
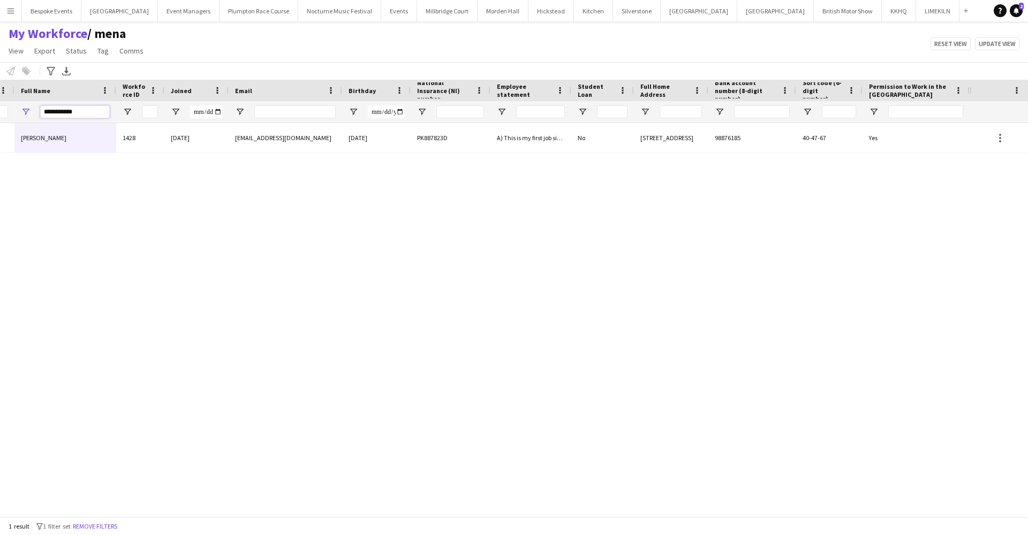
click at [90, 113] on input "**********" at bounding box center [75, 111] width 70 height 13
type input "*"
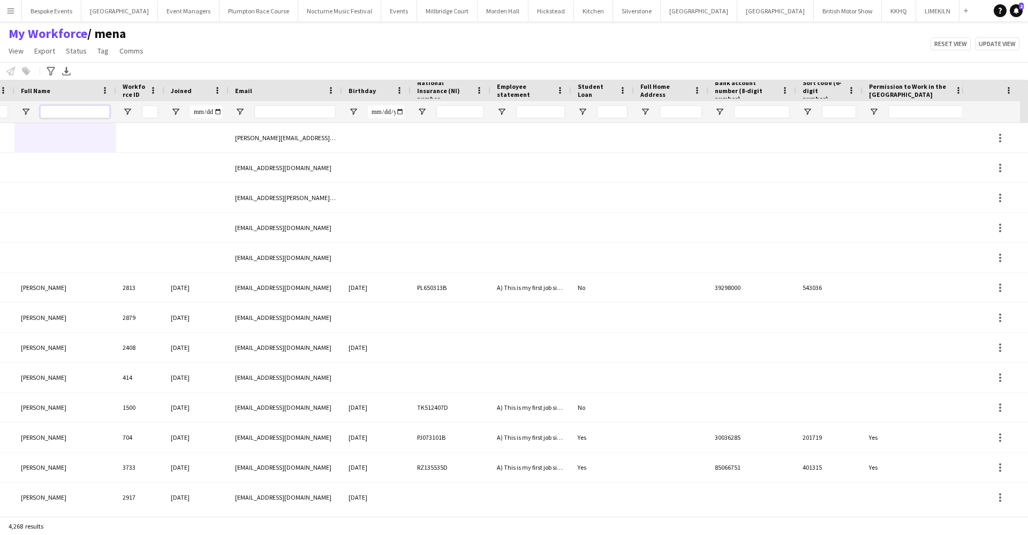
type input "*"
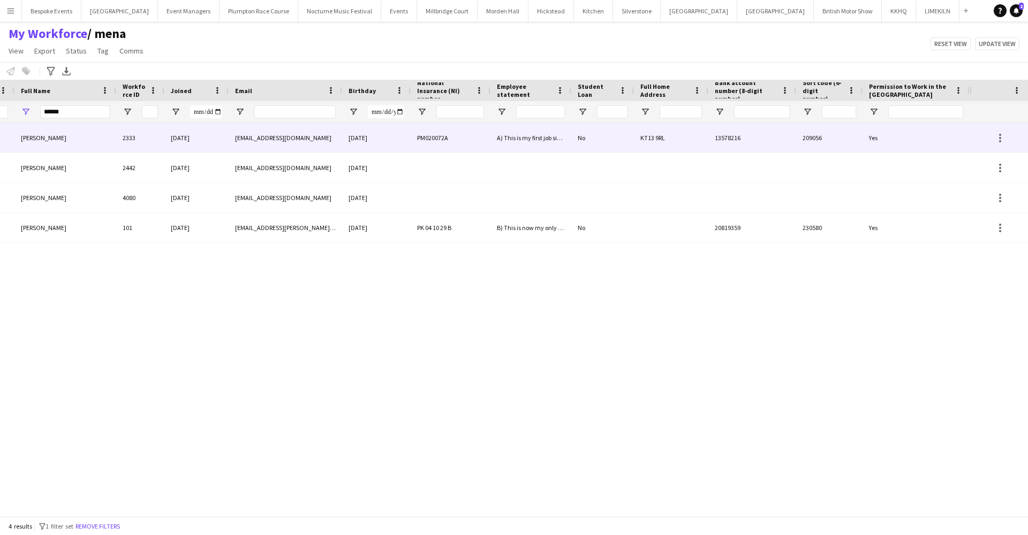
click at [165, 135] on div "[DATE]" at bounding box center [196, 137] width 64 height 29
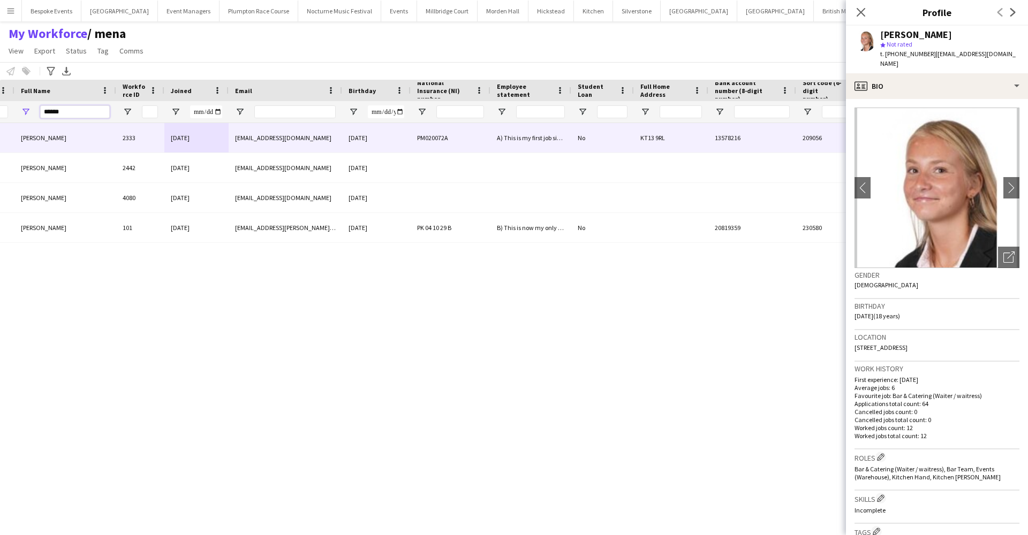
click at [85, 108] on input "******" at bounding box center [75, 111] width 70 height 13
type input "*"
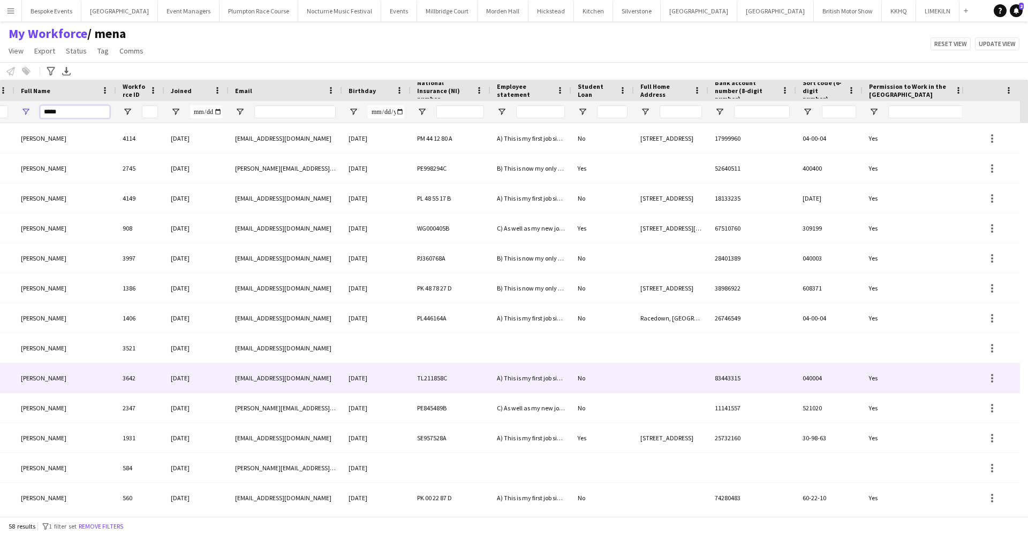
scroll to position [33, 0]
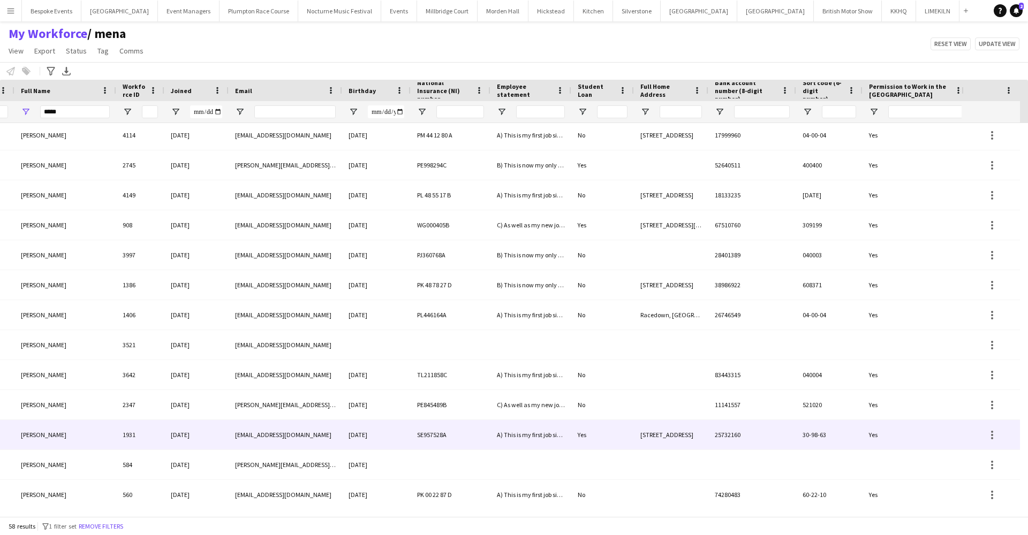
click at [92, 436] on div "[PERSON_NAME]" at bounding box center [65, 434] width 102 height 29
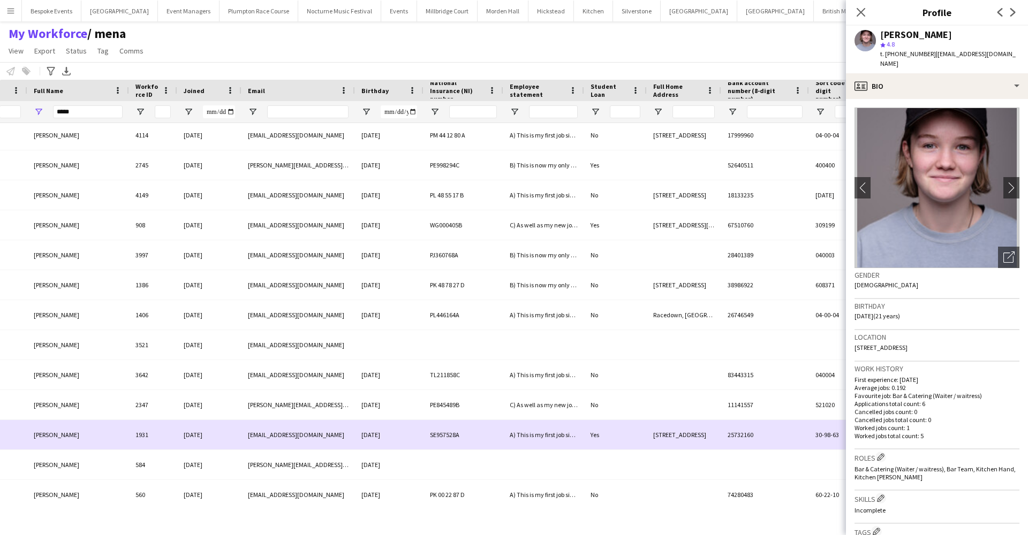
scroll to position [0, 72]
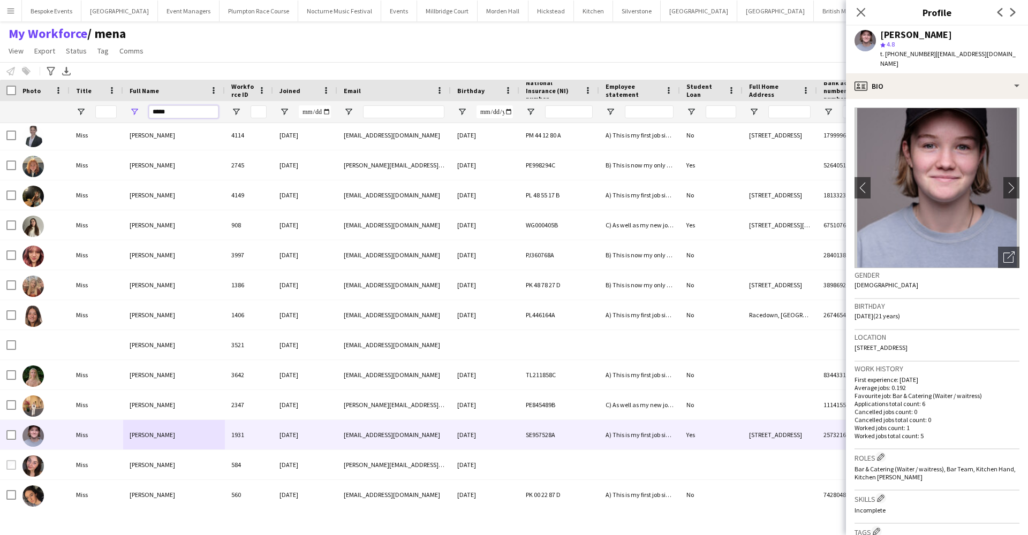
click at [176, 113] on input "*****" at bounding box center [184, 111] width 70 height 13
type input "*"
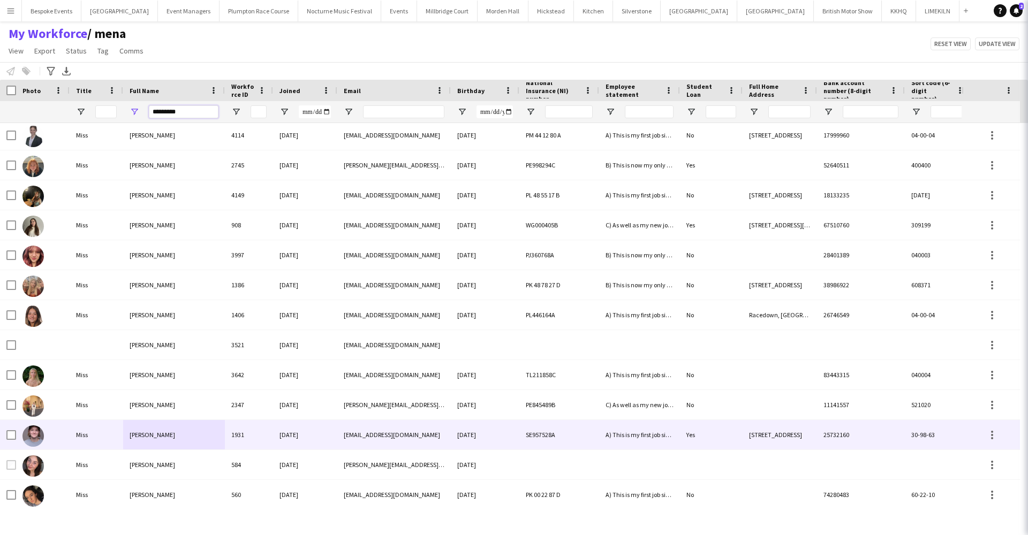
scroll to position [0, 0]
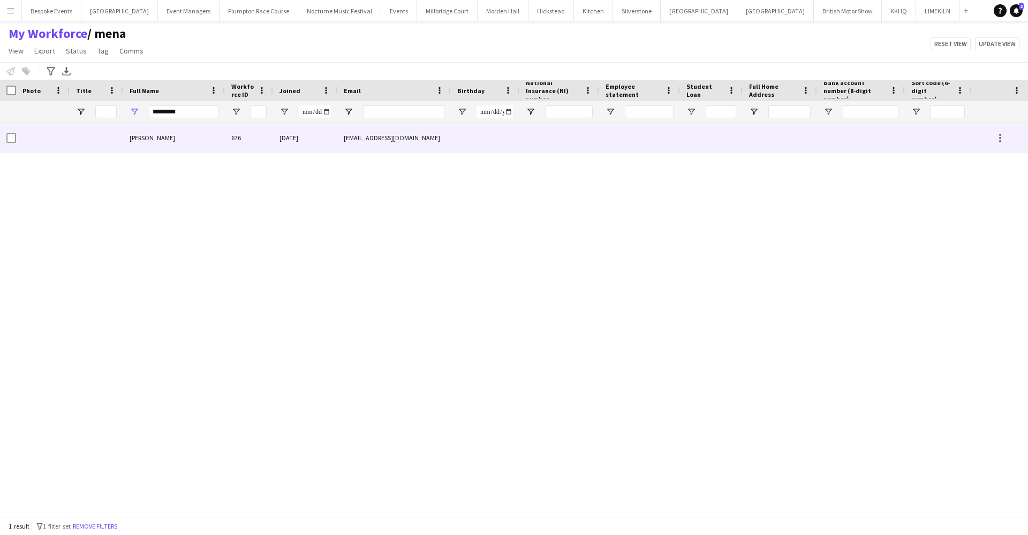
click at [158, 136] on div "[PERSON_NAME]" at bounding box center [174, 137] width 102 height 29
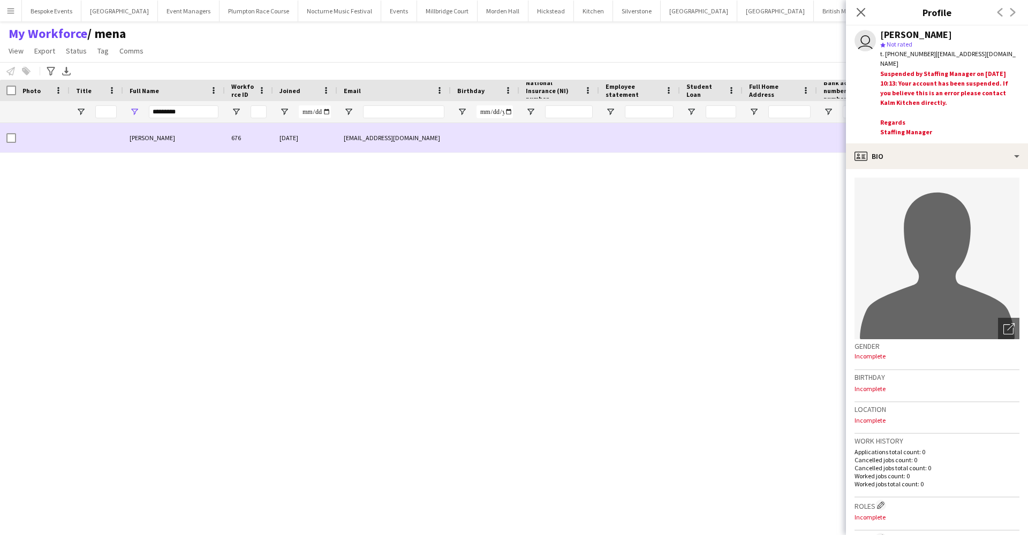
click at [209, 133] on div "[PERSON_NAME]" at bounding box center [174, 137] width 102 height 29
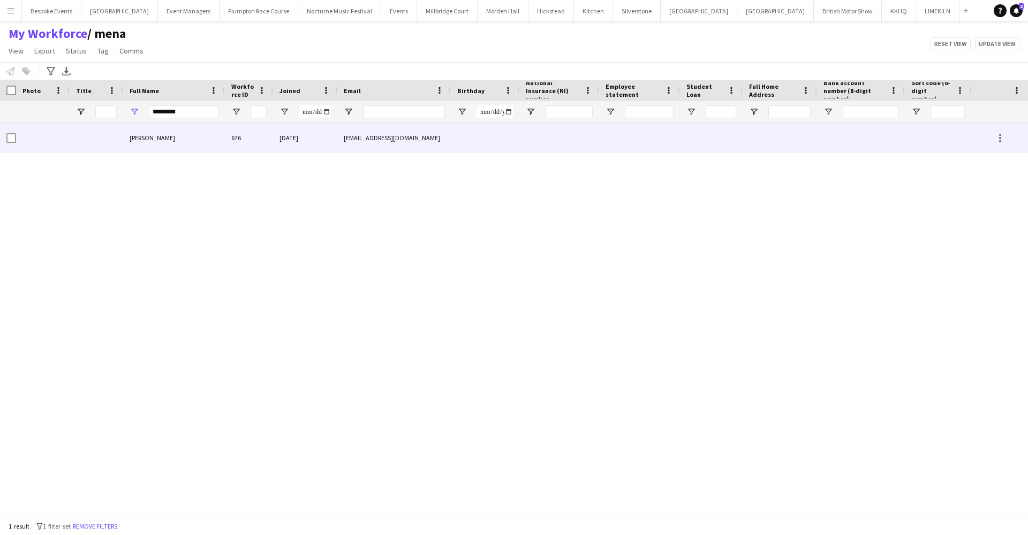
click at [209, 133] on div "[PERSON_NAME]" at bounding box center [174, 137] width 102 height 29
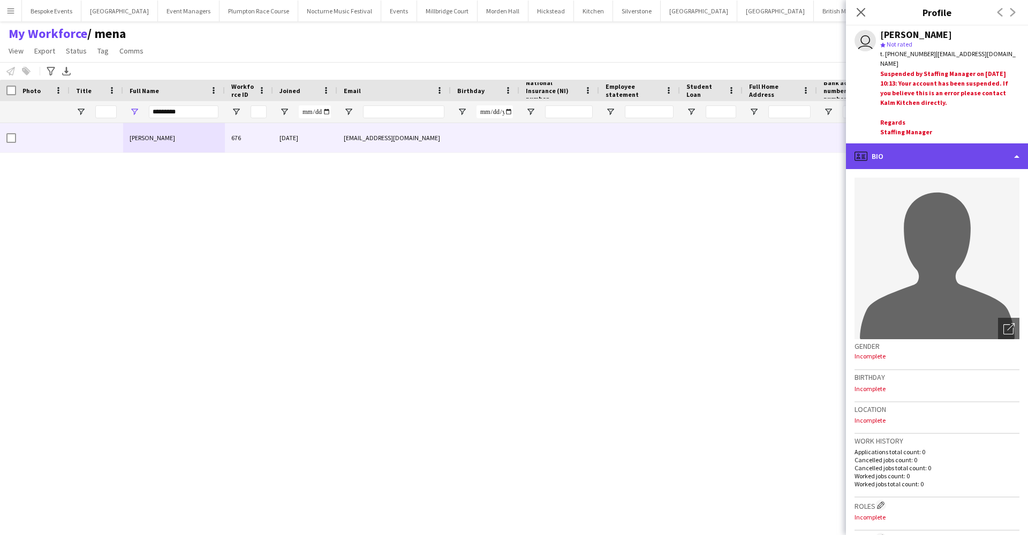
click at [972, 155] on div "profile Bio" at bounding box center [937, 156] width 182 height 26
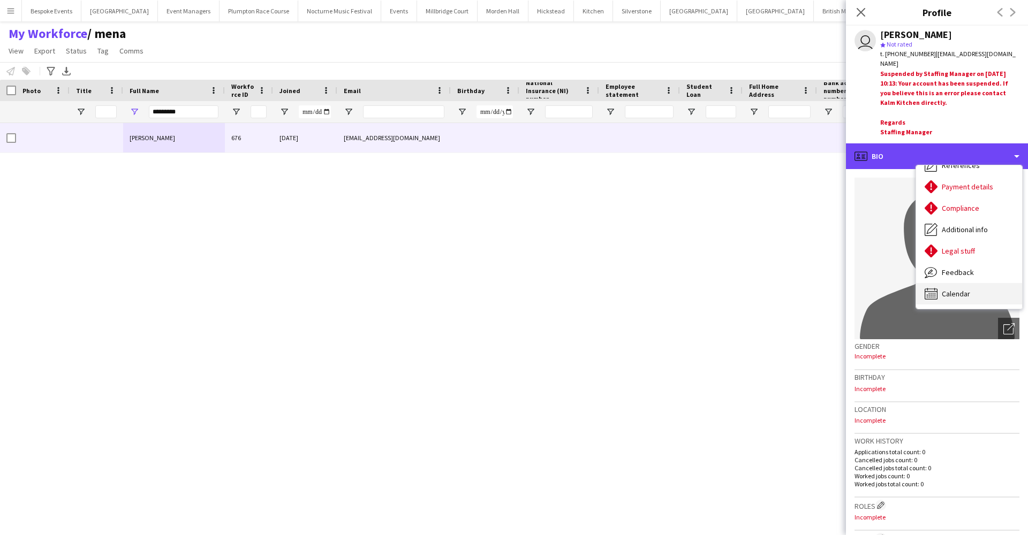
scroll to position [122, 0]
click at [961, 299] on div "Calendar Calendar" at bounding box center [969, 293] width 106 height 21
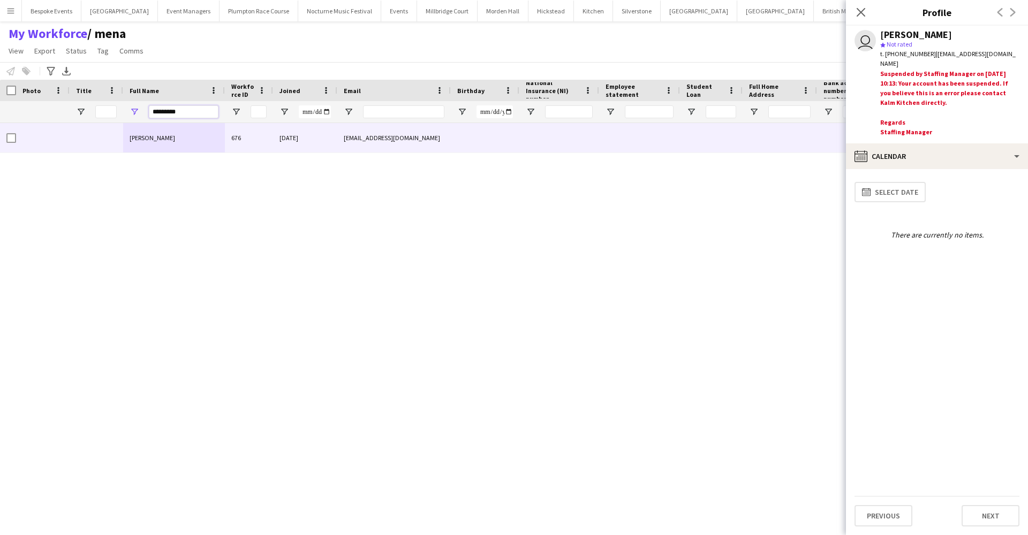
click at [192, 113] on input "*********" at bounding box center [184, 111] width 70 height 13
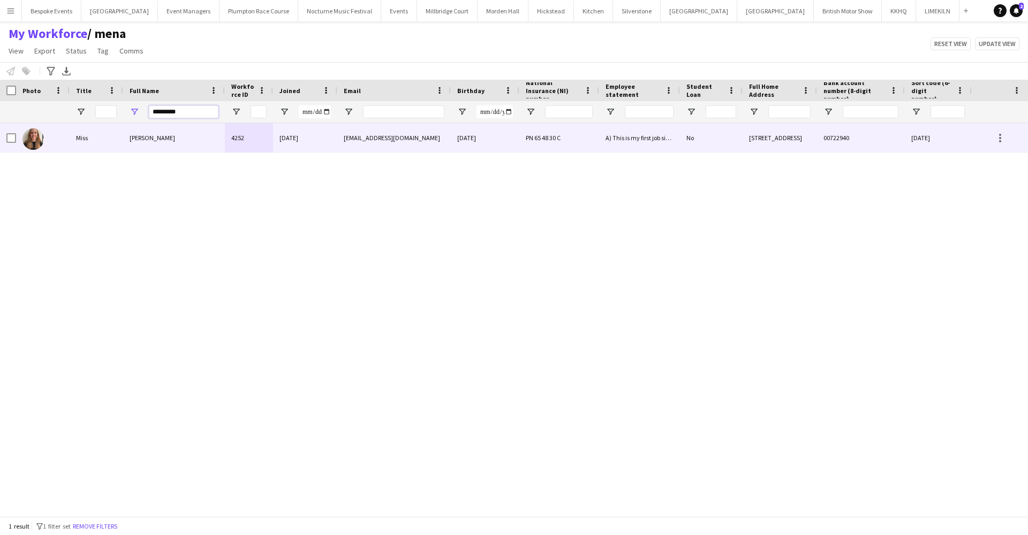
click at [252, 136] on div "4252" at bounding box center [249, 137] width 48 height 29
click at [259, 139] on div "4252" at bounding box center [249, 137] width 48 height 29
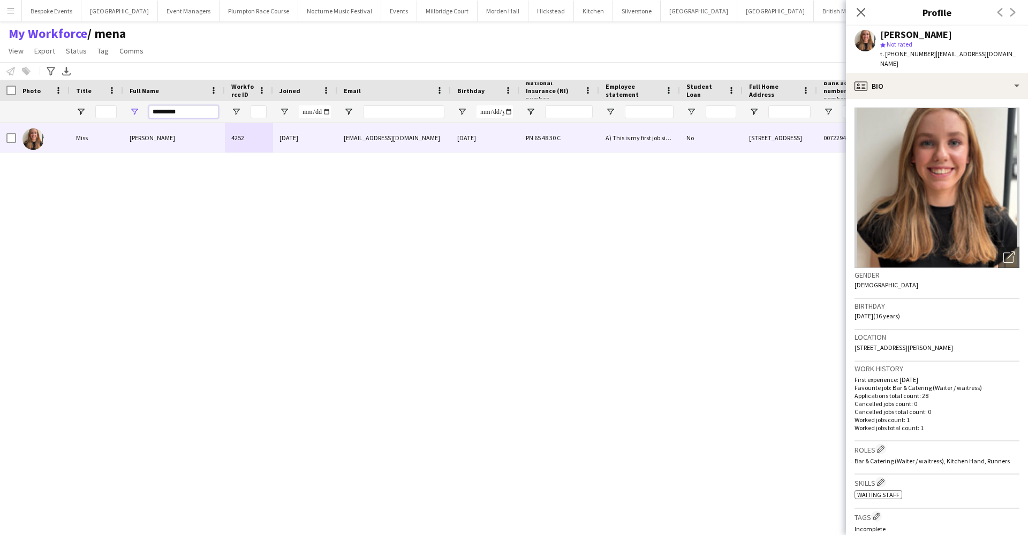
click at [197, 112] on input "*********" at bounding box center [184, 111] width 70 height 13
type input "*"
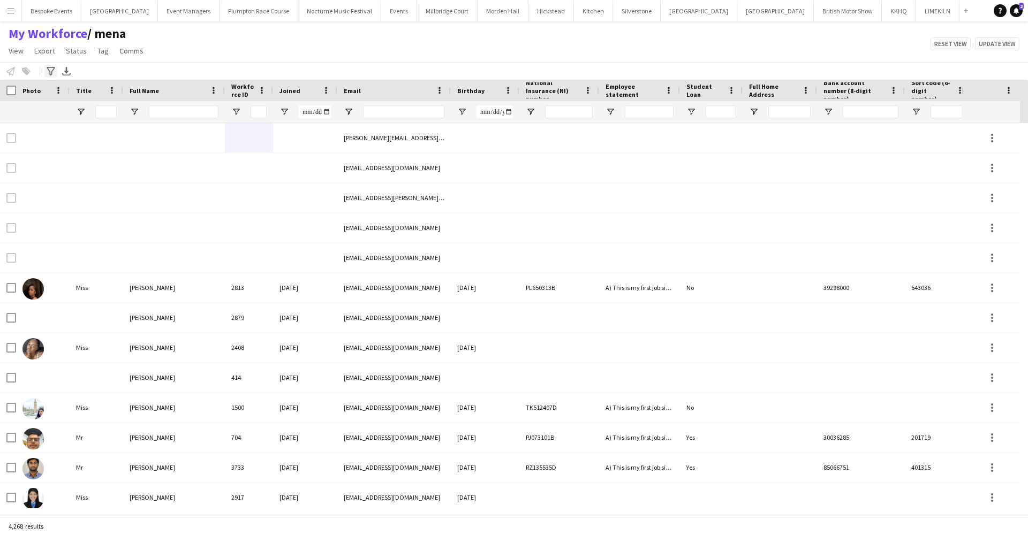
click at [51, 69] on icon "Advanced filters" at bounding box center [51, 71] width 9 height 9
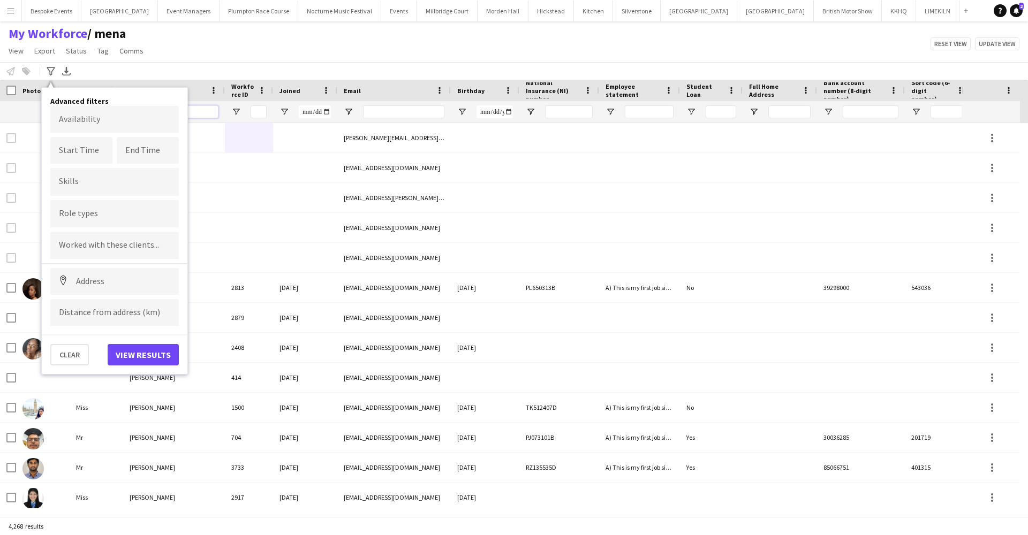
click at [208, 112] on input "Full Name Filter Input" at bounding box center [184, 111] width 70 height 13
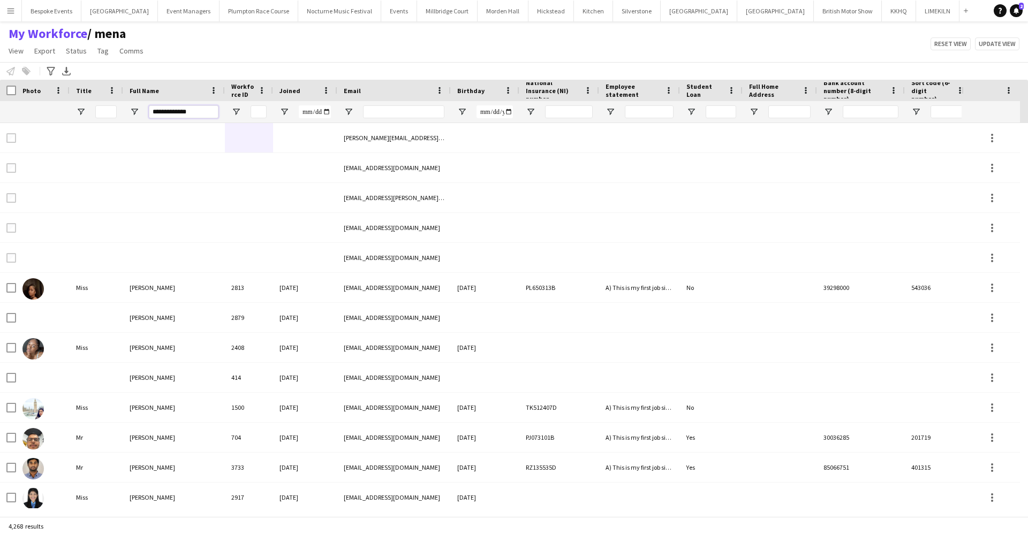
type input "**********"
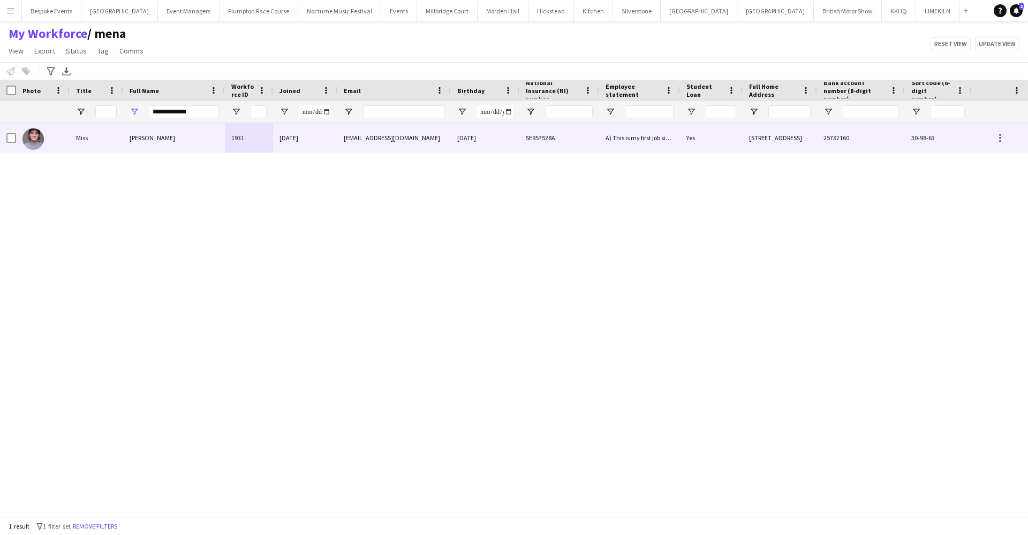
click at [153, 148] on div "[PERSON_NAME]" at bounding box center [174, 137] width 102 height 29
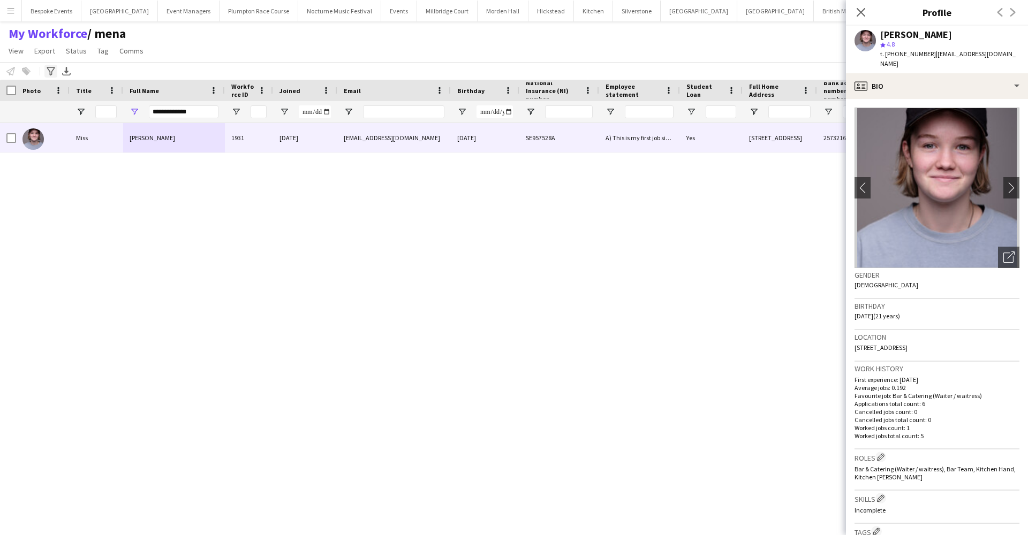
click at [53, 71] on icon "Advanced filters" at bounding box center [51, 71] width 9 height 9
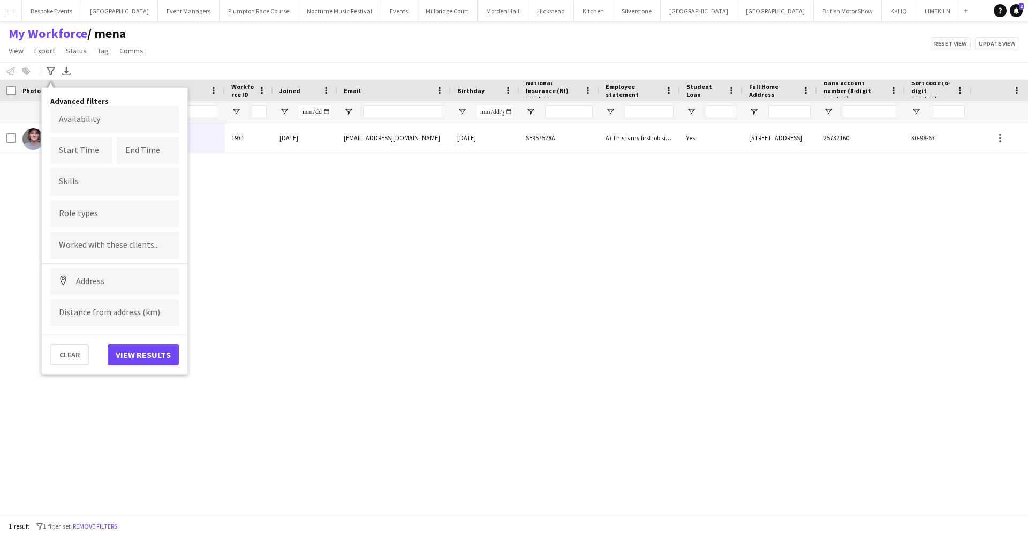
click at [241, 171] on div "Miss [PERSON_NAME] 1931 [DATE] [EMAIL_ADDRESS][DOMAIN_NAME] [DATE] SE957528A A)…" at bounding box center [484, 315] width 969 height 385
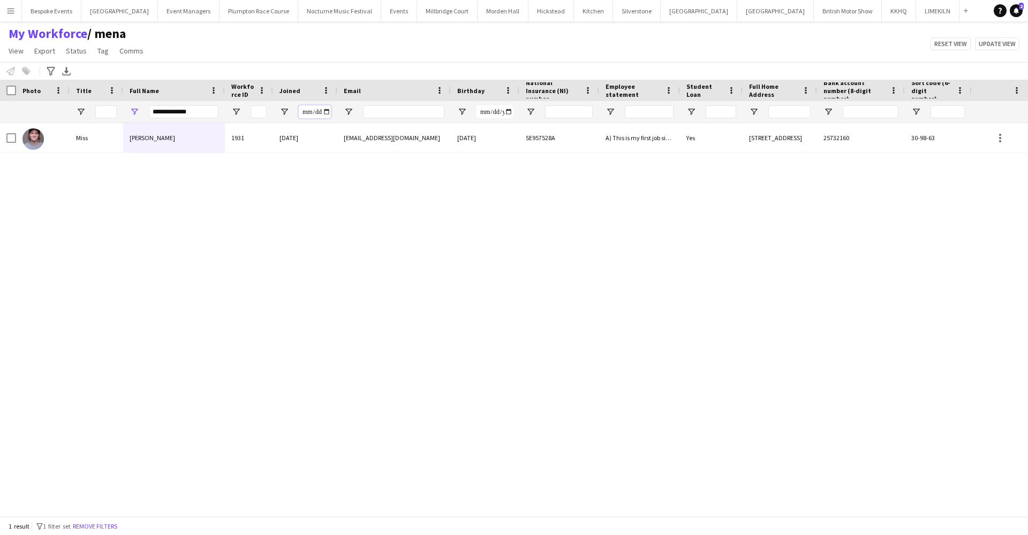
click at [320, 113] on input "Joined Filter Input" at bounding box center [315, 111] width 32 height 13
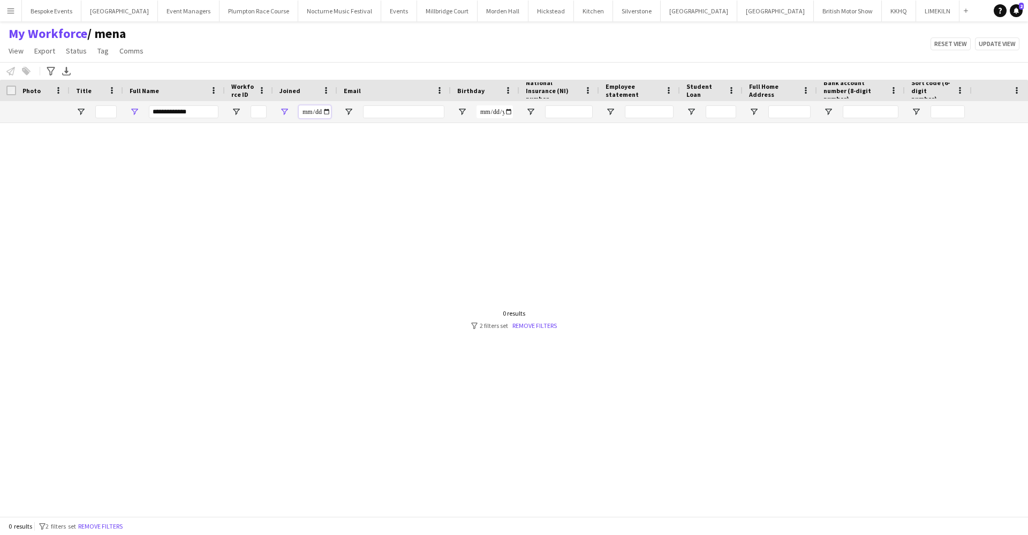
type input "**********"
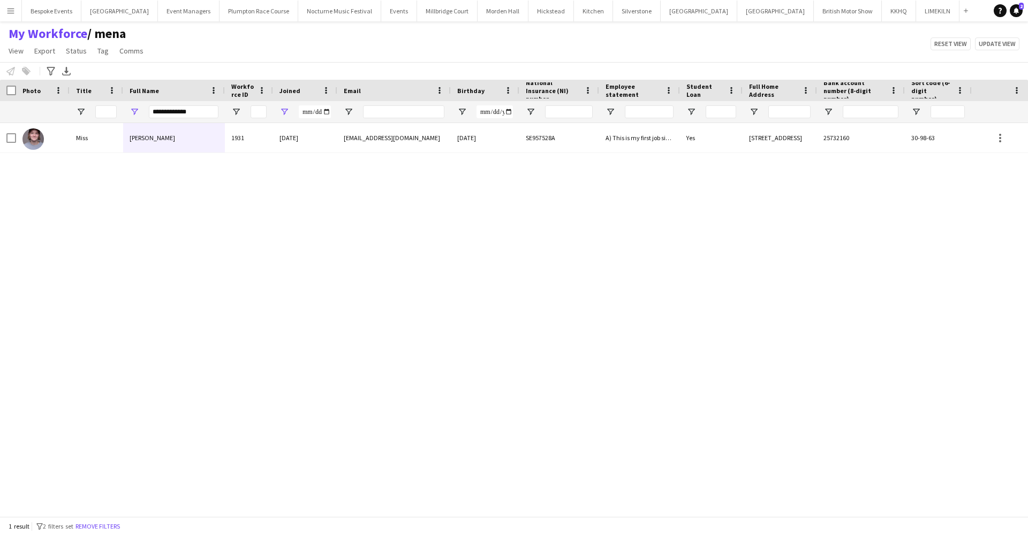
click at [224, 188] on div "Miss [PERSON_NAME] 1931 [DATE] [EMAIL_ADDRESS][DOMAIN_NAME] [DATE] SE957528A A)…" at bounding box center [484, 315] width 969 height 385
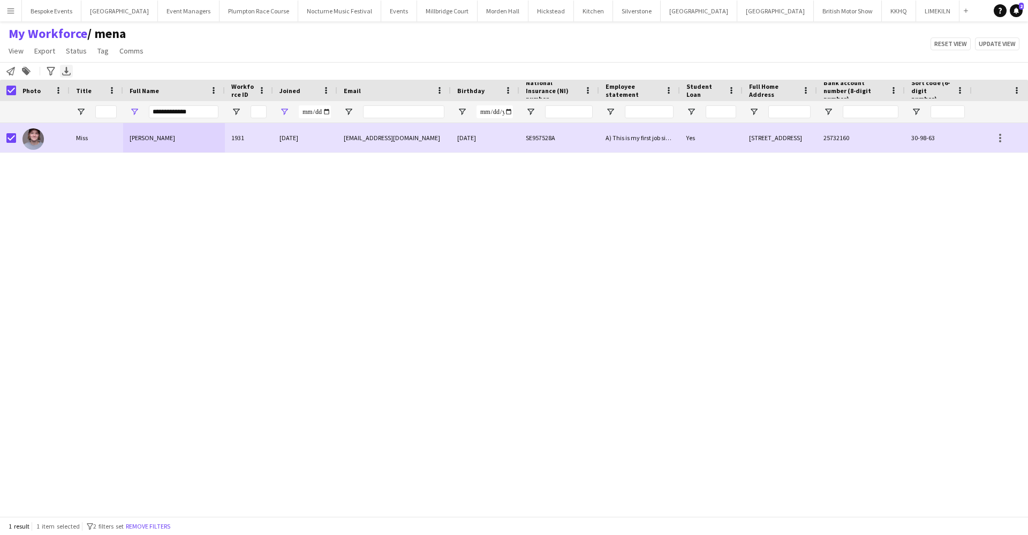
click at [67, 74] on icon "Export XLSX" at bounding box center [66, 71] width 9 height 9
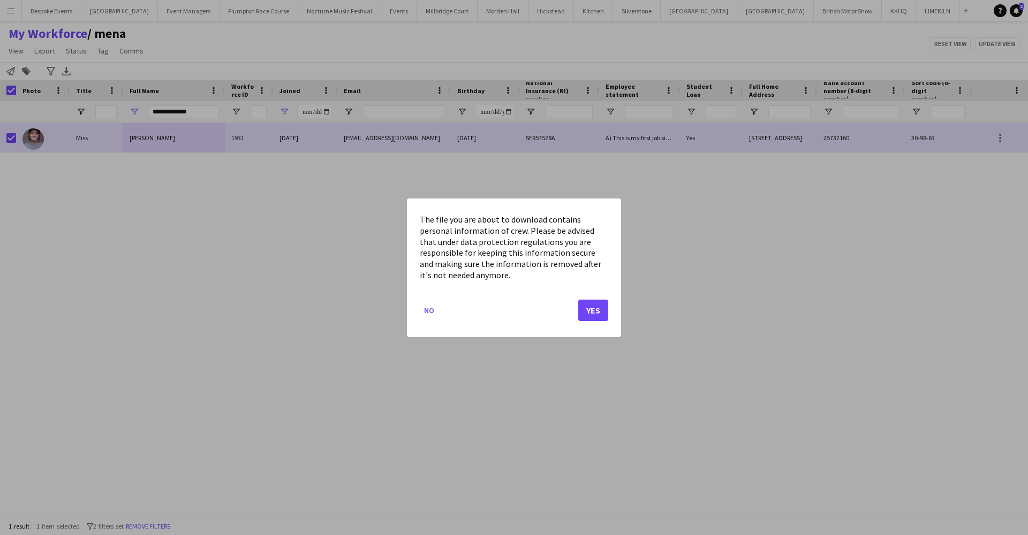
click at [601, 313] on button "Yes" at bounding box center [593, 309] width 30 height 21
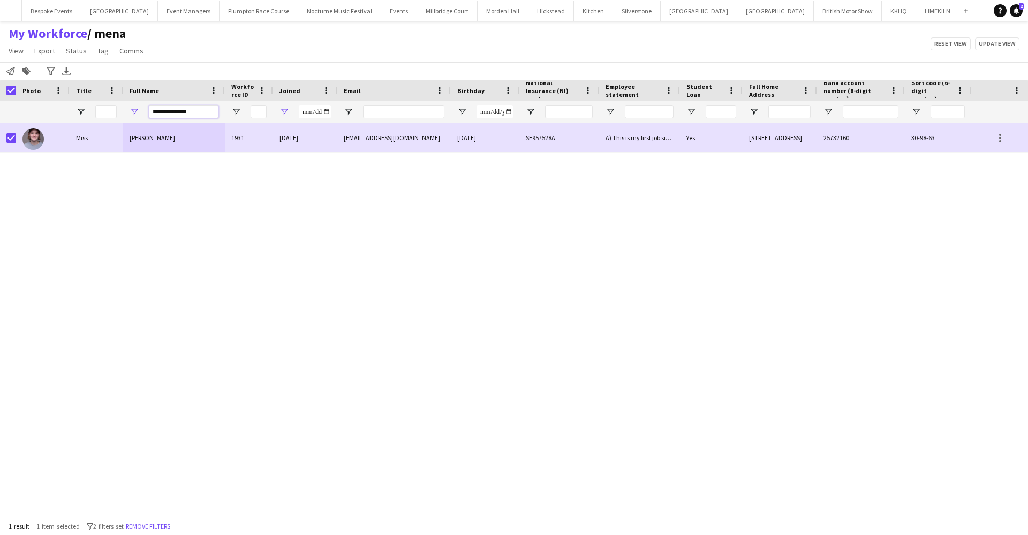
click at [200, 112] on input "**********" at bounding box center [184, 111] width 70 height 13
type input "*"
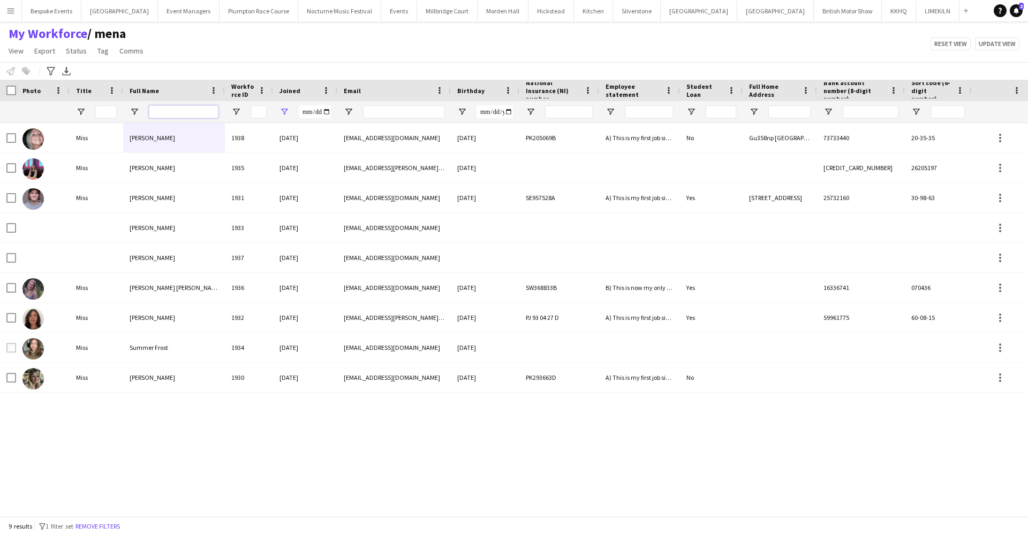
click at [192, 108] on input "Full Name Filter Input" at bounding box center [184, 111] width 70 height 13
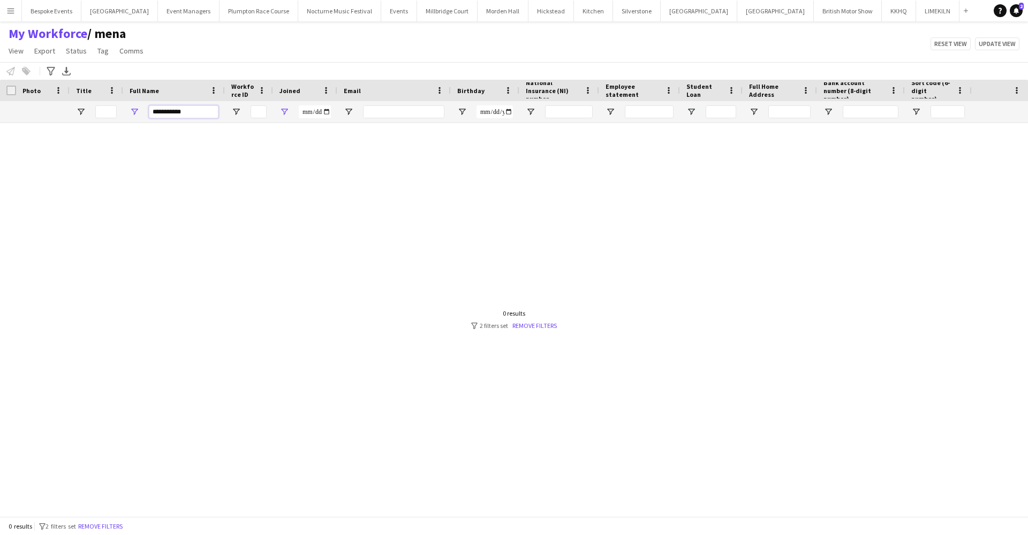
type input "**********"
click at [315, 110] on input "**********" at bounding box center [315, 111] width 32 height 13
click at [116, 531] on button "Remove filters" at bounding box center [100, 527] width 49 height 12
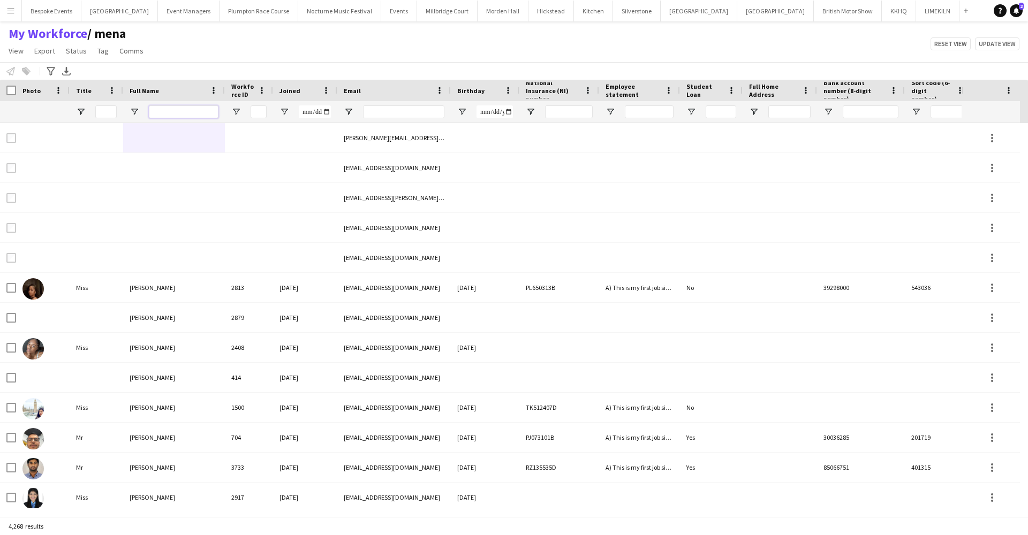
click at [173, 109] on input "Full Name Filter Input" at bounding box center [184, 111] width 70 height 13
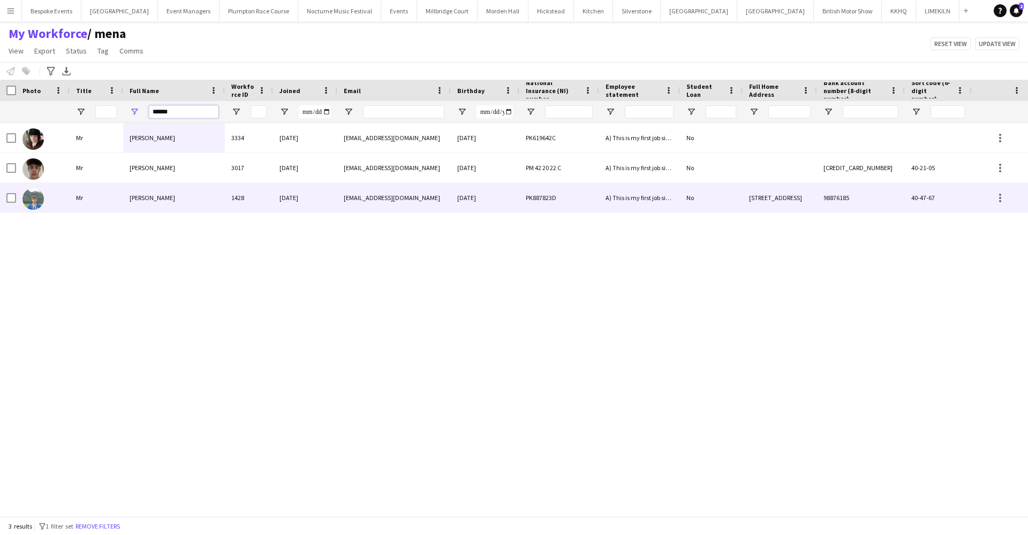
type input "******"
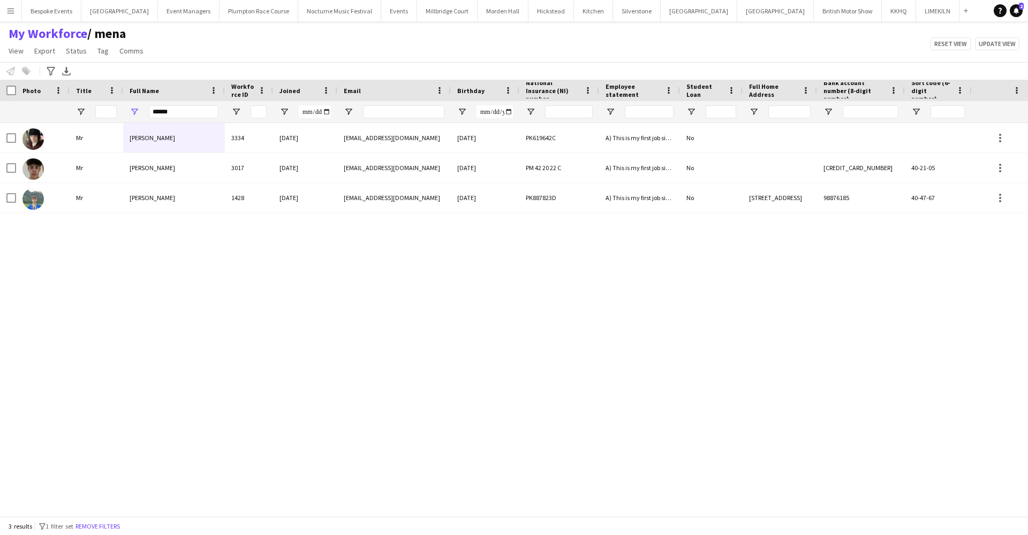
click at [125, 266] on div "Mr [PERSON_NAME] 3334 [DATE] [EMAIL_ADDRESS][DOMAIN_NAME] [DATE] PK619642C A) T…" at bounding box center [484, 315] width 969 height 385
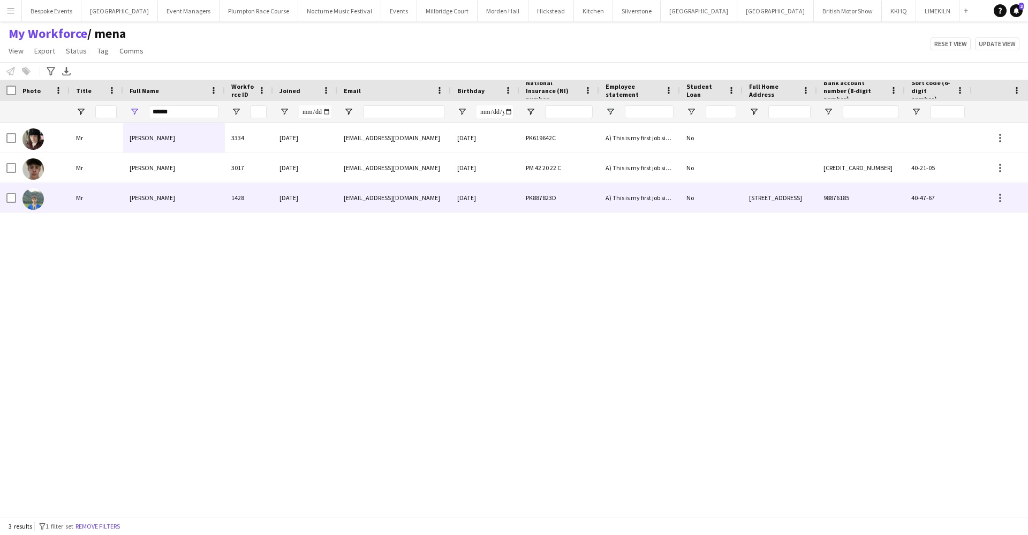
click at [181, 197] on div "[PERSON_NAME]" at bounding box center [174, 197] width 102 height 29
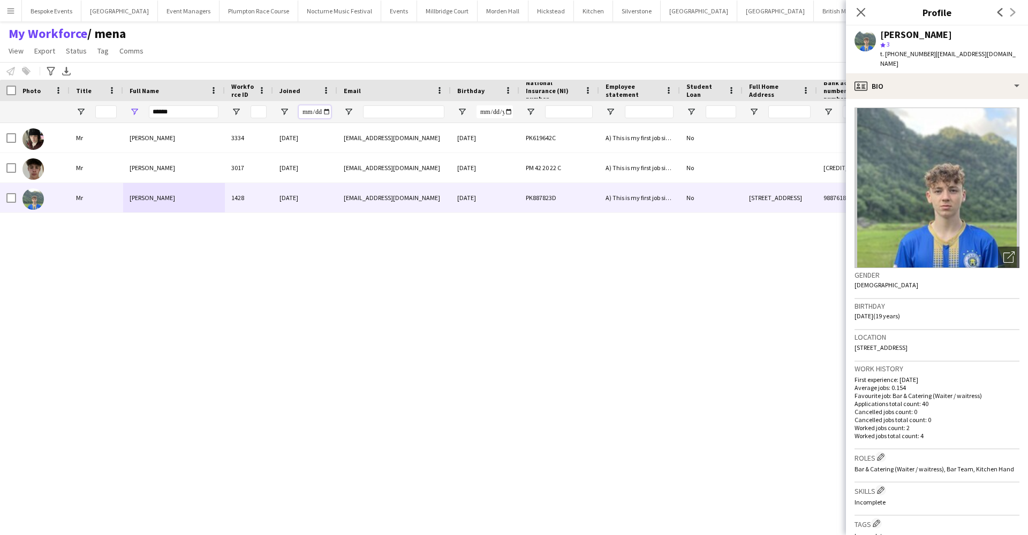
click at [314, 112] on input "Joined Filter Input" at bounding box center [315, 111] width 32 height 13
type input "**********"
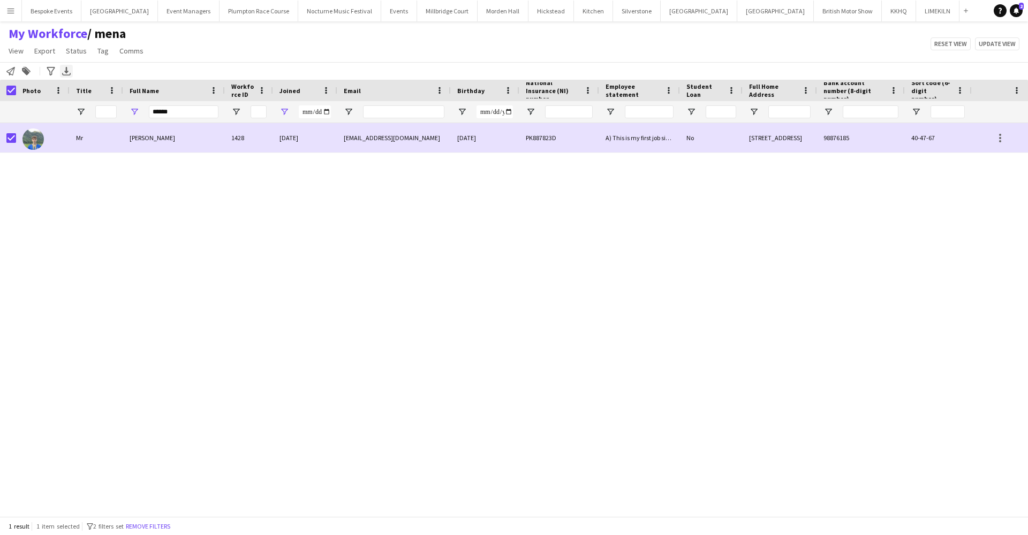
click at [67, 74] on icon "Export XLSX" at bounding box center [66, 71] width 9 height 9
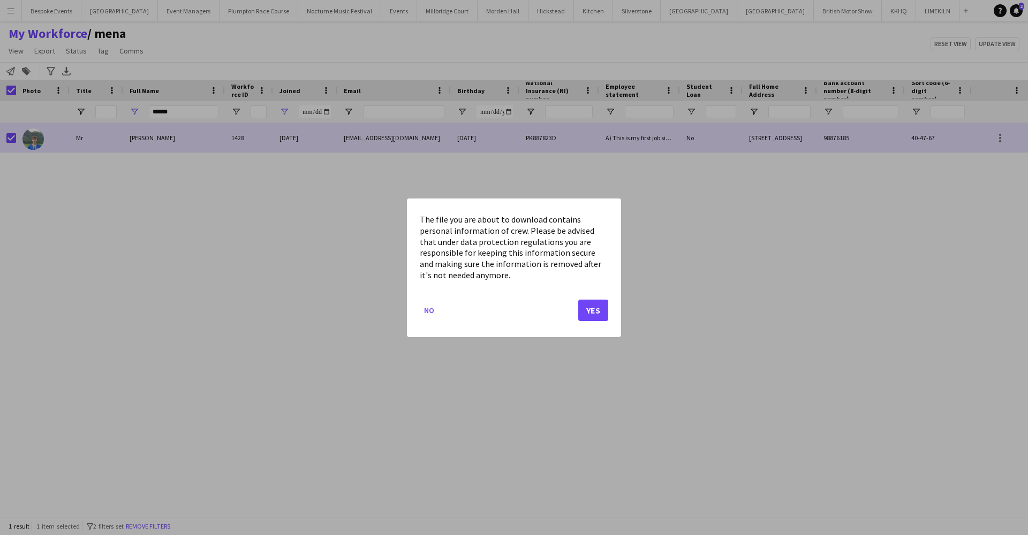
click at [596, 313] on button "Yes" at bounding box center [593, 309] width 30 height 21
